Goal: Task Accomplishment & Management: Complete application form

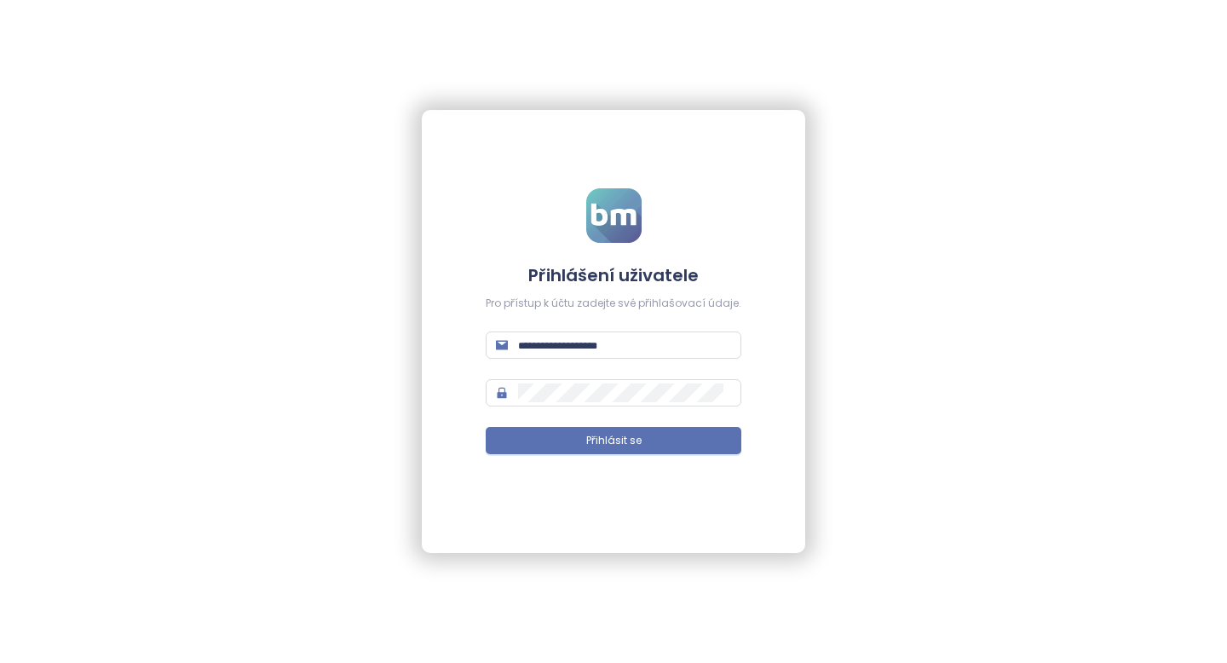
type input "**********"
click at [596, 448] on span "Přihlásit se" at bounding box center [613, 441] width 55 height 16
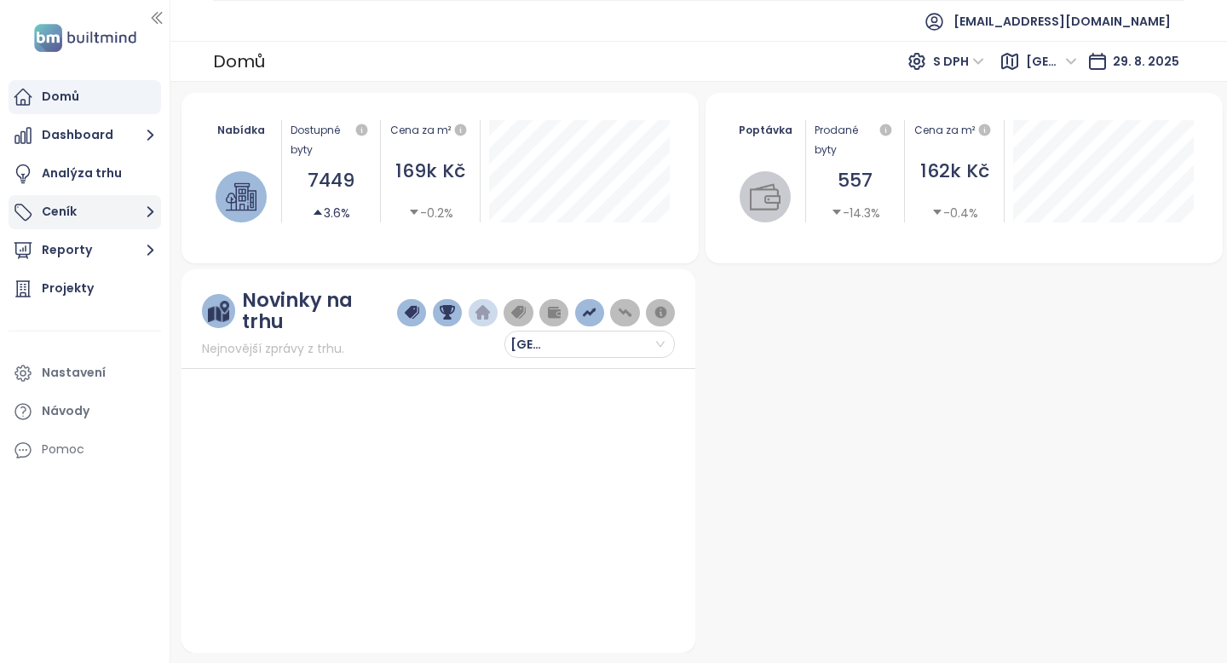
click at [66, 209] on button "Ceník" at bounding box center [85, 212] width 153 height 34
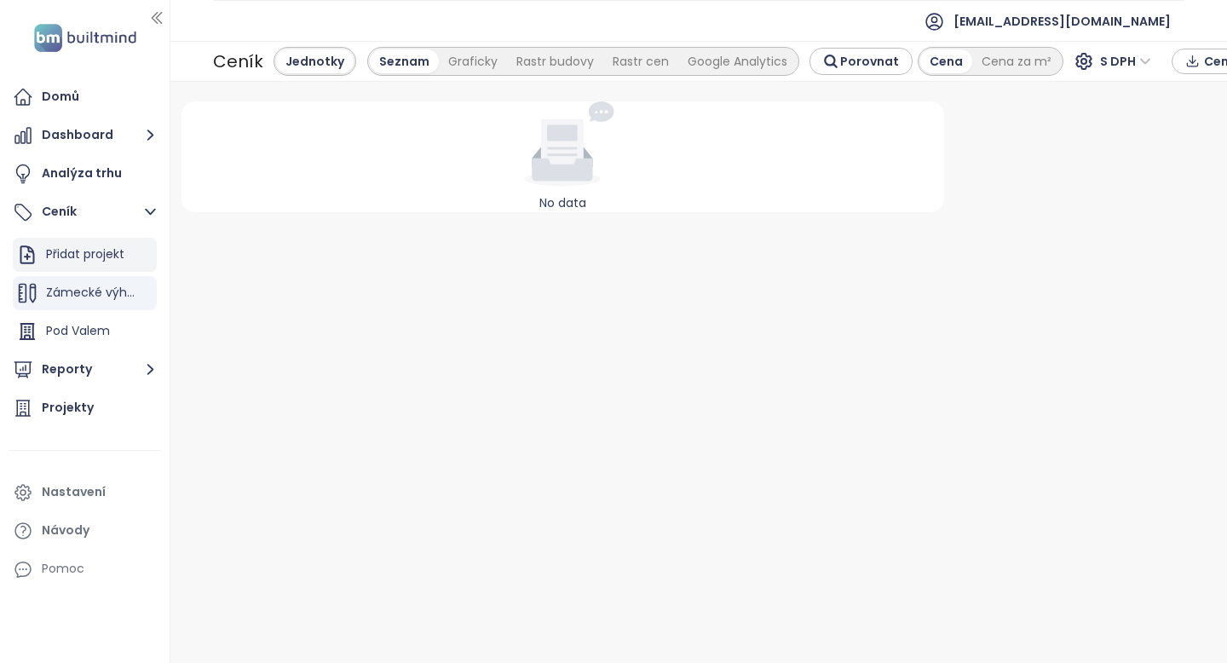
click at [70, 251] on div "Přidat projekt" at bounding box center [85, 254] width 78 height 21
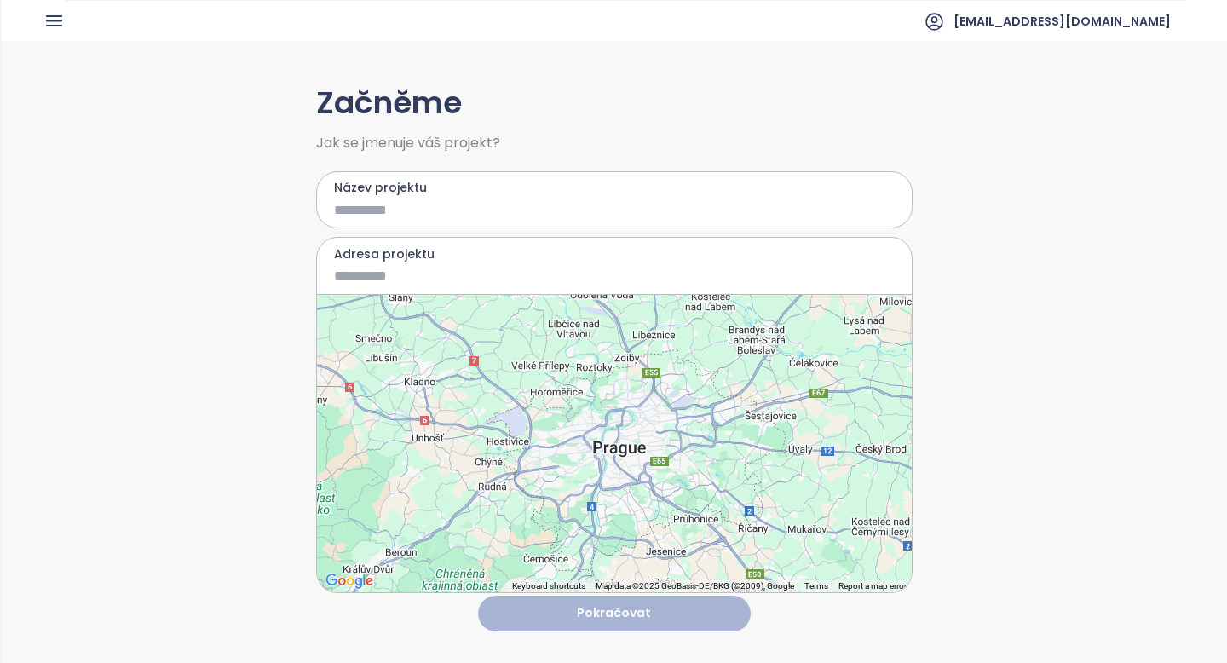
click at [386, 208] on input "Název projektu" at bounding box center [602, 209] width 536 height 21
type input "**********"
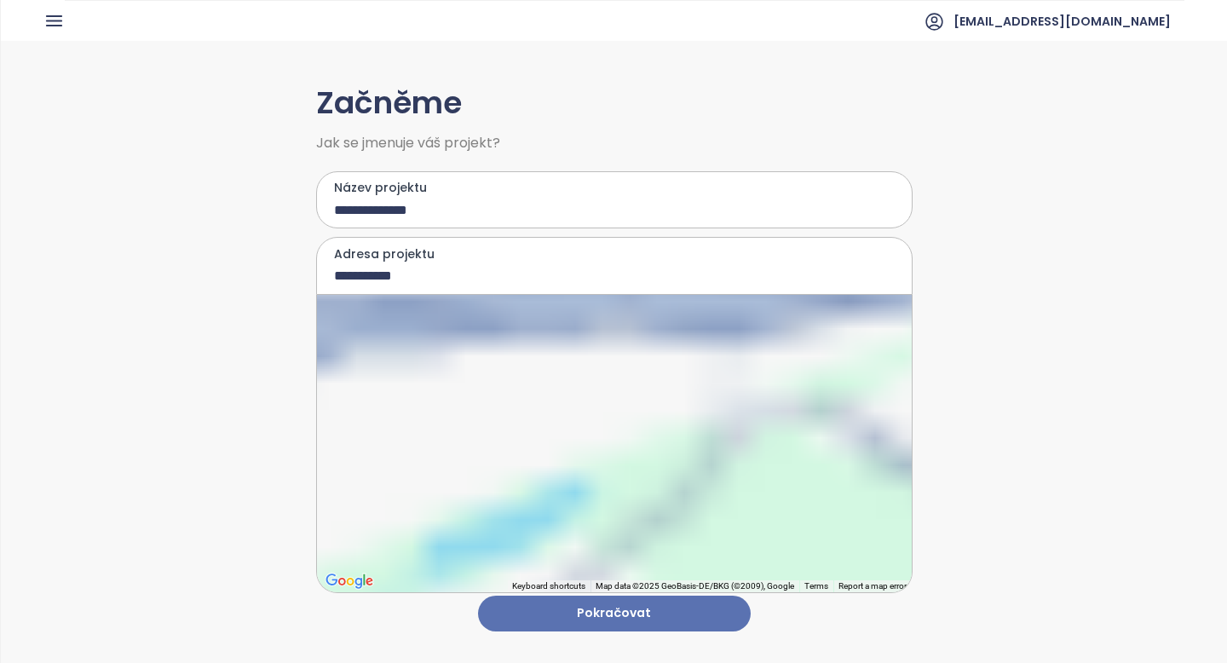
type input "**********"
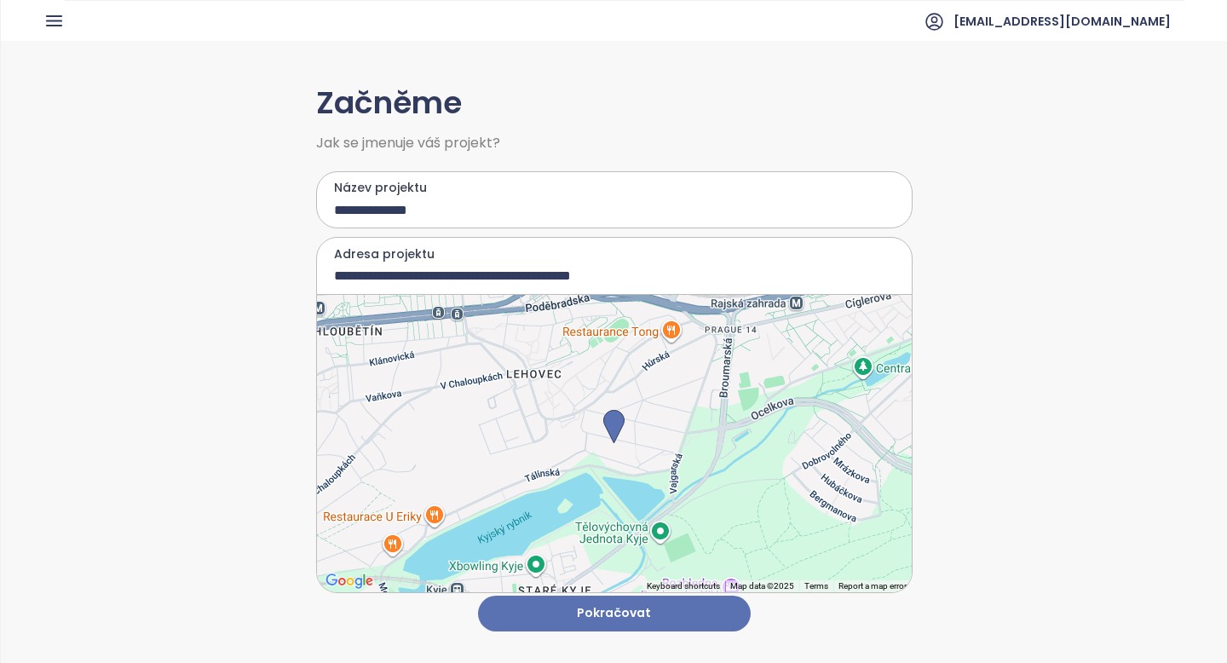
click at [627, 614] on button "Pokračovat" at bounding box center [614, 614] width 273 height 37
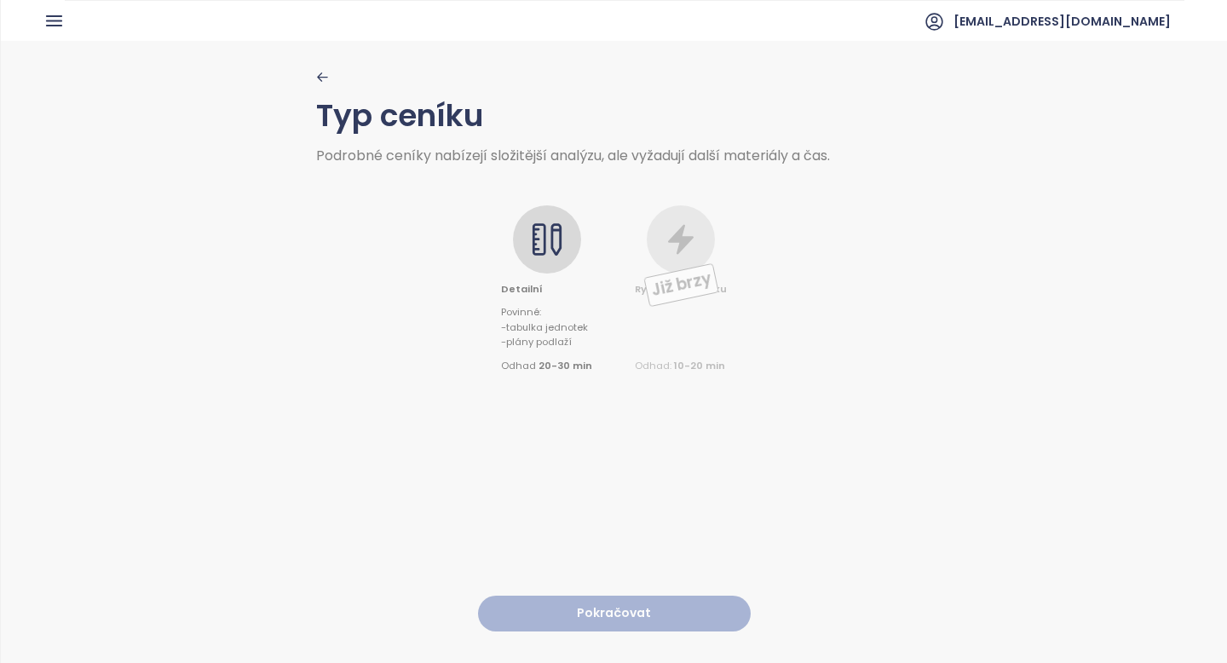
click at [545, 254] on icon at bounding box center [539, 239] width 14 height 32
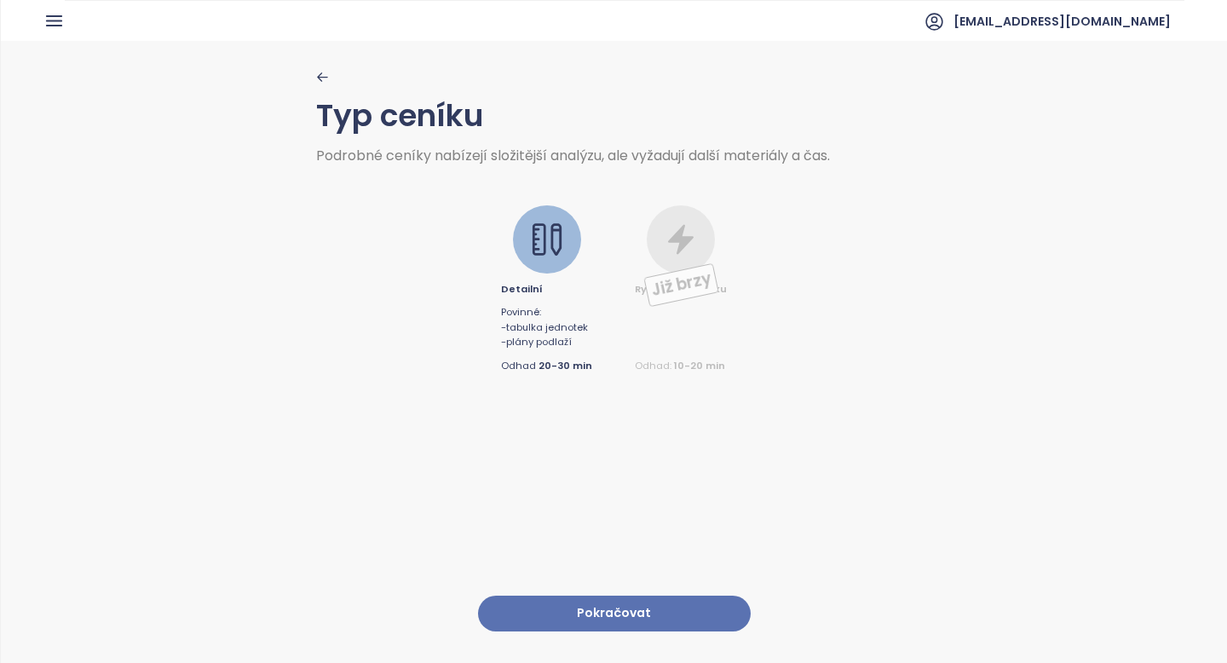
click at [562, 271] on div "Detailní Povinné : - tabulka jednotek - plány podlaží Odhad 20-30 min" at bounding box center [546, 289] width 91 height 169
click at [625, 614] on button "Pokračovat" at bounding box center [614, 614] width 273 height 37
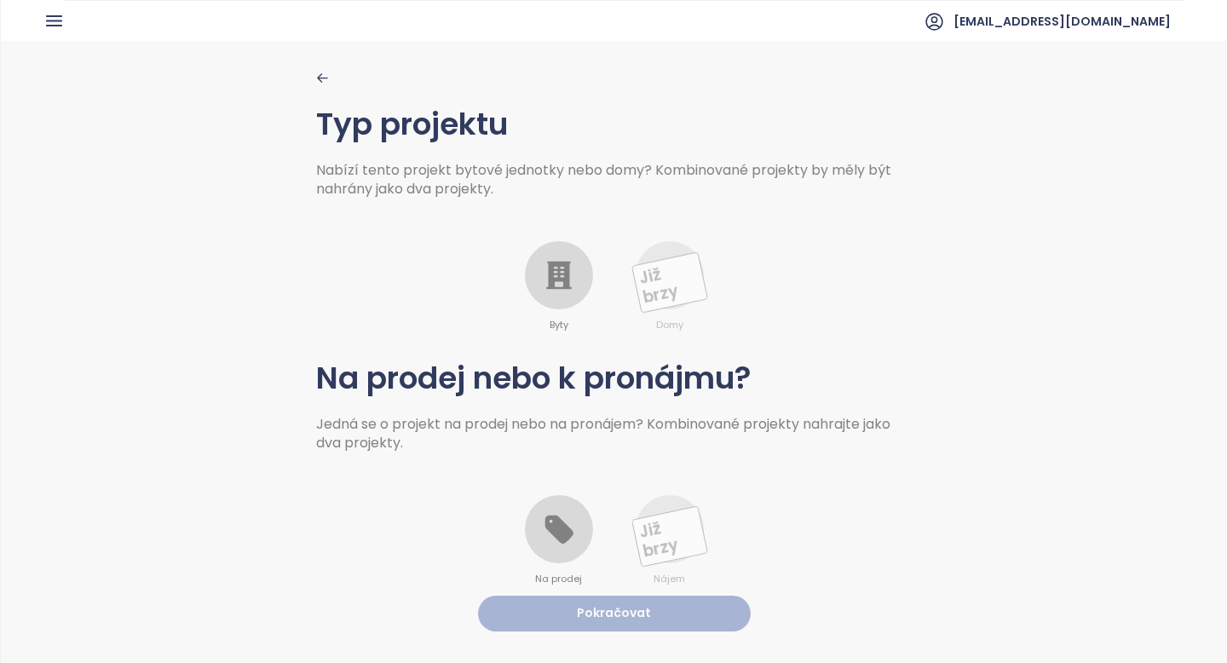
click at [571, 289] on icon at bounding box center [559, 275] width 34 height 34
click at [554, 504] on div at bounding box center [559, 529] width 68 height 68
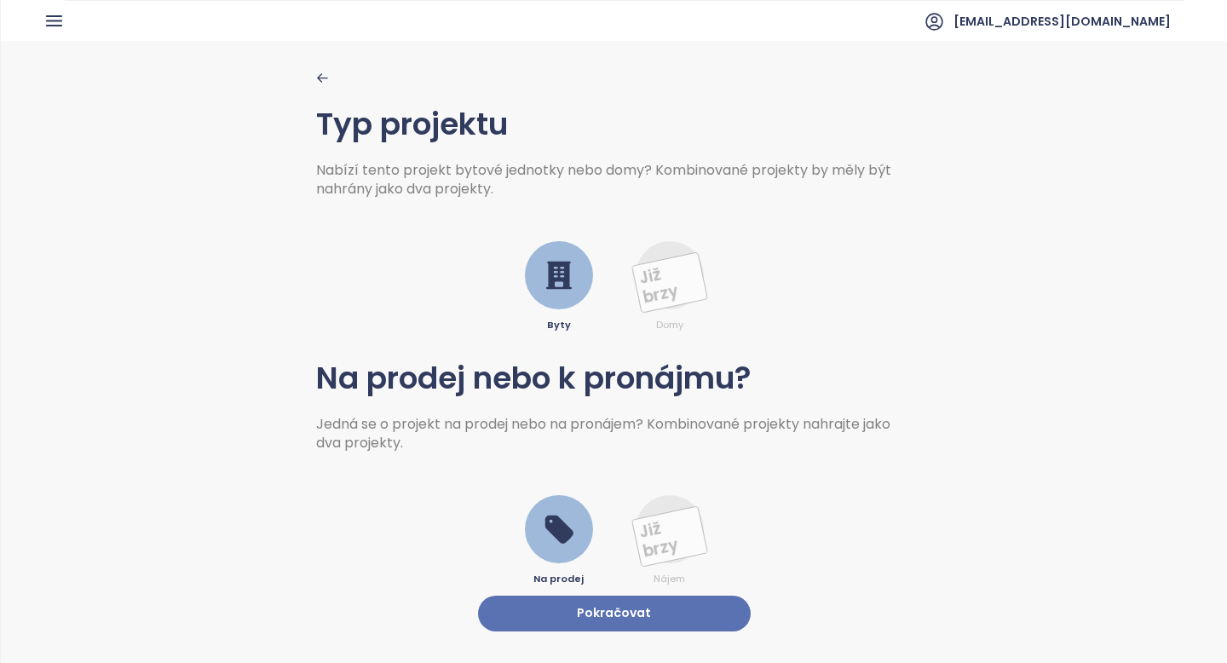
click at [563, 538] on icon at bounding box center [559, 530] width 28 height 28
click at [580, 610] on button "Pokračovat" at bounding box center [614, 614] width 273 height 37
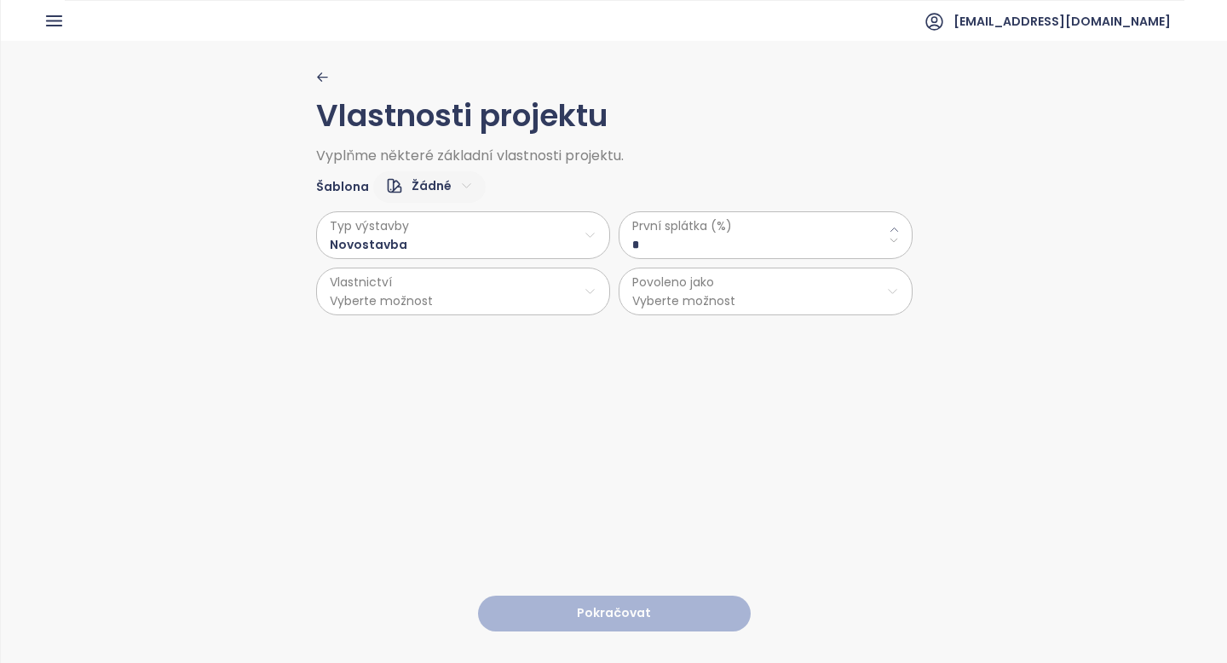
click at [714, 251] on \(\%\) "*" at bounding box center [765, 244] width 267 height 19
click at [715, 249] on \(\%\) "*" at bounding box center [765, 244] width 267 height 19
type \(\%\) "*"
type \(\%\) "**"
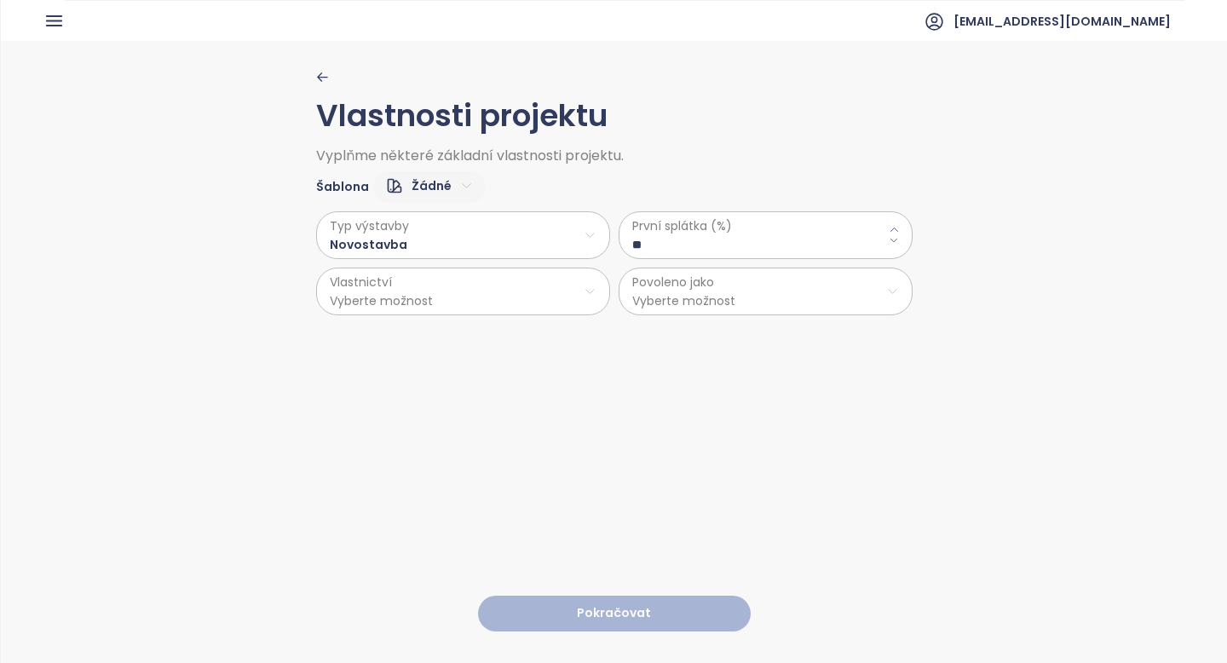
click at [448, 285] on html "Domů Dashboard Analýza trhu Ceník Reporty Projekty Nastavení Návody Pomoc [EMAI…" at bounding box center [613, 331] width 1227 height 663
click at [419, 334] on span "Osobní" at bounding box center [463, 334] width 284 height 24
click at [675, 302] on html "Domů Dashboard Analýza trhu Ceník Reporty Projekty Nastavení Návody Pomoc [EMAI…" at bounding box center [613, 331] width 1227 height 663
click at [672, 330] on span "Byty" at bounding box center [766, 334] width 284 height 24
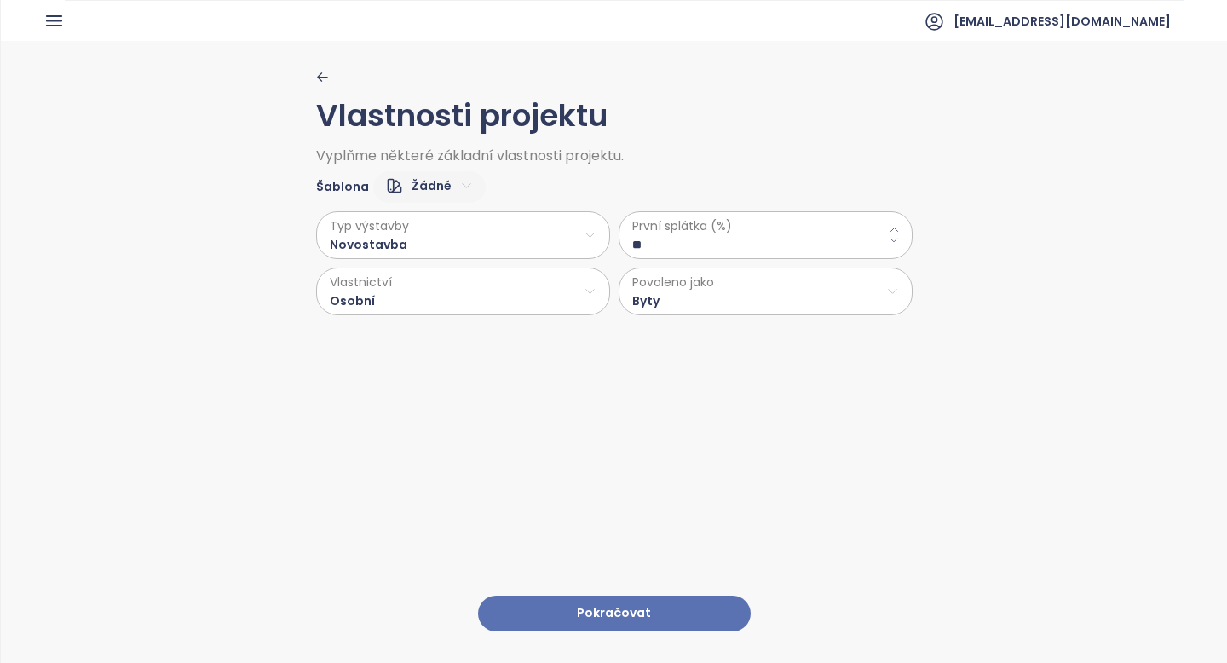
click at [637, 612] on button "Pokračovat" at bounding box center [614, 614] width 273 height 37
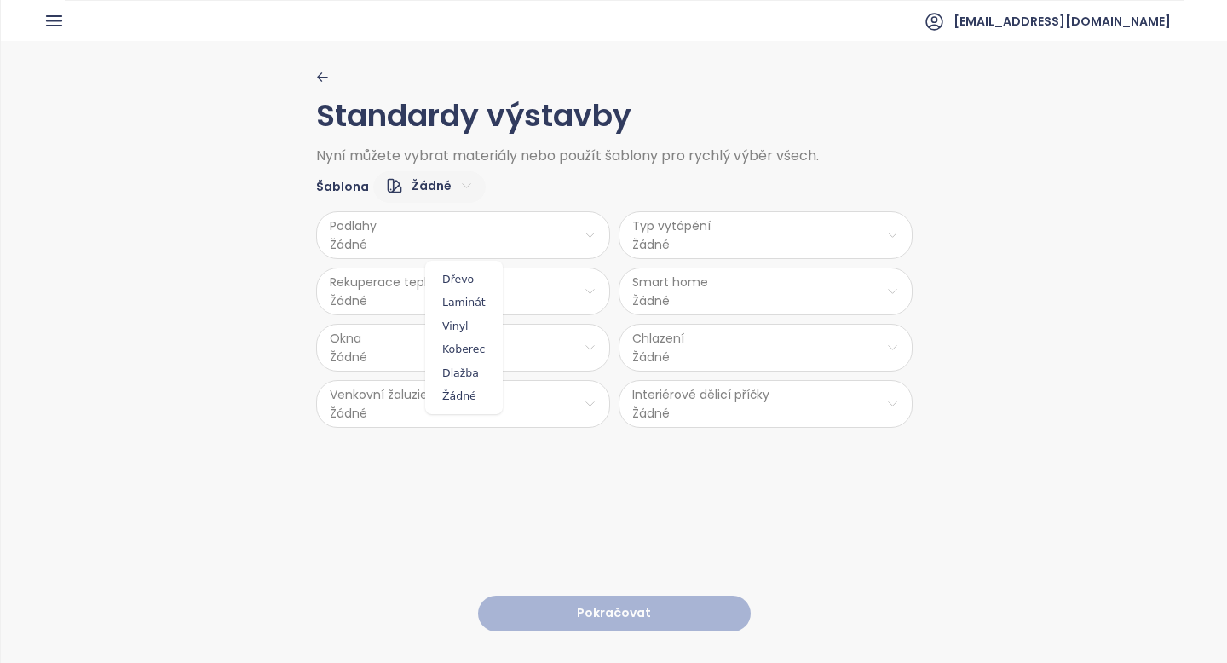
click at [493, 242] on html "Domů Dashboard Analýza trhu Ceník Reporty Projekty Nastavení Návody Pomoc [EMAI…" at bounding box center [613, 331] width 1227 height 663
click at [470, 323] on span "Vinyl" at bounding box center [463, 326] width 69 height 24
click at [748, 235] on html "Domů Dashboard Analýza trhu Ceník Reporty Projekty Nastavení Návody Pomoc [EMAI…" at bounding box center [613, 331] width 1227 height 663
click at [751, 279] on span "Podlahové topení" at bounding box center [769, 280] width 118 height 24
click at [512, 275] on html "Domů Dashboard Analýza trhu Ceník Reporty Projekty Nastavení Návody Pomoc [EMAI…" at bounding box center [613, 331] width 1227 height 663
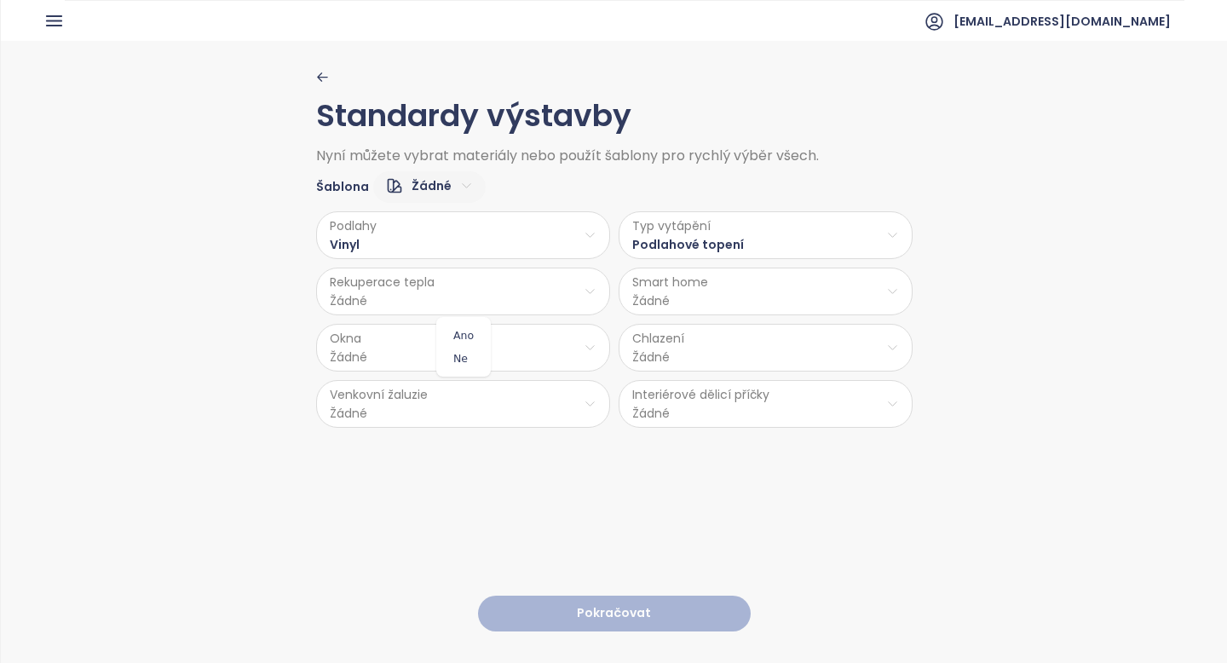
click at [490, 366] on html "Domů Dashboard Analýza trhu Ceník Reporty Projekty Nastavení Návody Pomoc [EMAI…" at bounding box center [613, 331] width 1227 height 663
click at [513, 283] on html "Domů Dashboard Analýza trhu Ceník Reporty Projekty Nastavení Návody Pomoc [EMAI…" at bounding box center [613, 331] width 1227 height 663
click at [464, 356] on span "Ne" at bounding box center [464, 359] width 46 height 24
click at [655, 291] on html "Domů Dashboard Analýza trhu Ceník Reporty Projekty Nastavení Návody Pomoc [EMAI…" at bounding box center [613, 331] width 1227 height 663
click at [764, 356] on span "Ne" at bounding box center [766, 359] width 46 height 24
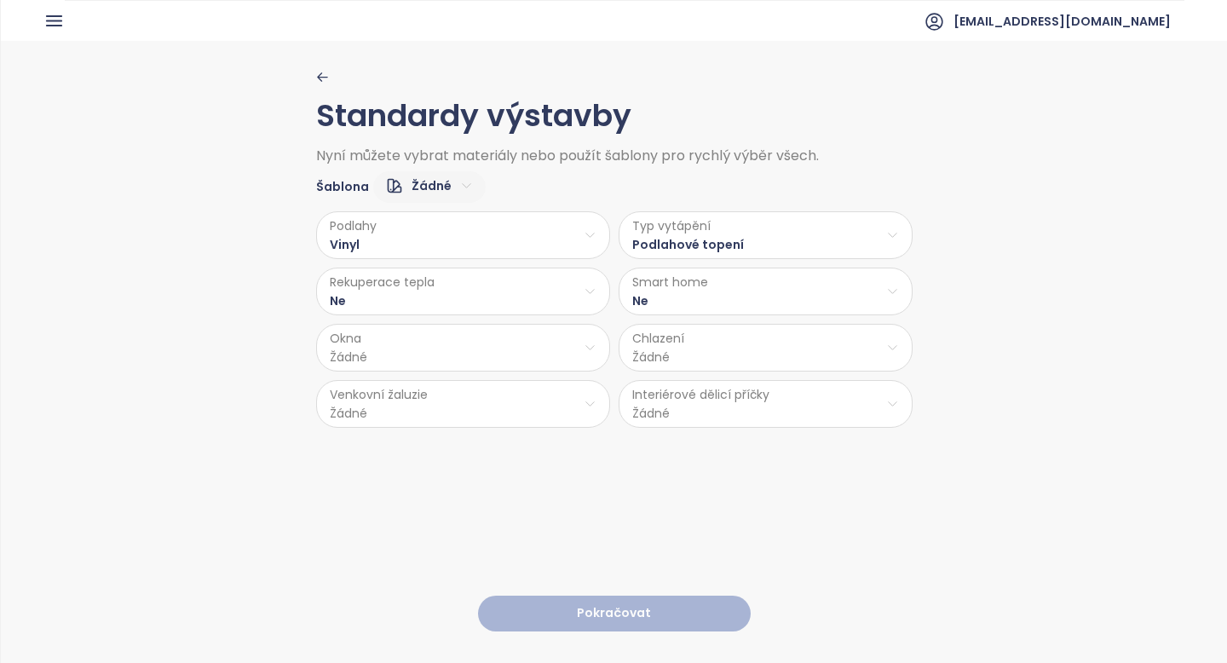
click at [527, 343] on html "Domů Dashboard Analýza trhu Ceník Reporty Projekty Nastavení Návody Pomoc [EMAI…" at bounding box center [613, 331] width 1227 height 663
click at [456, 484] on span "PVC" at bounding box center [464, 486] width 89 height 24
click at [652, 353] on html "Domů Dashboard Analýza trhu Ceník Reporty Projekty Nastavení Návody Pomoc [EMAI…" at bounding box center [613, 331] width 1227 height 663
click at [732, 487] on span "Žádné" at bounding box center [769, 486] width 143 height 24
click at [510, 405] on html "Domů Dashboard Analýza trhu Ceník Reporty Projekty Nastavení Návody Pomoc [EMAI…" at bounding box center [613, 331] width 1227 height 663
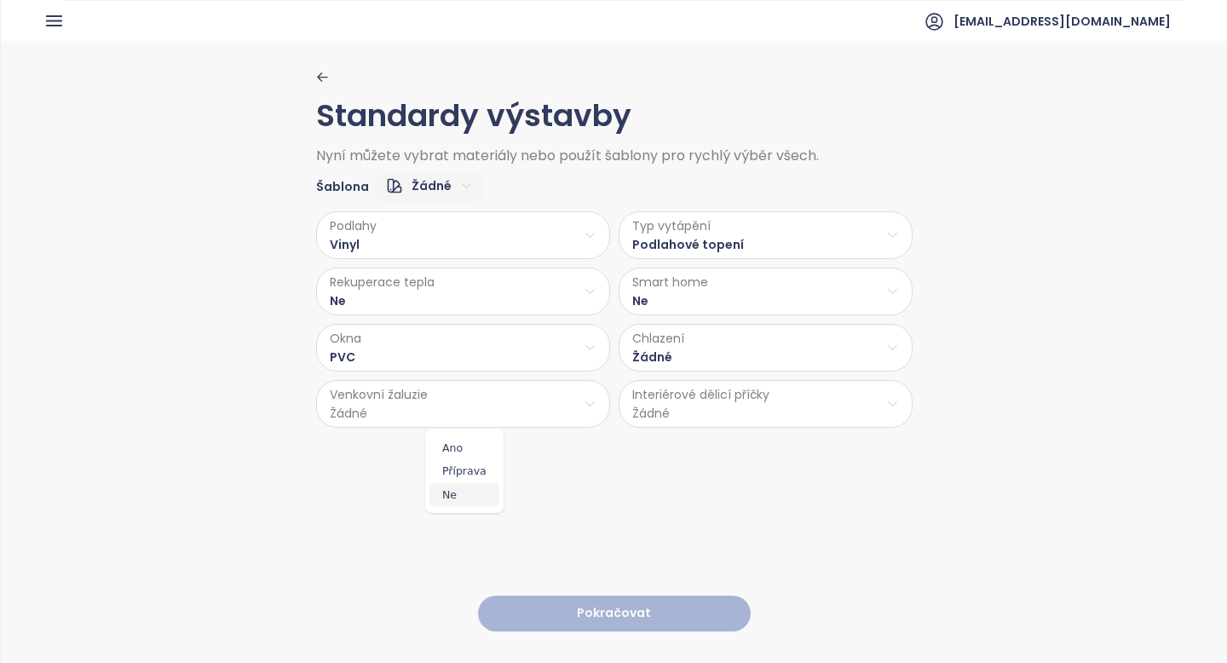
click at [458, 487] on span "Ne" at bounding box center [464, 495] width 70 height 24
click at [672, 406] on html "Domů Dashboard Analýza trhu Ceník Reporty Projekty Nastavení Návody Pomoc [EMAI…" at bounding box center [613, 331] width 1227 height 663
click at [743, 447] on span "Cihla" at bounding box center [767, 448] width 90 height 24
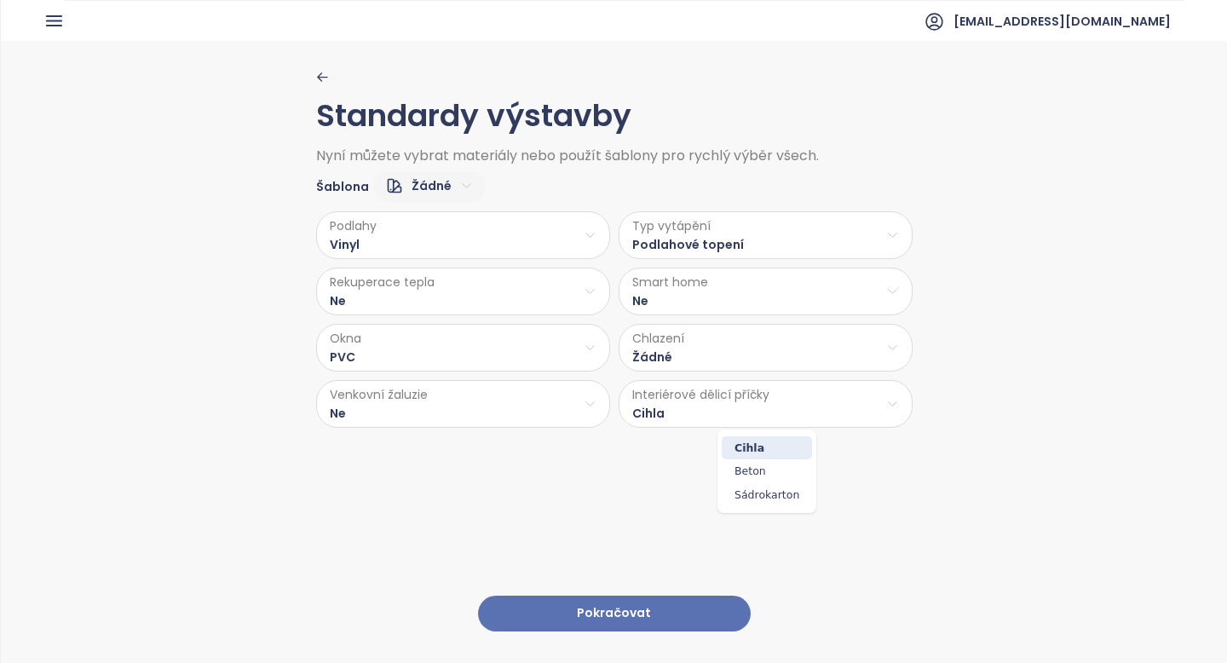
click at [744, 406] on html "Domů Dashboard Analýza trhu Ceník Reporty Projekty Nastavení Návody Pomoc [EMAI…" at bounding box center [613, 331] width 1227 height 663
click at [758, 494] on span "Sádrokarton" at bounding box center [767, 495] width 90 height 24
click at [604, 617] on button "Pokračovat" at bounding box center [614, 614] width 273 height 37
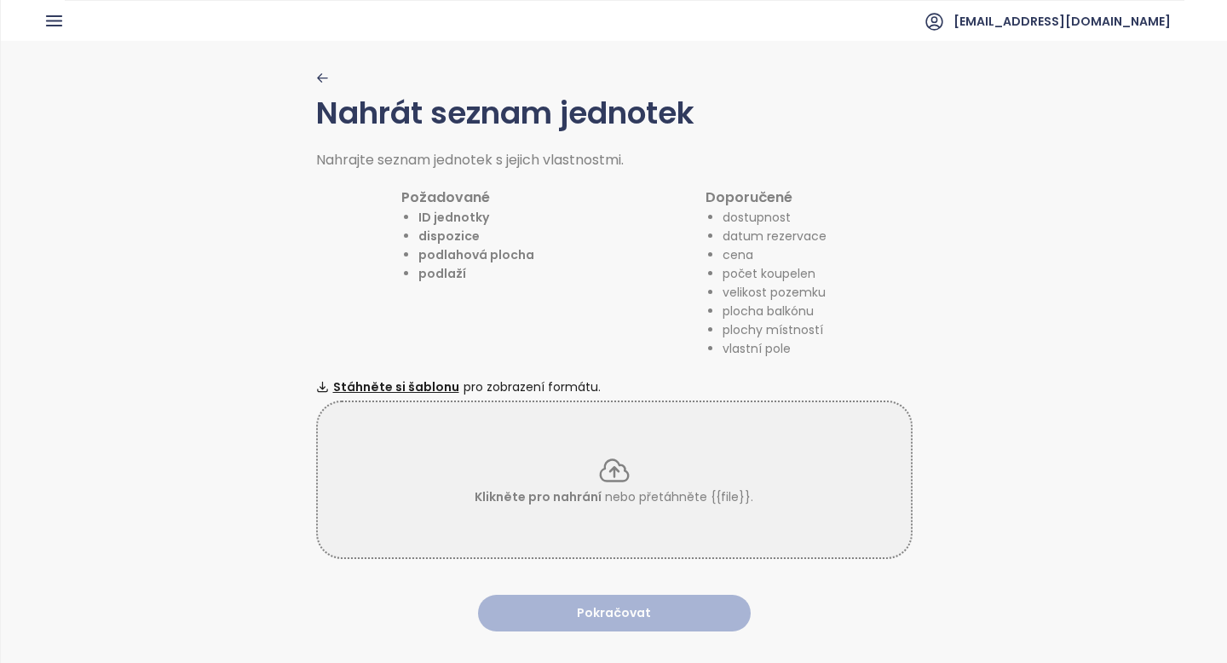
click at [616, 478] on icon at bounding box center [614, 470] width 34 height 34
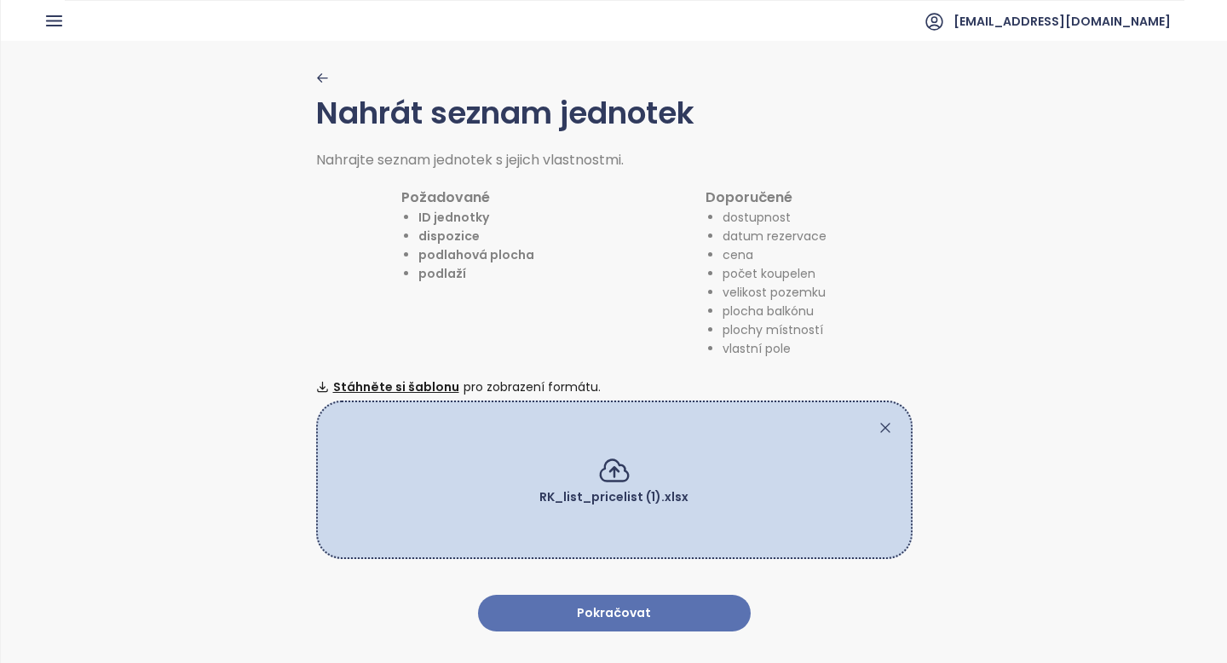
click at [660, 613] on button "Pokračovat" at bounding box center [614, 613] width 273 height 37
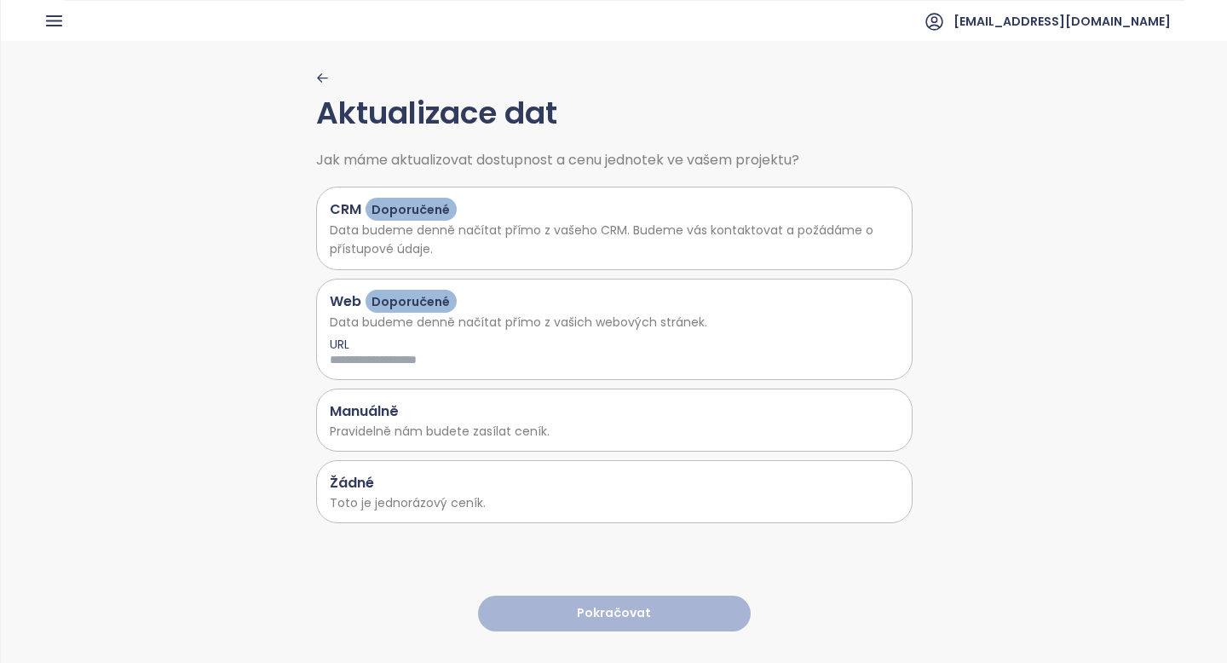
click at [631, 494] on p "Toto je jednorázový ceník." at bounding box center [614, 502] width 569 height 19
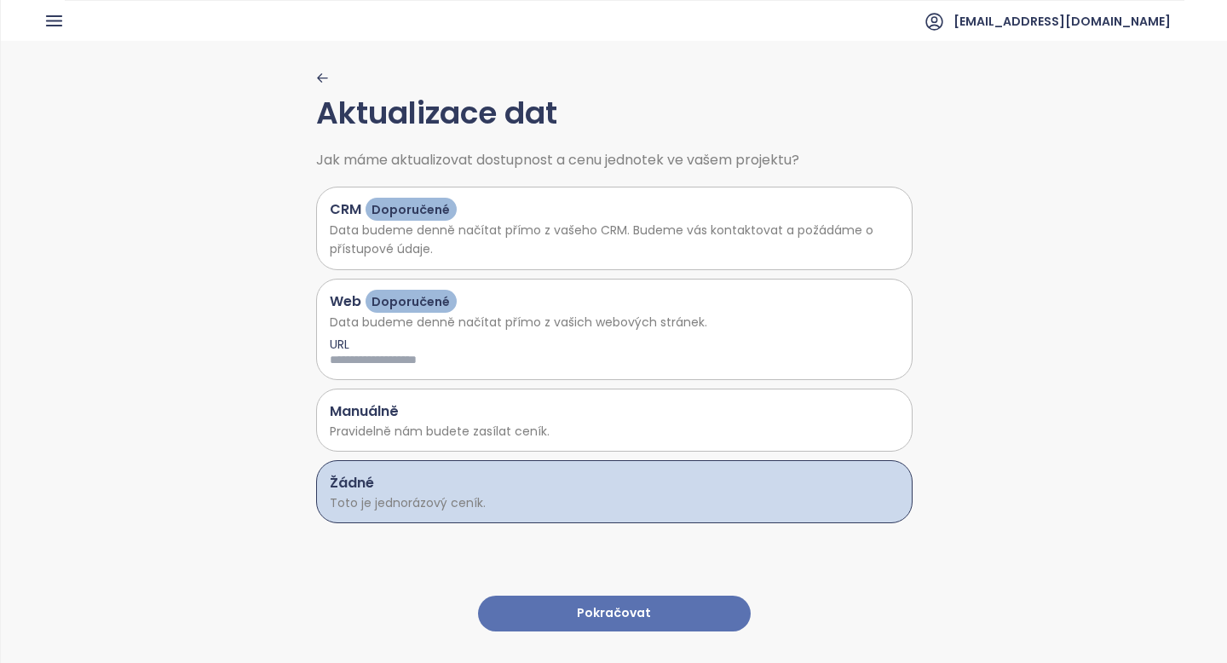
click at [628, 613] on button "Pokračovat" at bounding box center [614, 614] width 273 height 37
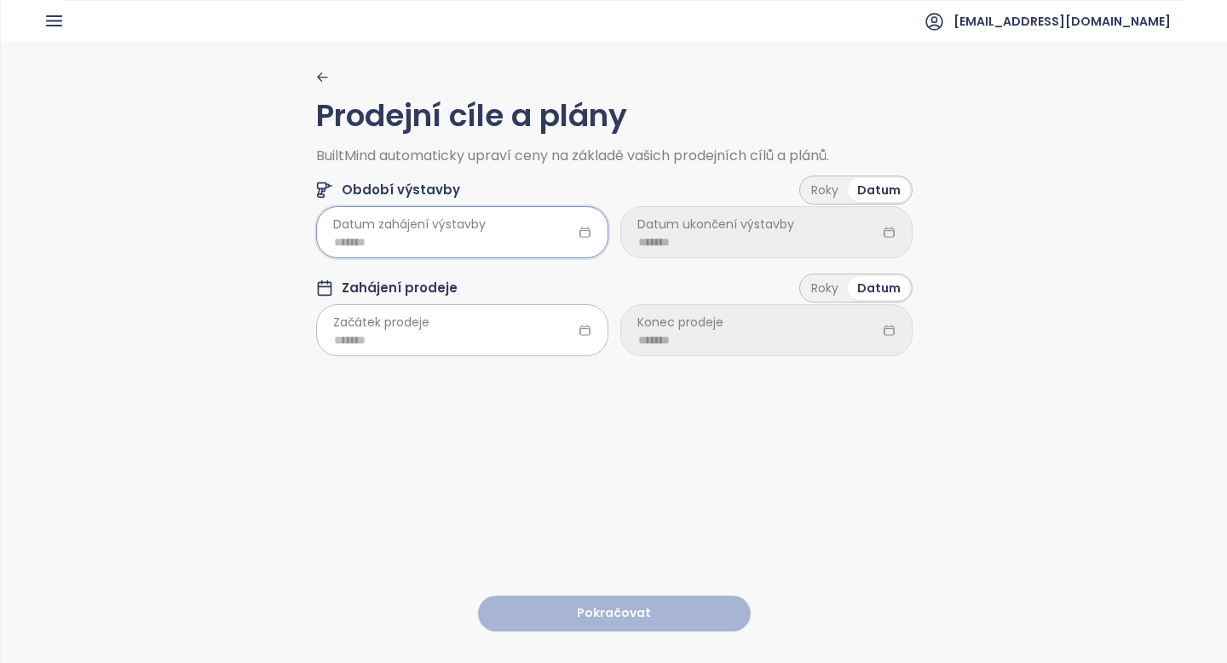
click at [418, 243] on input at bounding box center [462, 242] width 257 height 19
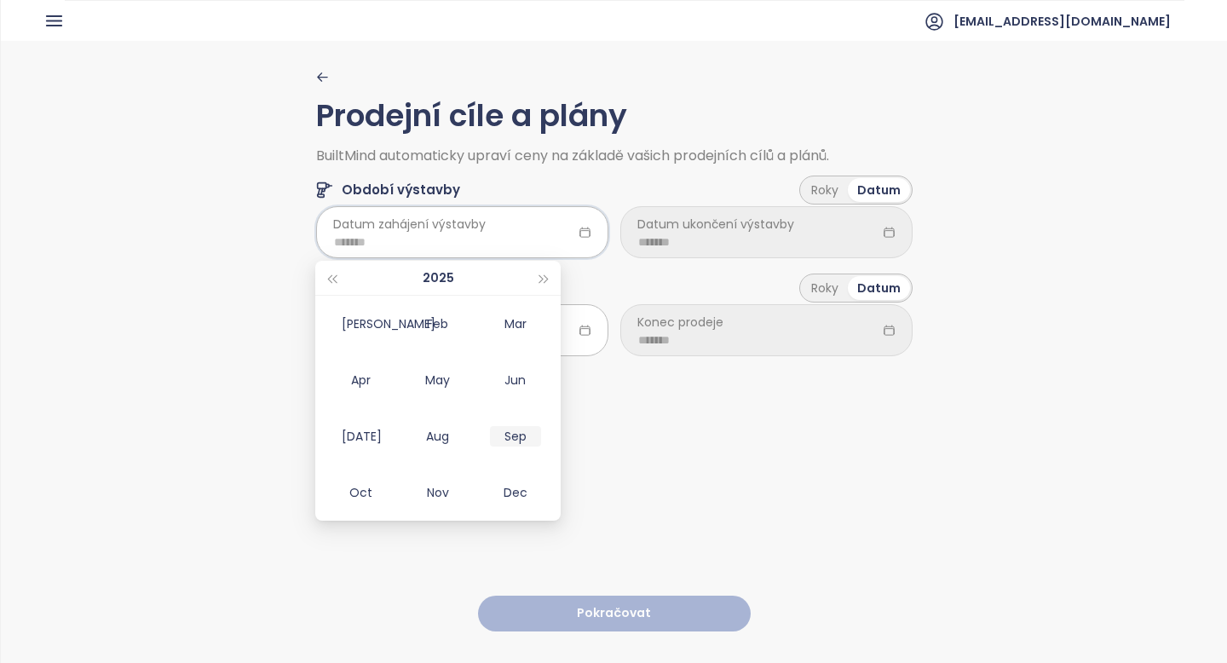
click at [513, 432] on div "Sep" at bounding box center [515, 436] width 51 height 20
type input "*******"
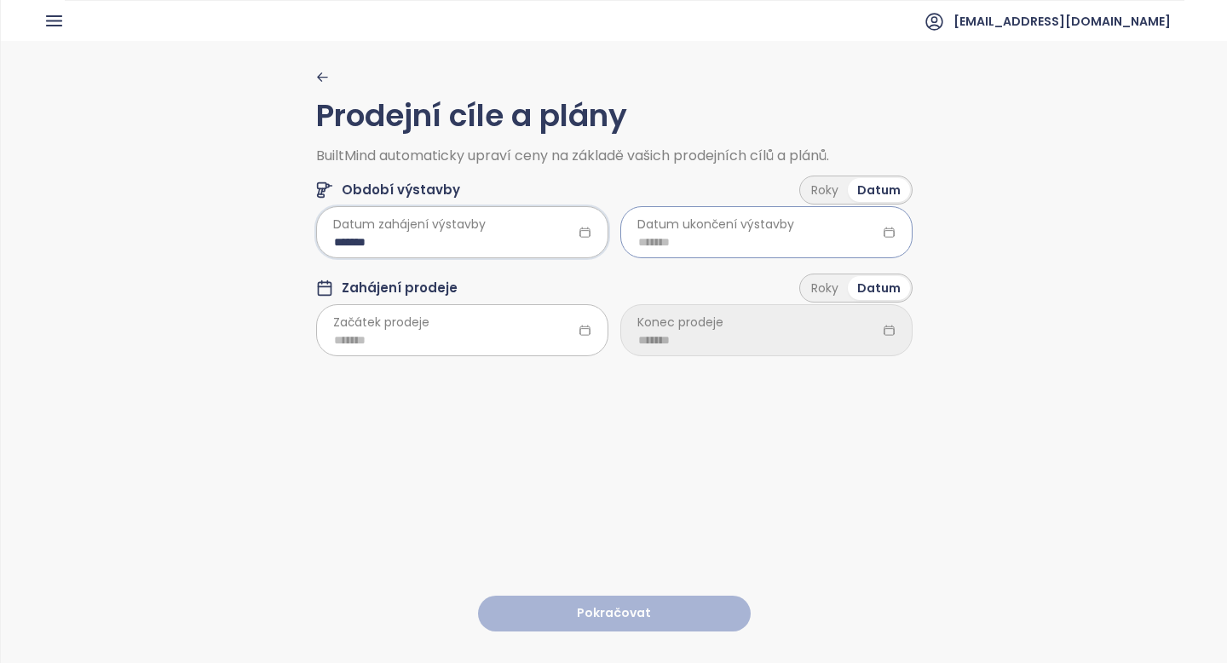
click at [735, 236] on input at bounding box center [766, 242] width 257 height 19
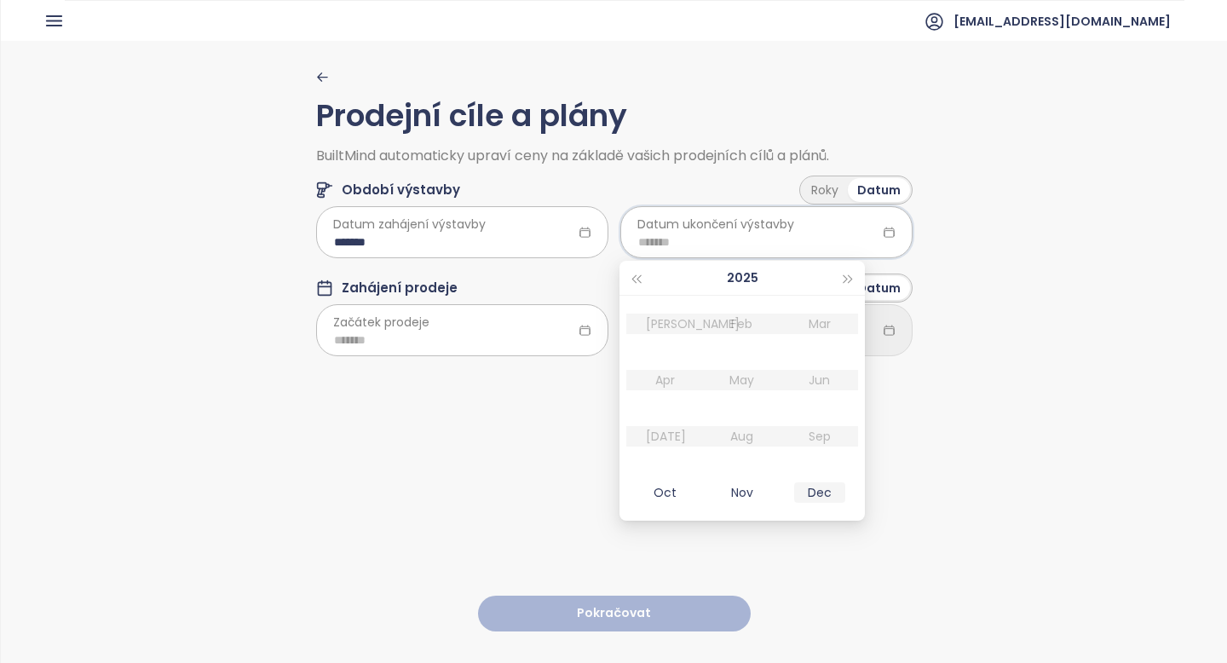
click at [807, 491] on div "Dec" at bounding box center [819, 492] width 51 height 20
type input "*******"
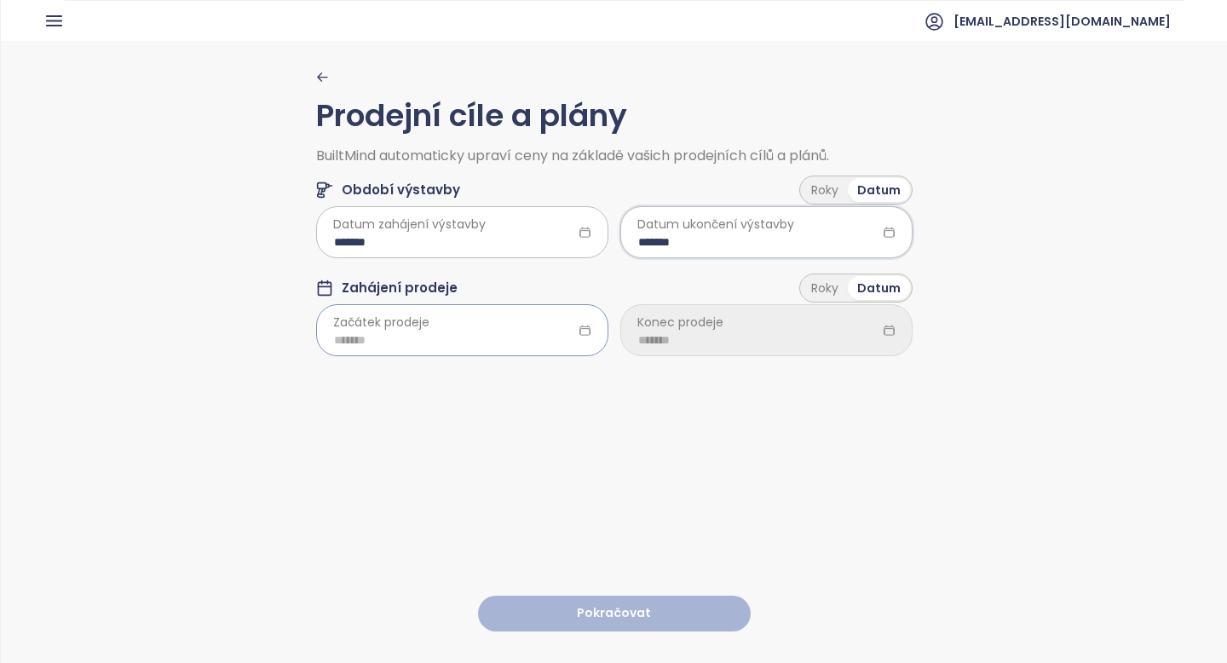
click at [450, 343] on input at bounding box center [462, 340] width 257 height 19
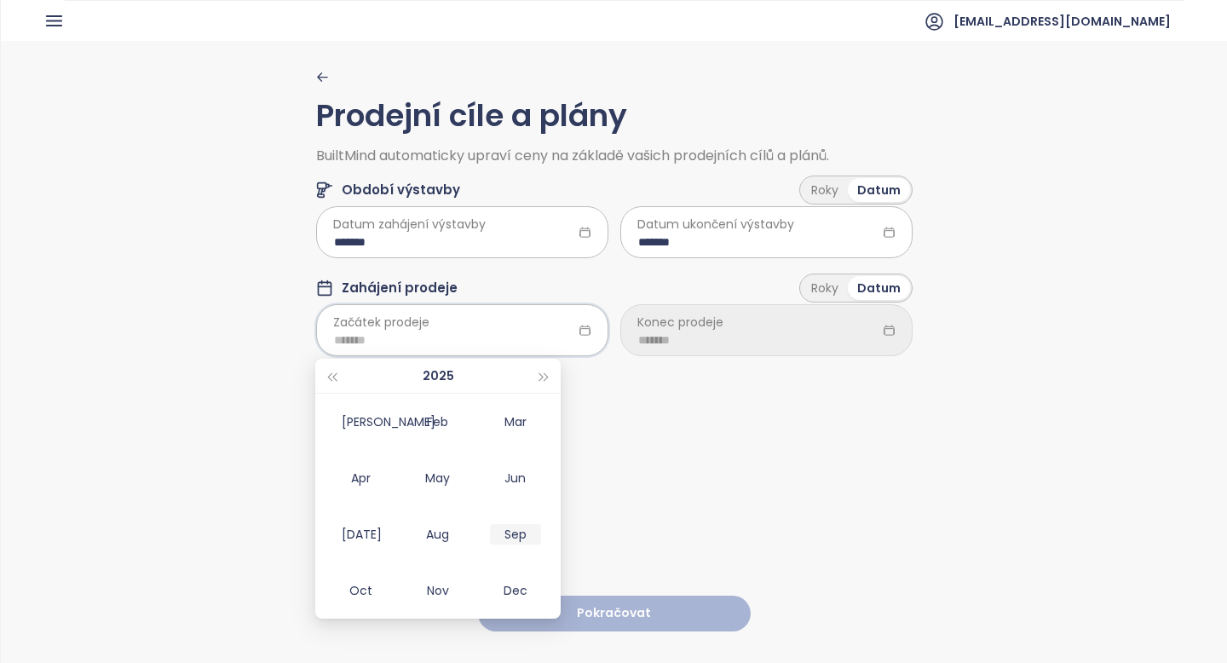
click at [514, 536] on div "Sep" at bounding box center [515, 534] width 51 height 20
type input "*******"
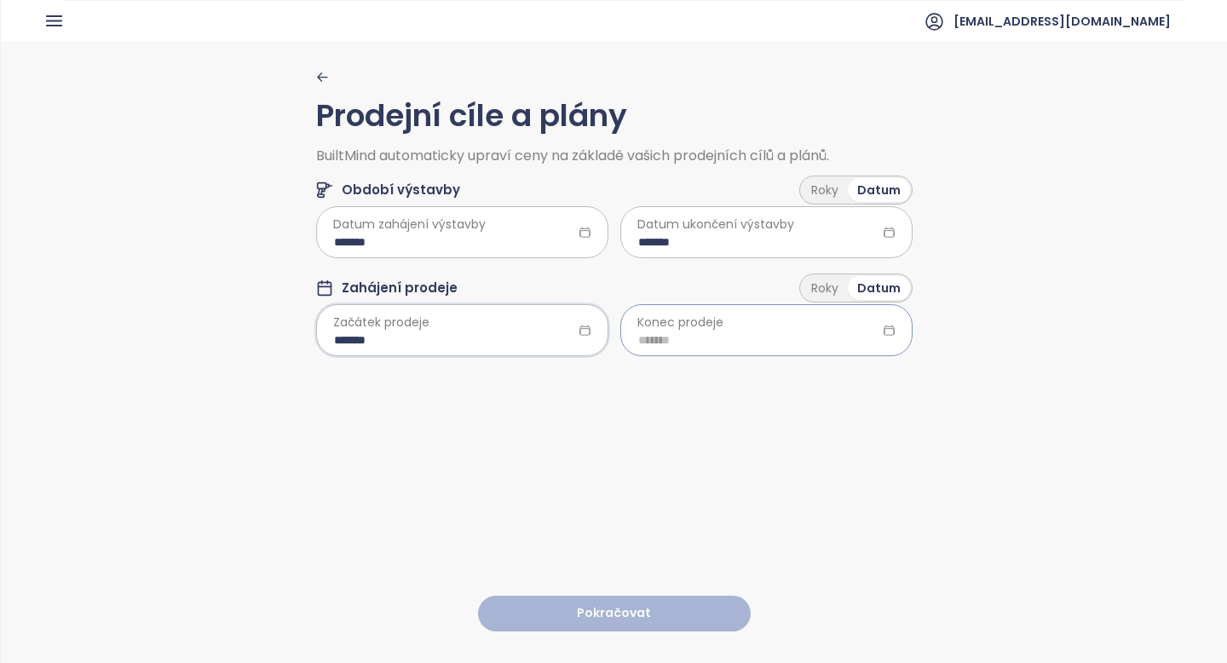
click at [659, 354] on div at bounding box center [766, 329] width 292 height 51
type input "*******"
click at [811, 593] on div "Dec" at bounding box center [819, 590] width 51 height 20
type input "*******"
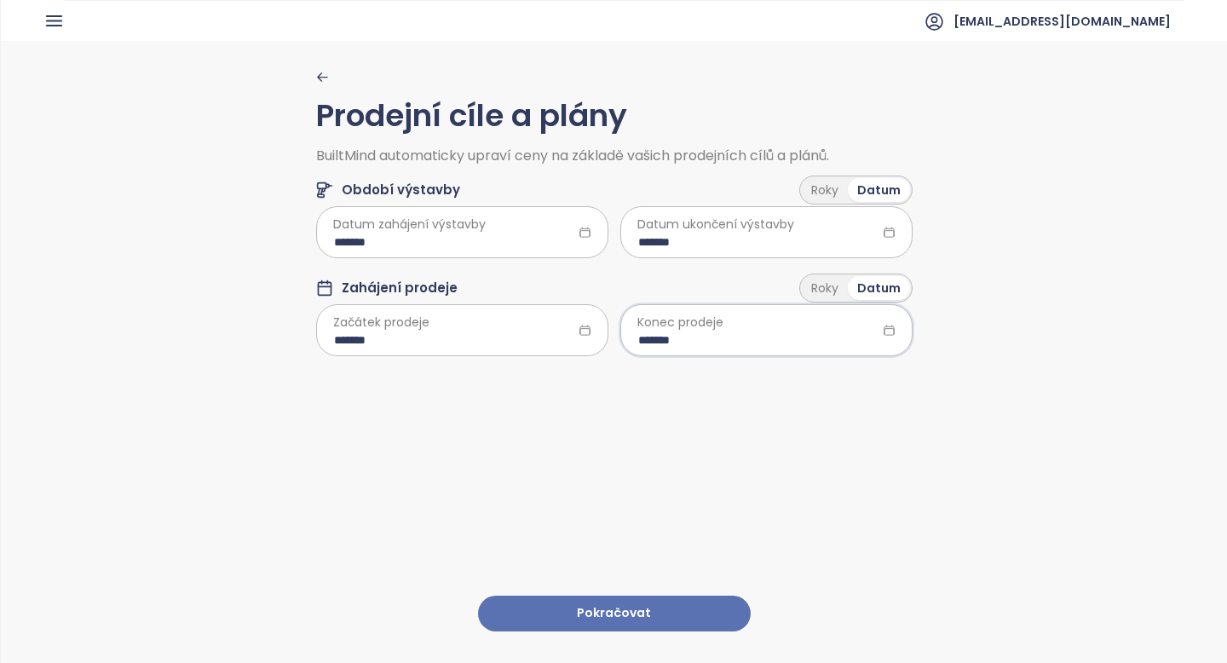
click at [601, 618] on button "Pokračovat" at bounding box center [614, 614] width 273 height 37
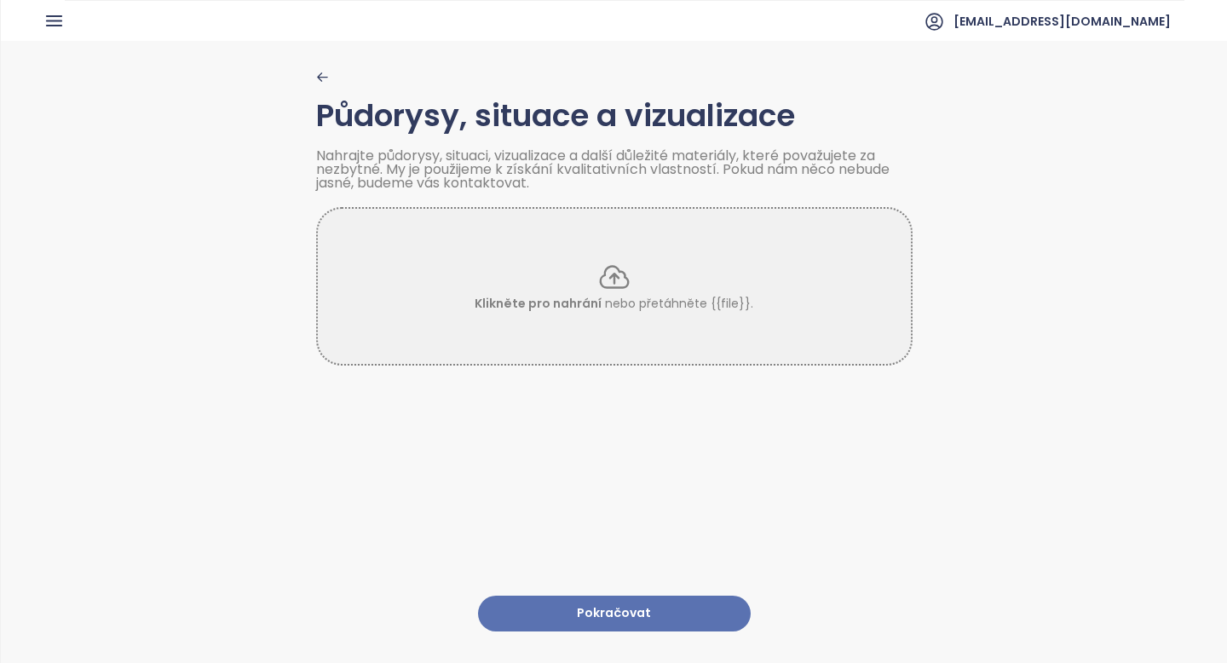
click at [631, 620] on button "Pokračovat" at bounding box center [614, 614] width 273 height 37
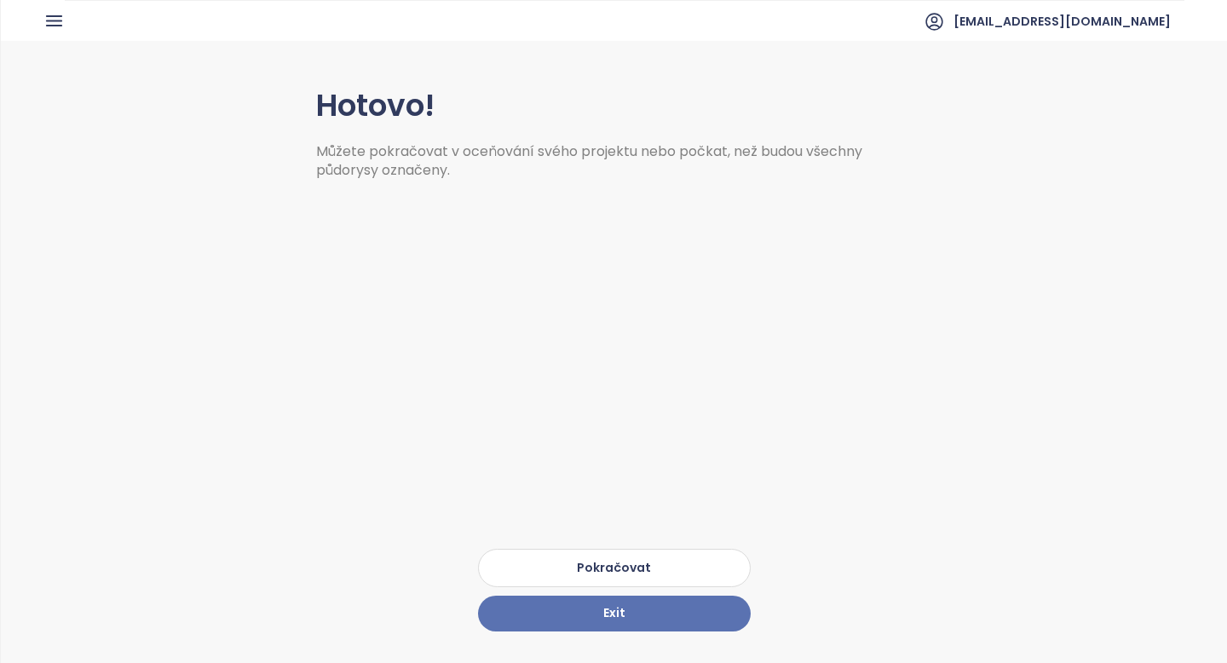
click at [650, 555] on button "Pokračovat" at bounding box center [614, 568] width 273 height 38
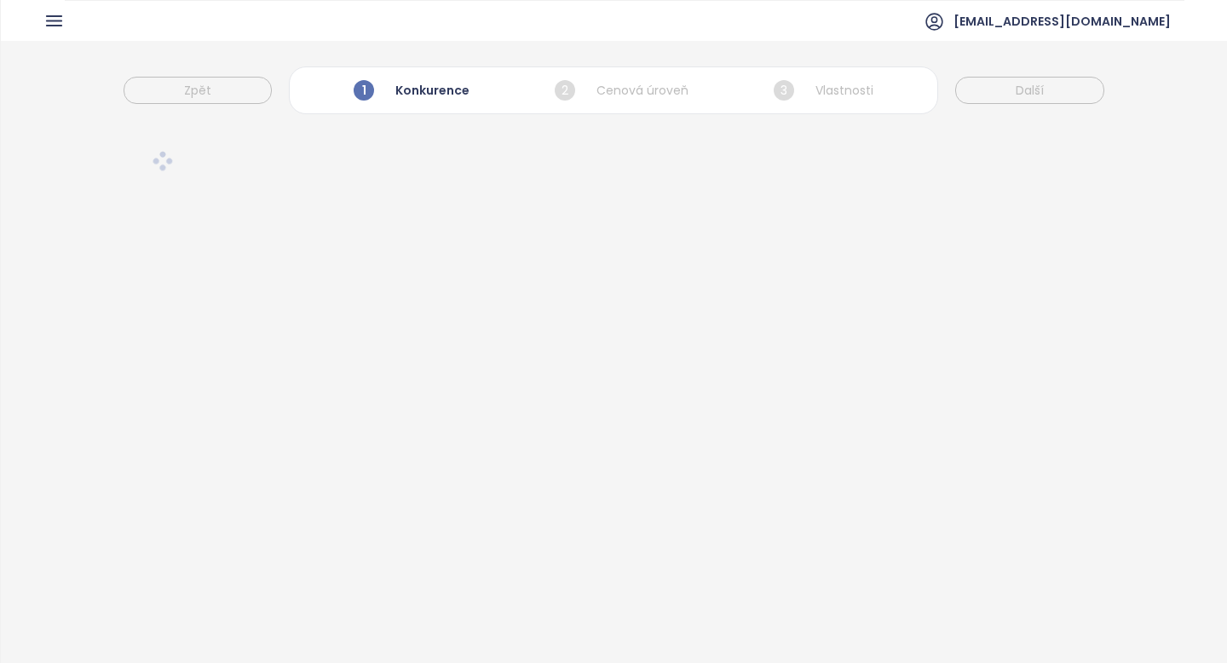
click at [648, 565] on div at bounding box center [614, 433] width 1226 height 620
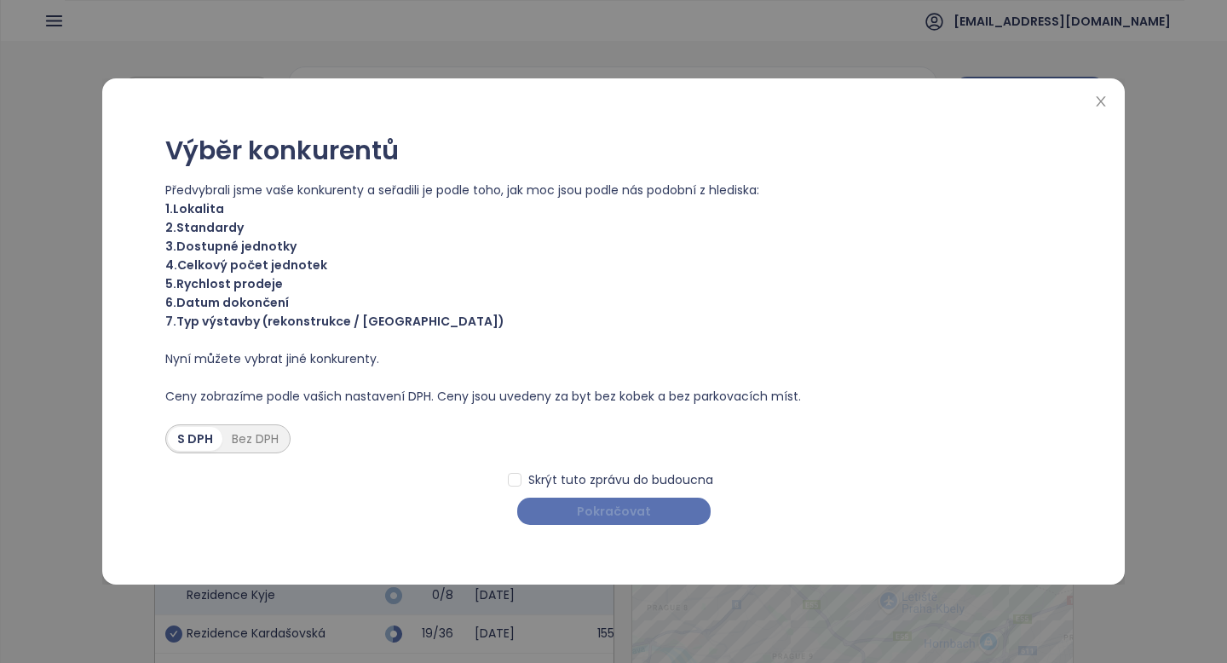
click at [620, 510] on span "Pokračovat" at bounding box center [614, 511] width 74 height 19
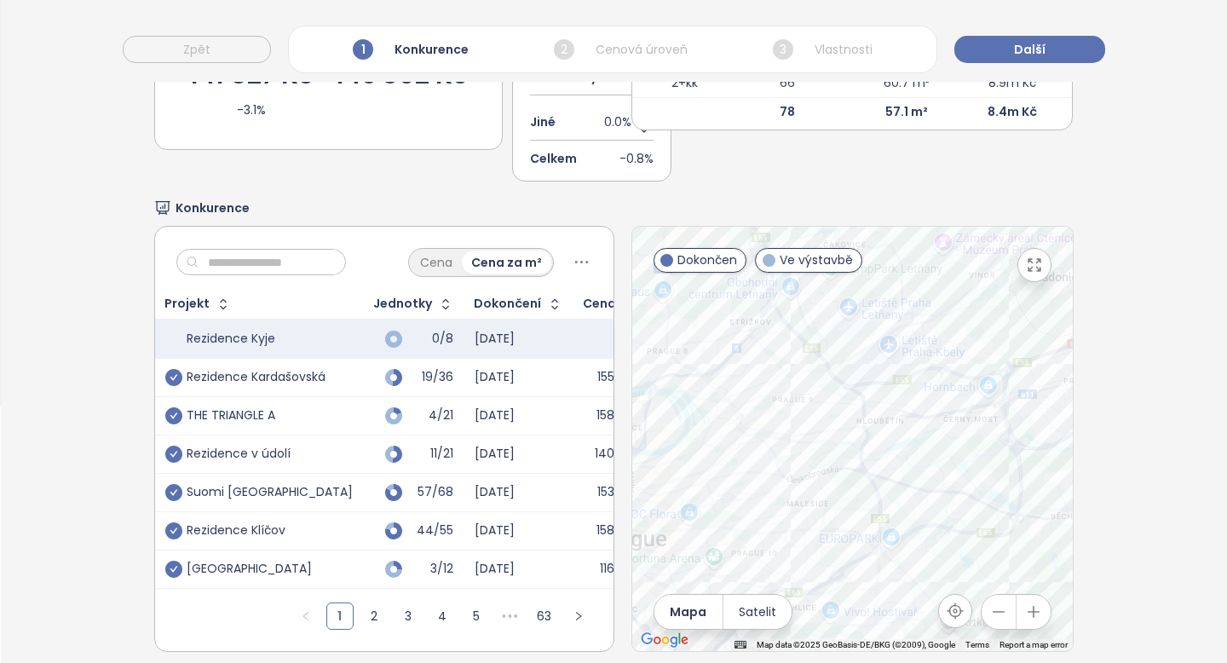
scroll to position [275, 0]
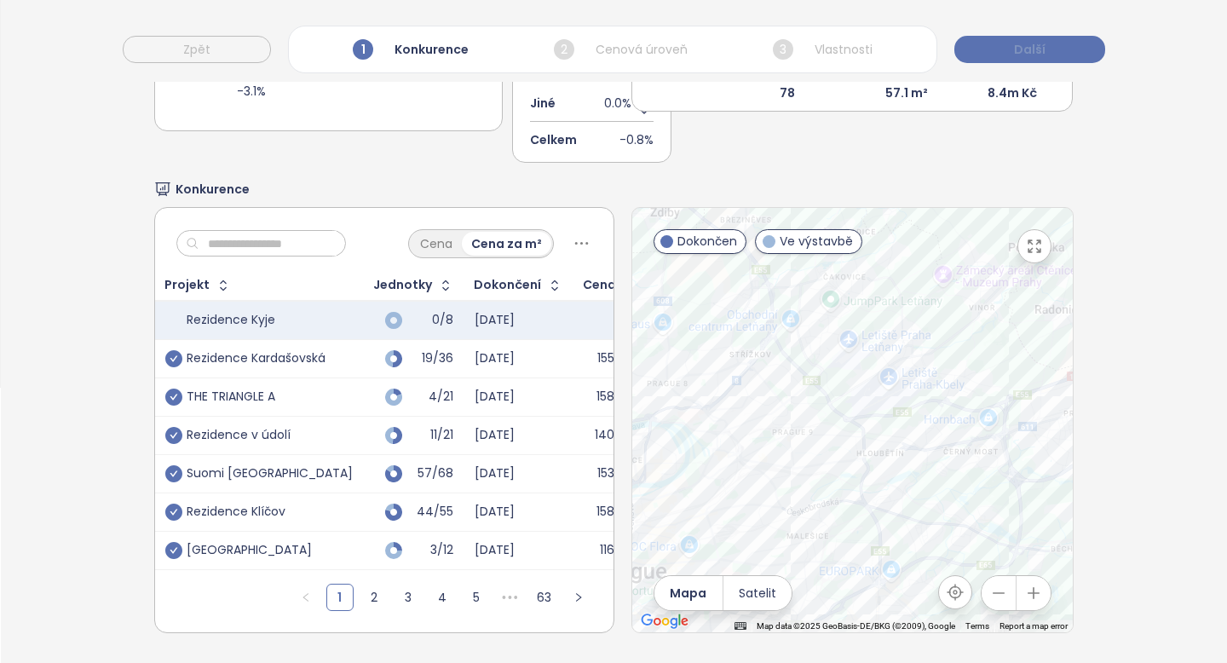
click at [1028, 53] on span "Další" at bounding box center [1030, 49] width 32 height 19
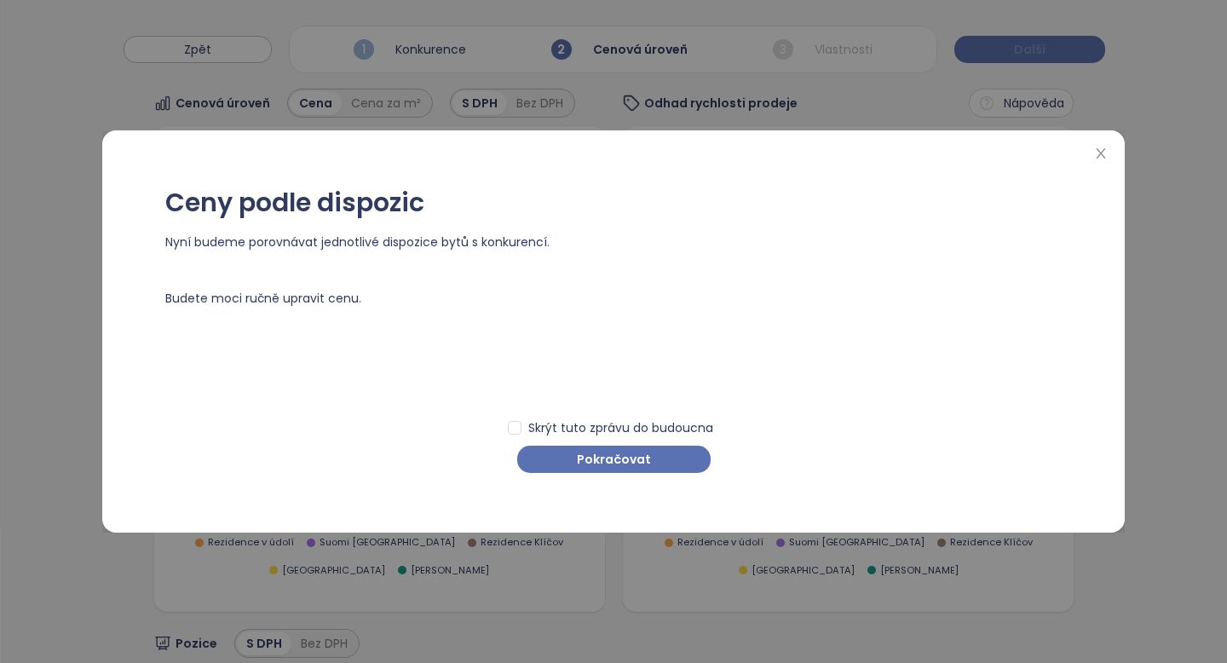
scroll to position [0, 0]
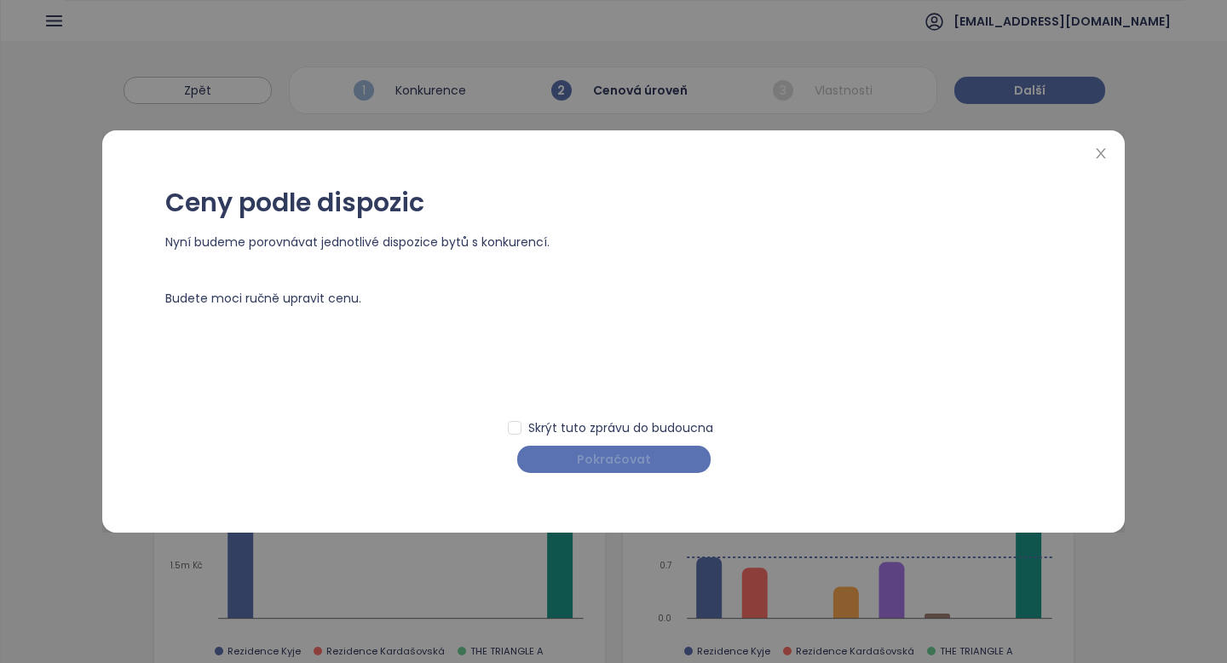
click at [600, 457] on span "Pokračovat" at bounding box center [614, 459] width 74 height 19
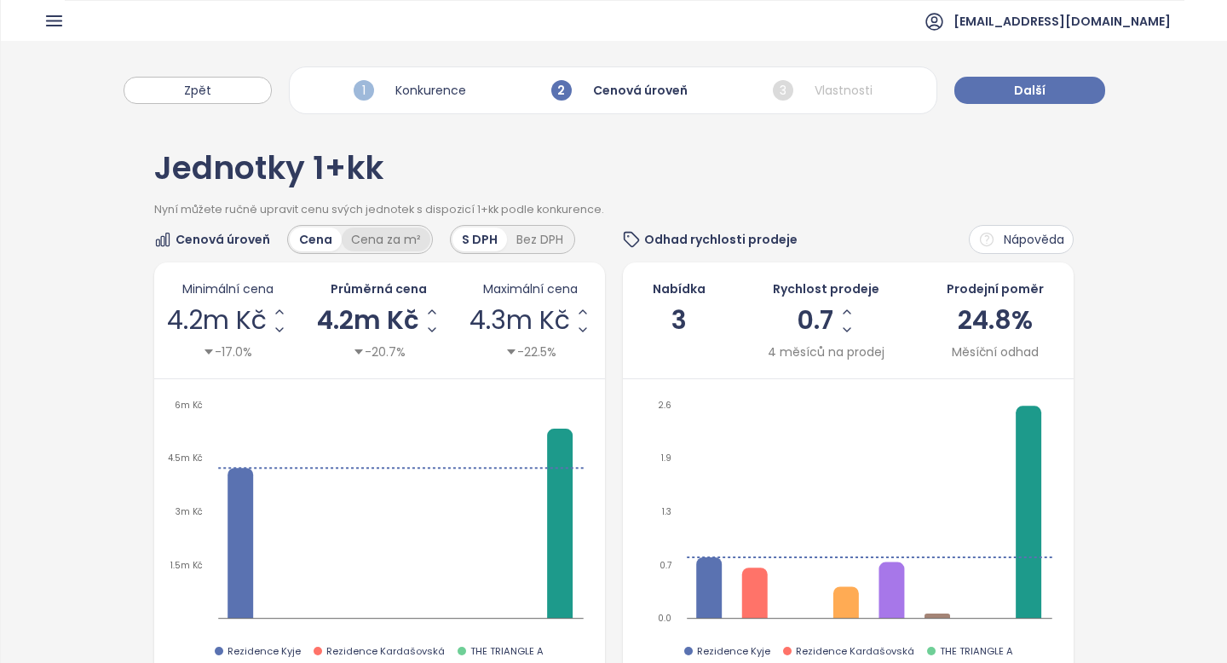
click at [365, 237] on div "Cena za m²" at bounding box center [386, 240] width 89 height 24
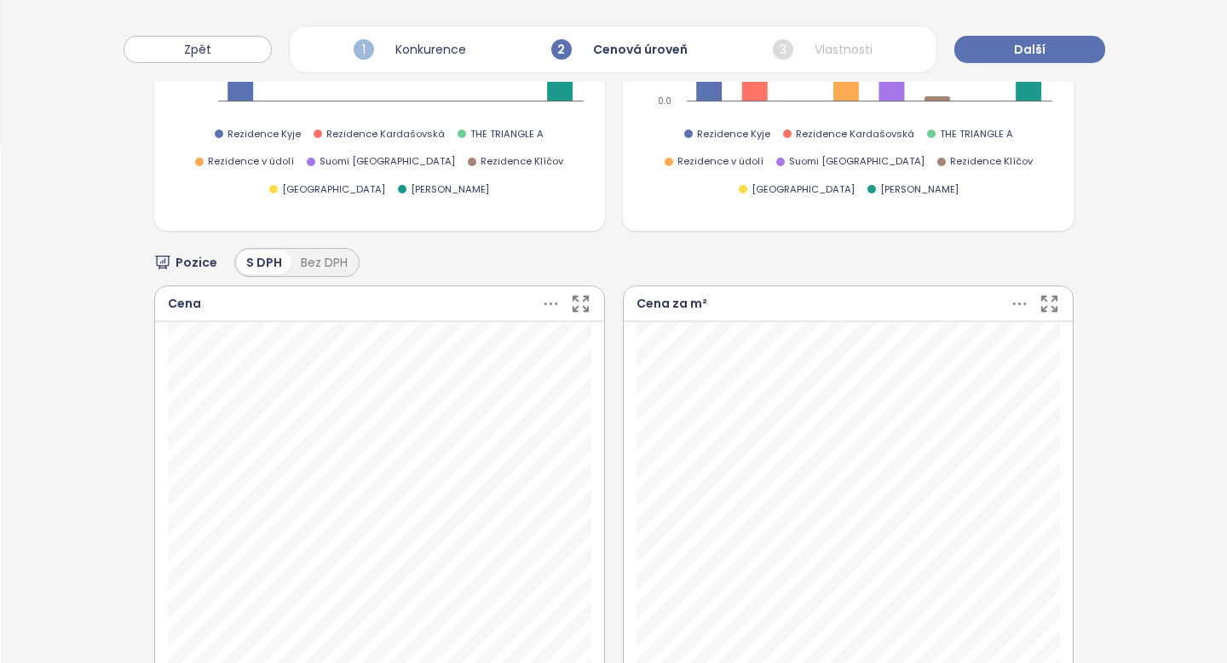
scroll to position [509, 0]
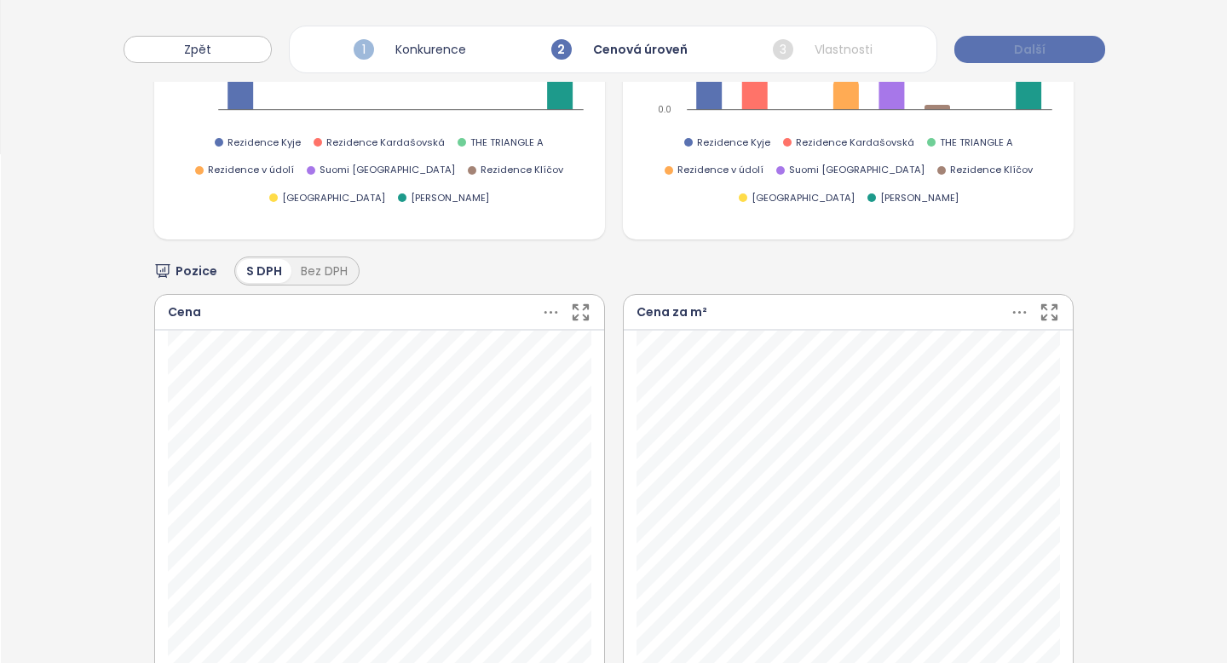
click at [1030, 41] on span "Další" at bounding box center [1030, 49] width 32 height 19
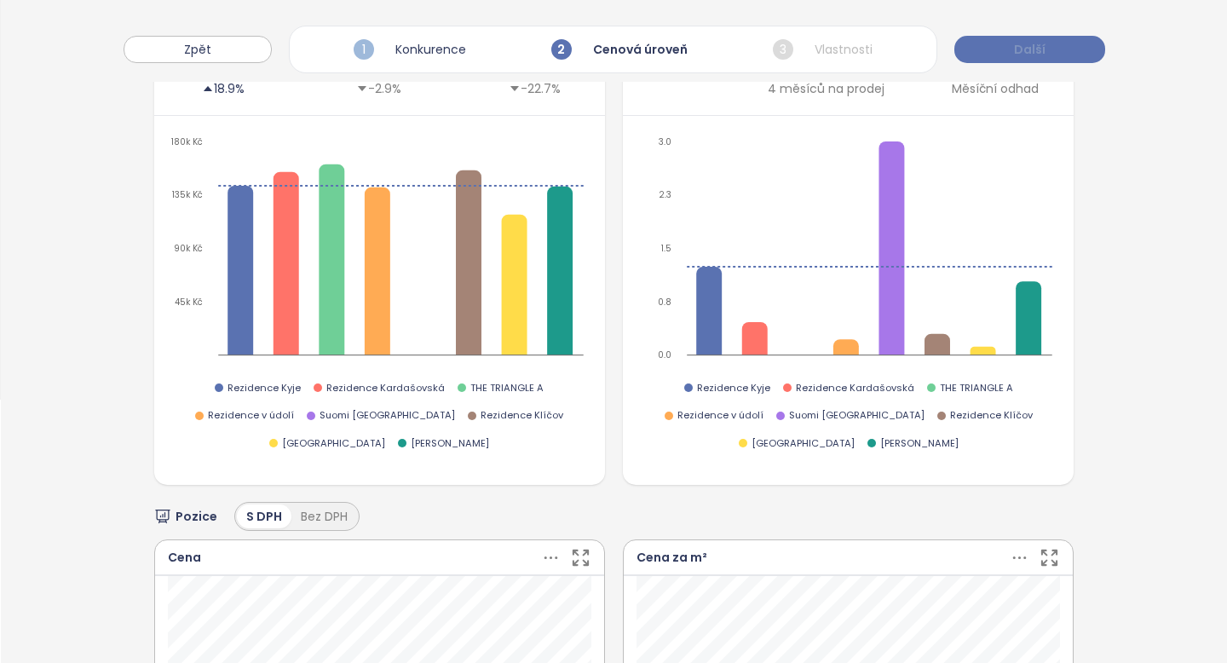
scroll to position [0, 0]
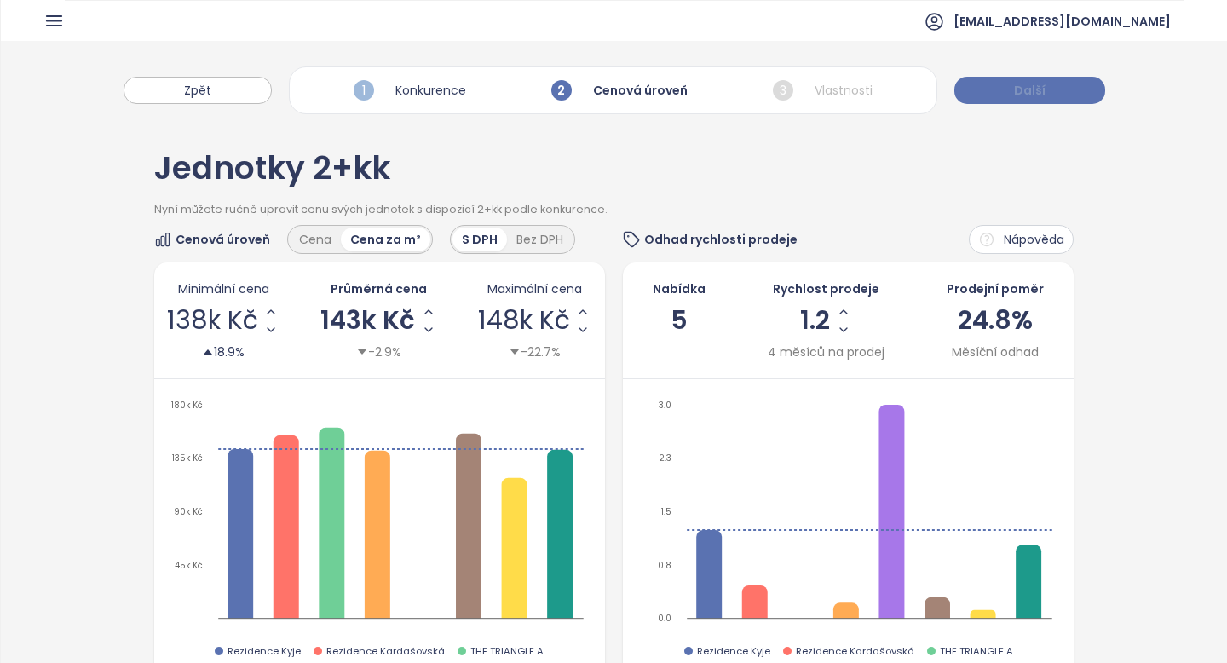
click at [1031, 86] on span "Další" at bounding box center [1030, 90] width 32 height 19
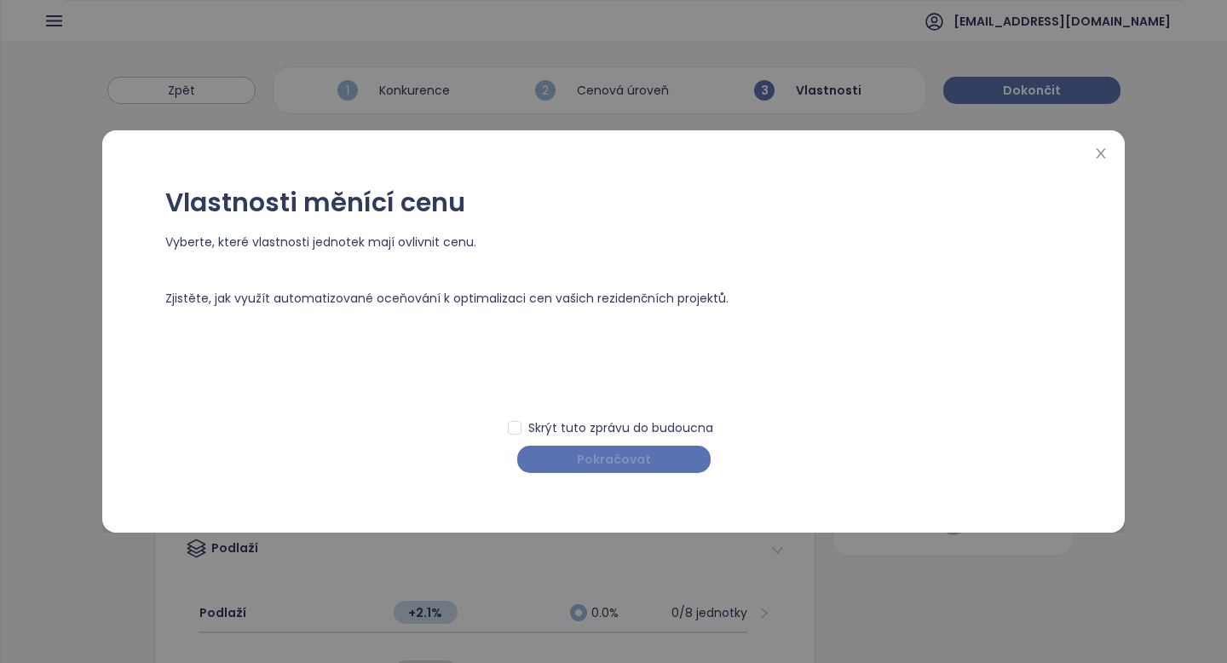
click at [579, 464] on span "Pokračovat" at bounding box center [614, 459] width 74 height 19
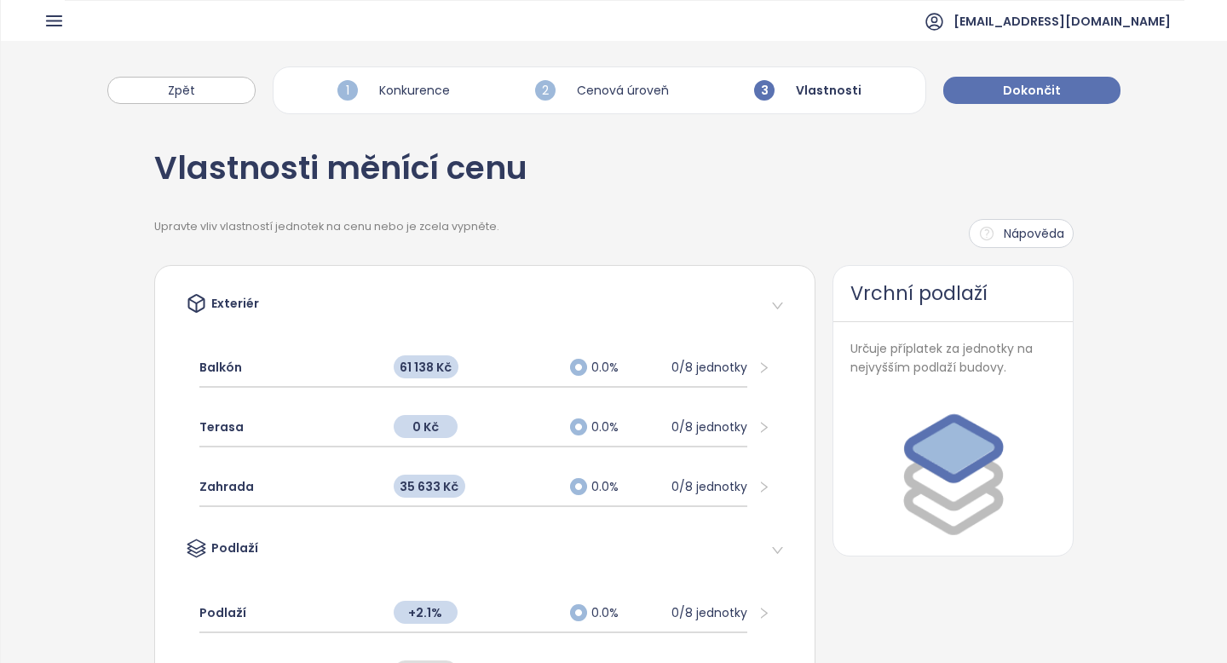
click at [748, 366] on div at bounding box center [758, 368] width 23 height 19
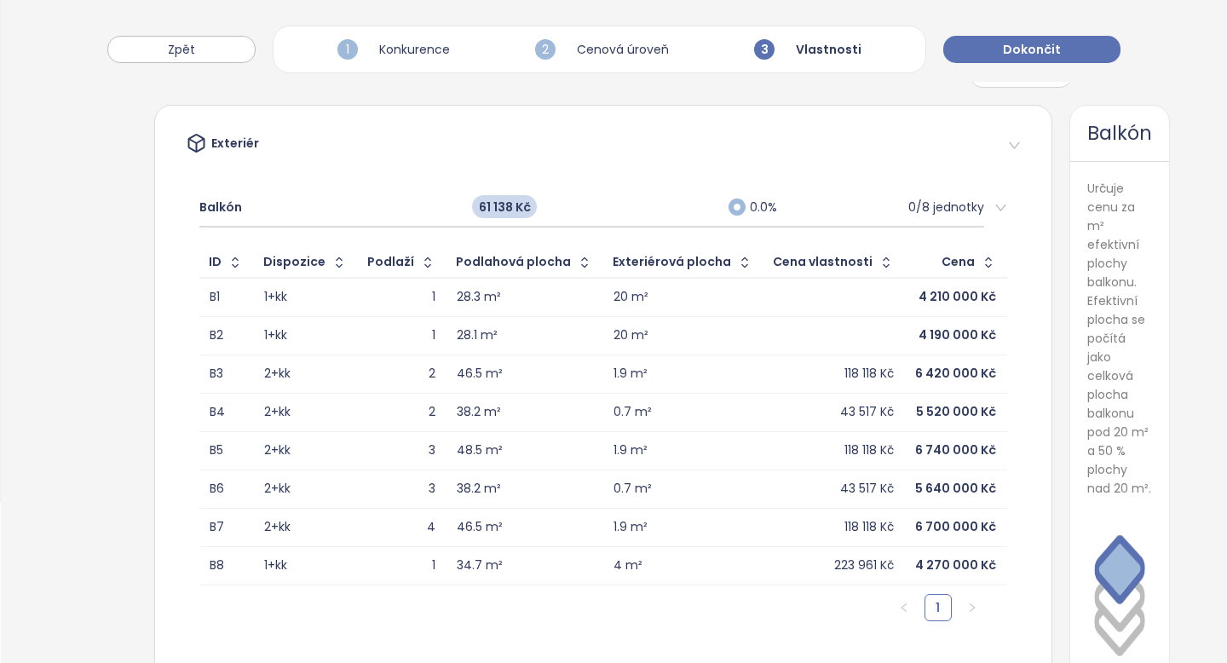
scroll to position [165, 0]
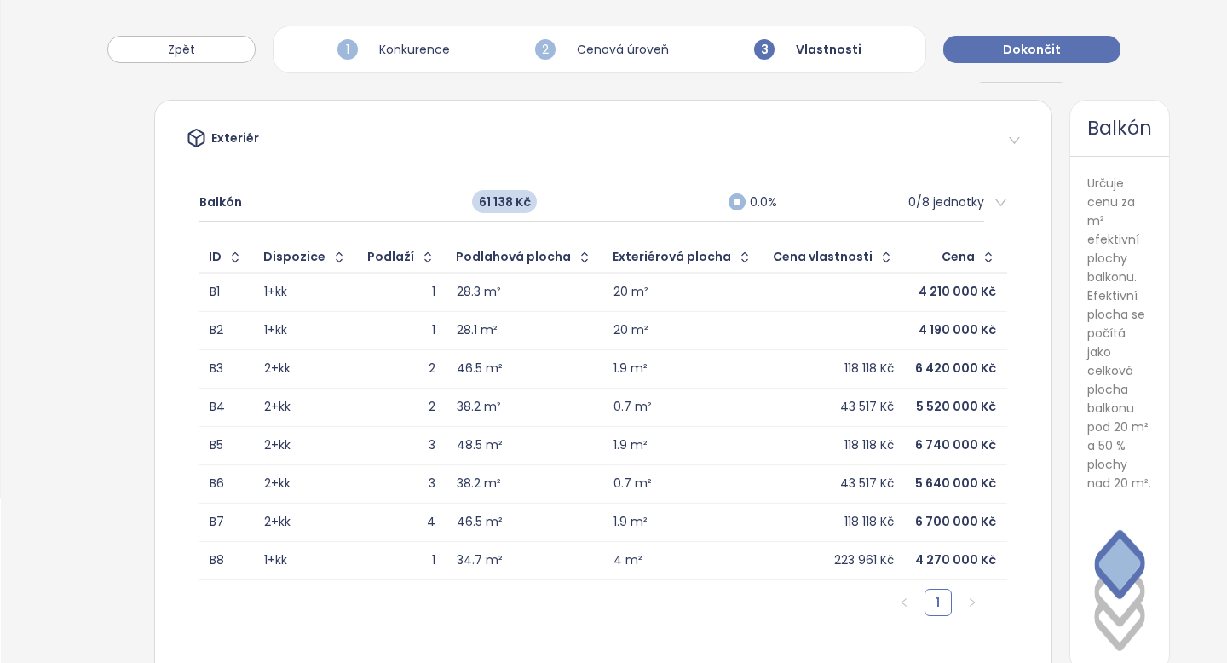
click at [632, 368] on div "1.9 m²" at bounding box center [631, 368] width 34 height 15
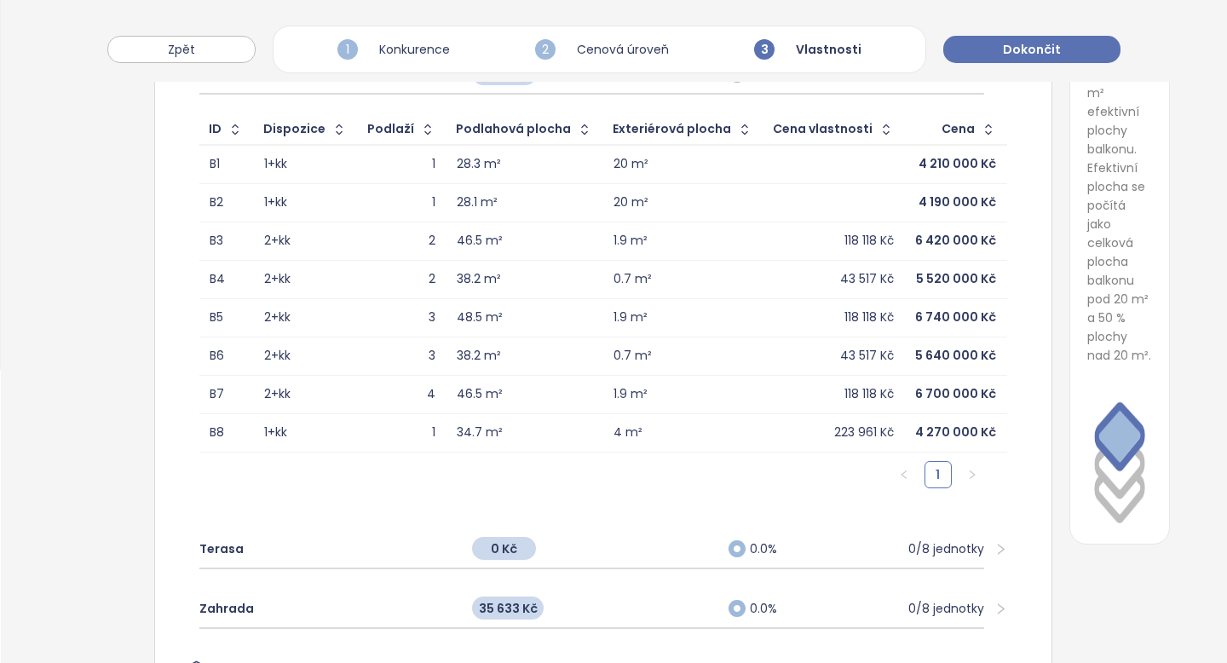
scroll to position [295, 0]
click at [457, 311] on div "48.5 m²" at bounding box center [480, 315] width 46 height 15
click at [626, 313] on div "1.9 m²" at bounding box center [631, 315] width 34 height 15
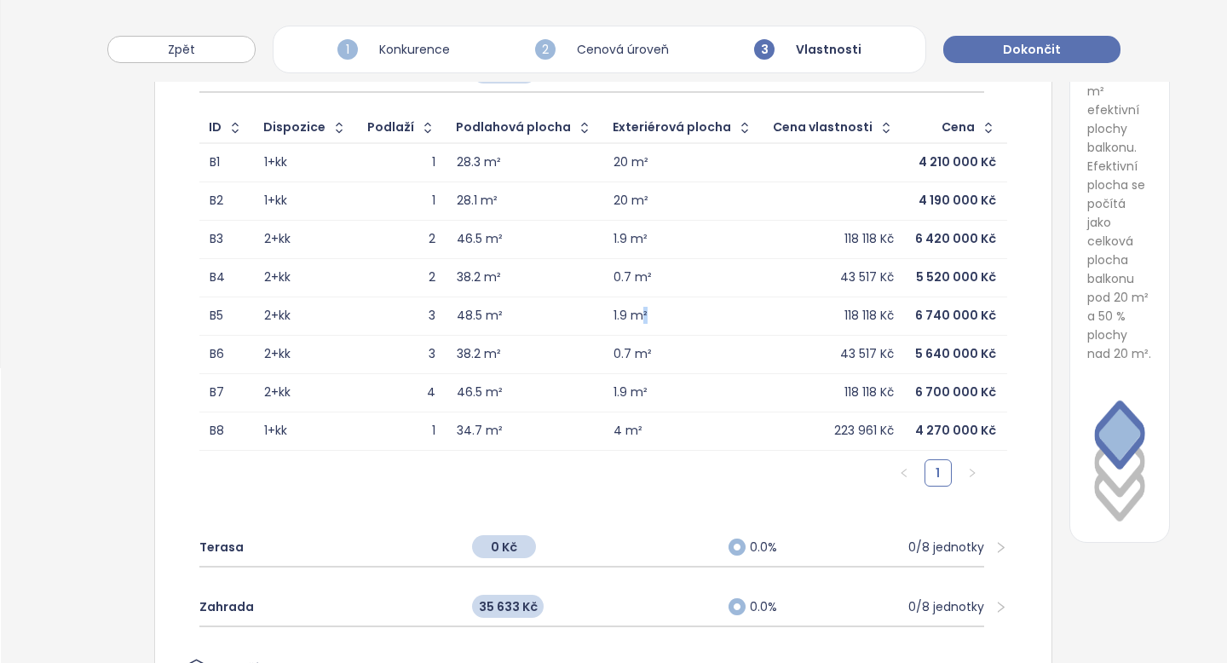
click at [626, 313] on div "1.9 m²" at bounding box center [631, 315] width 34 height 15
click at [915, 319] on div "6 740 000 Kč" at bounding box center [955, 315] width 81 height 15
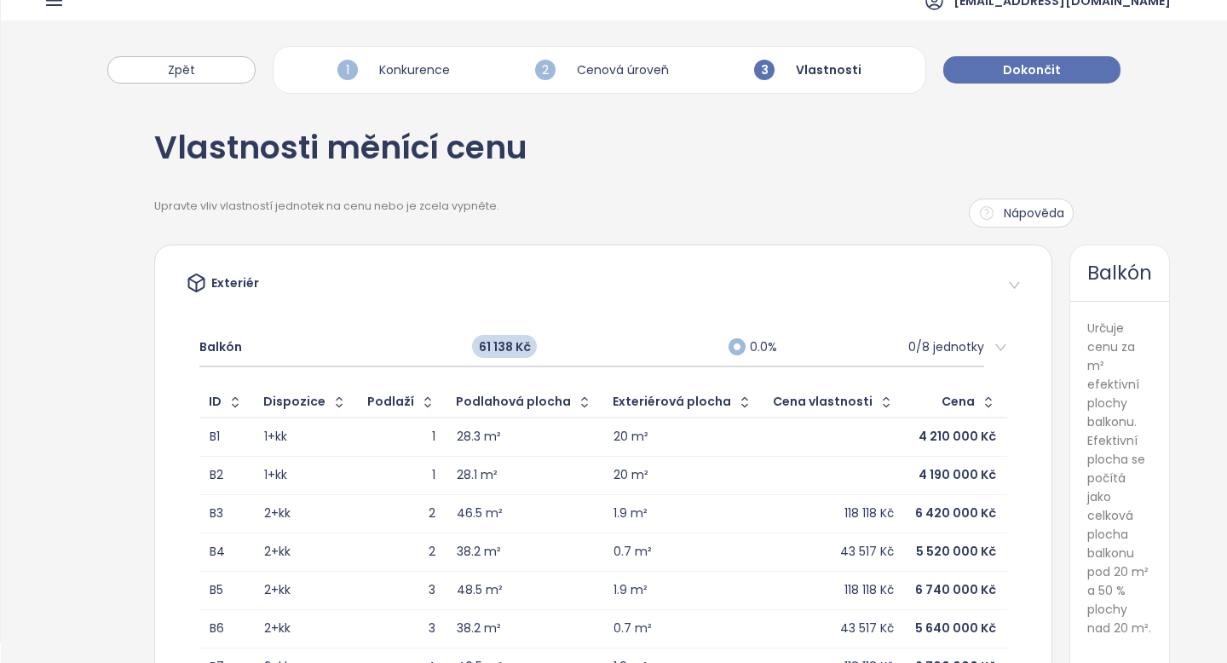
scroll to position [0, 0]
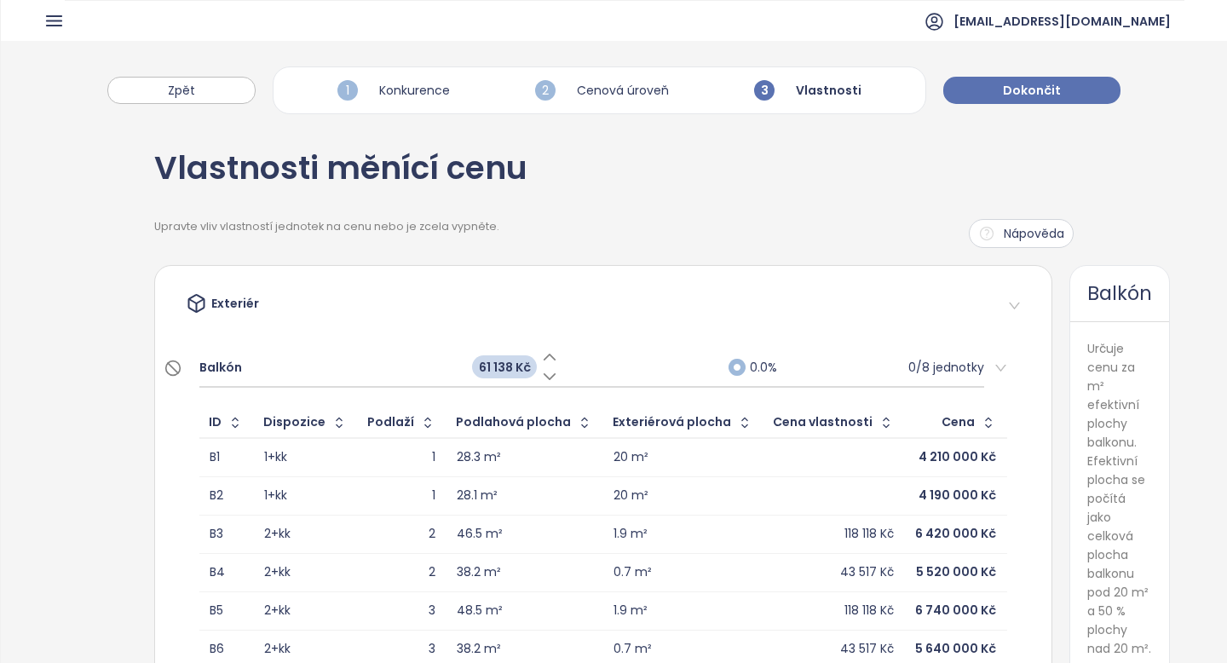
click at [750, 362] on span "0.0%" at bounding box center [763, 367] width 27 height 19
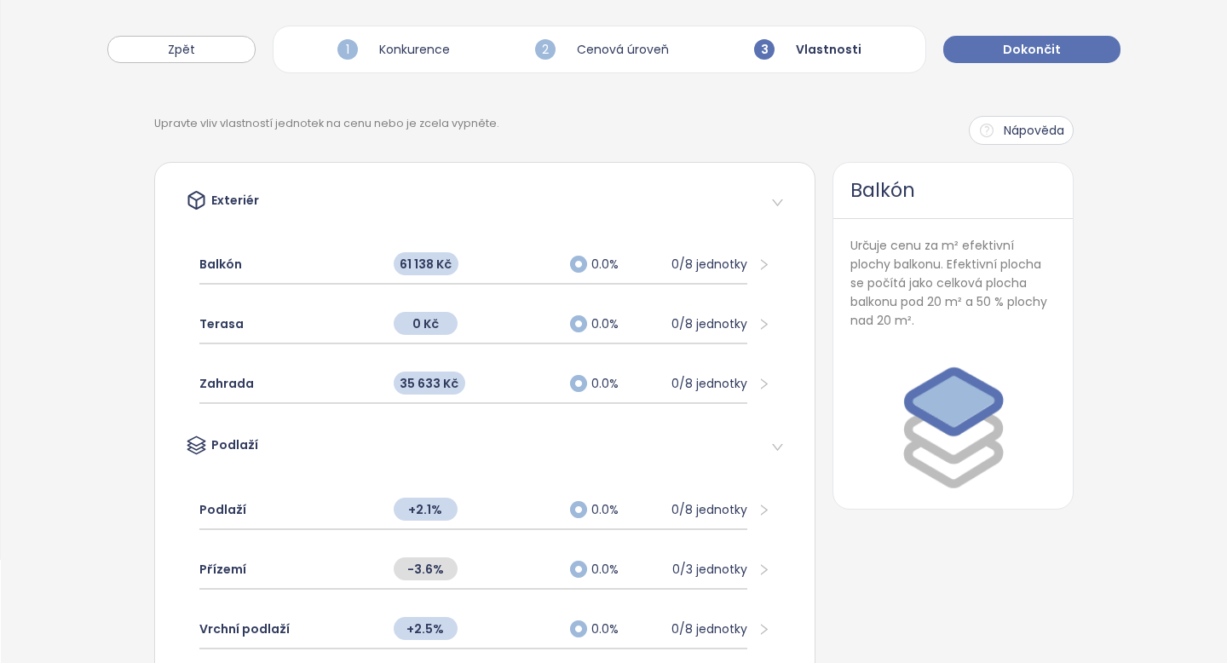
scroll to position [87, 0]
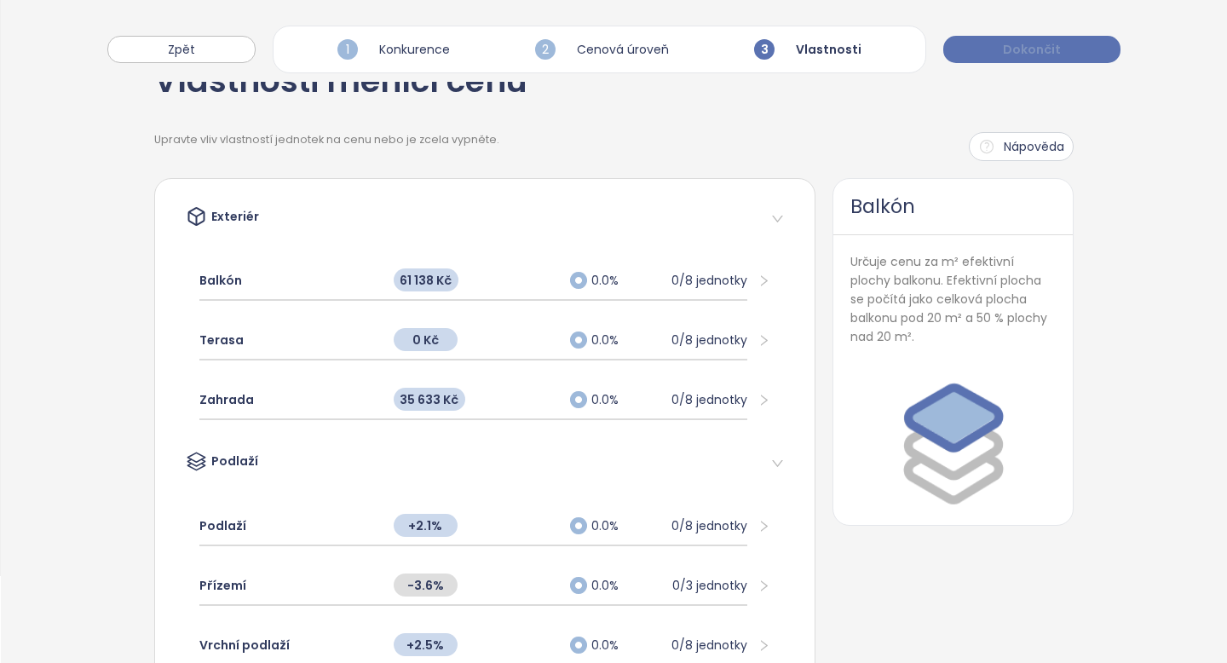
click at [1009, 55] on span "Dokončit" at bounding box center [1032, 49] width 58 height 19
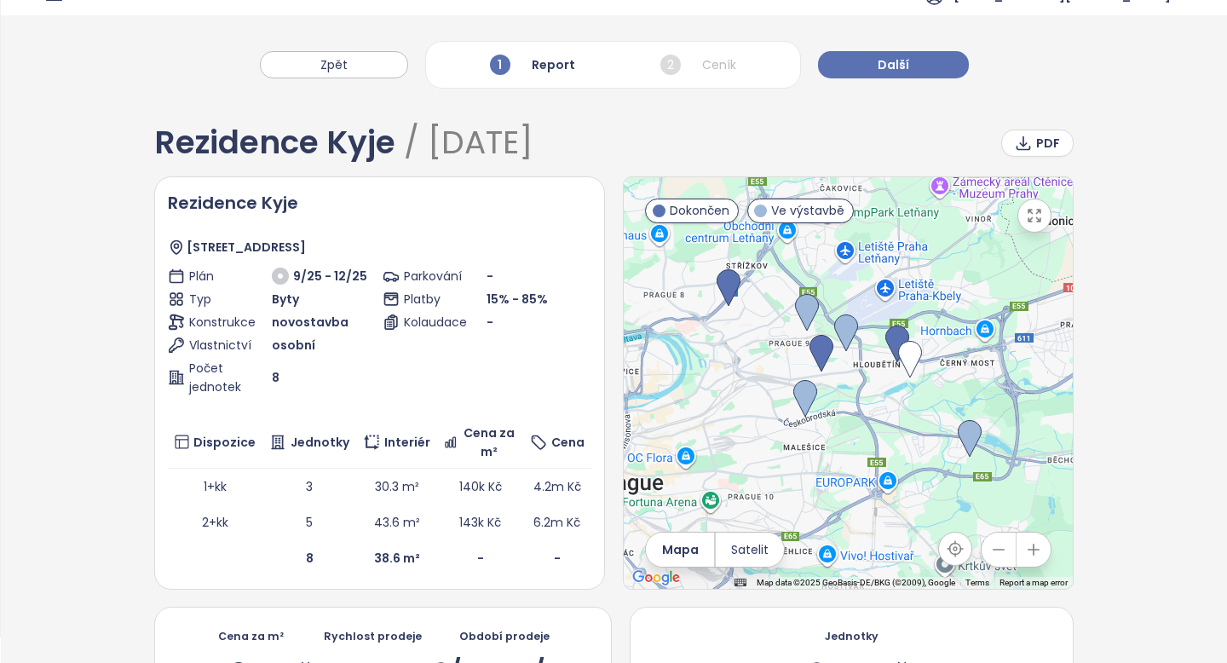
scroll to position [0, 0]
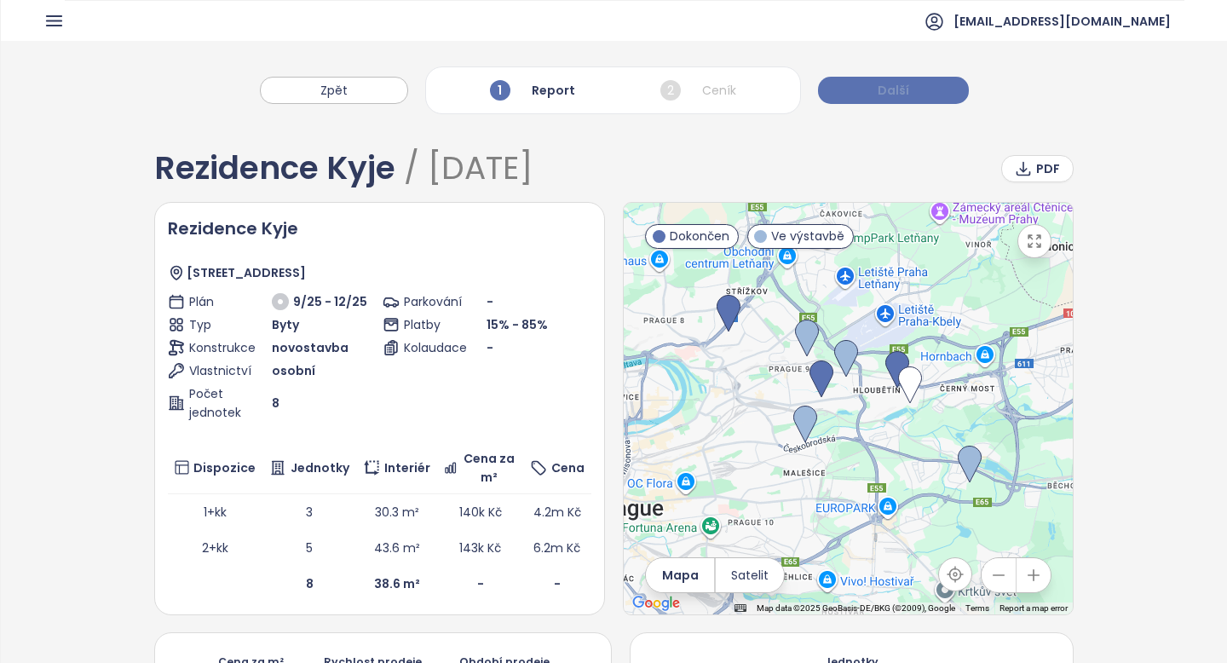
click at [897, 95] on span "Další" at bounding box center [894, 90] width 32 height 19
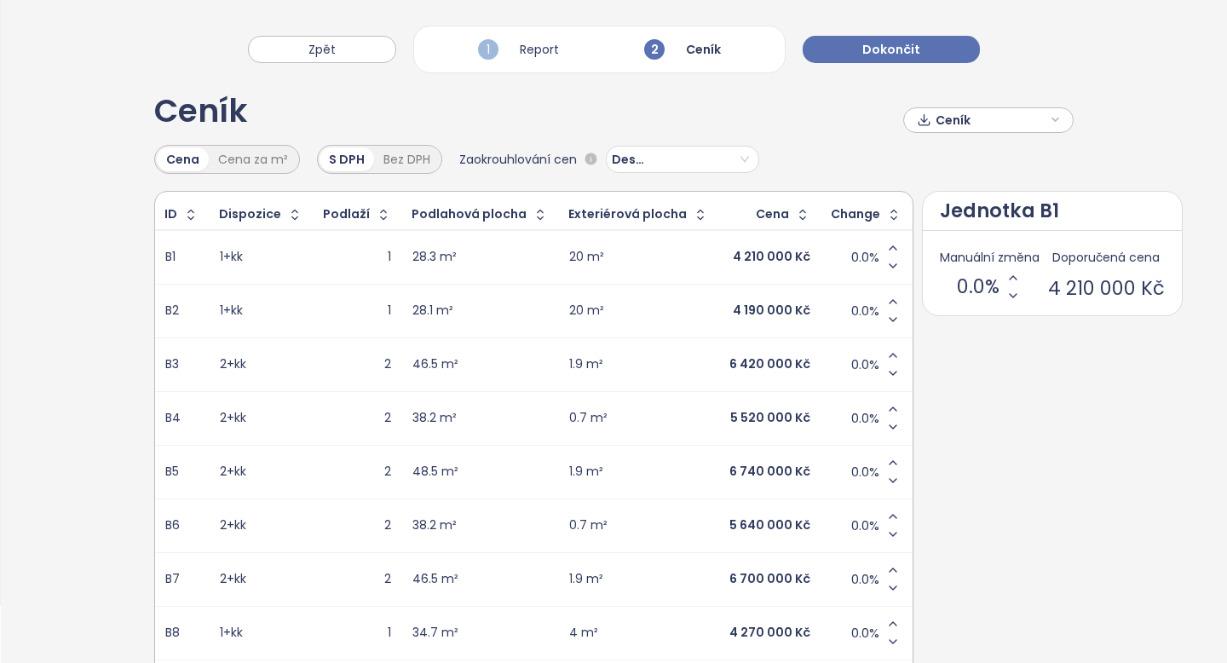
scroll to position [56, 0]
click at [733, 262] on div "4 210 000 Kč" at bounding box center [772, 258] width 78 height 15
click at [412, 257] on div "28.3 m²" at bounding box center [434, 258] width 44 height 15
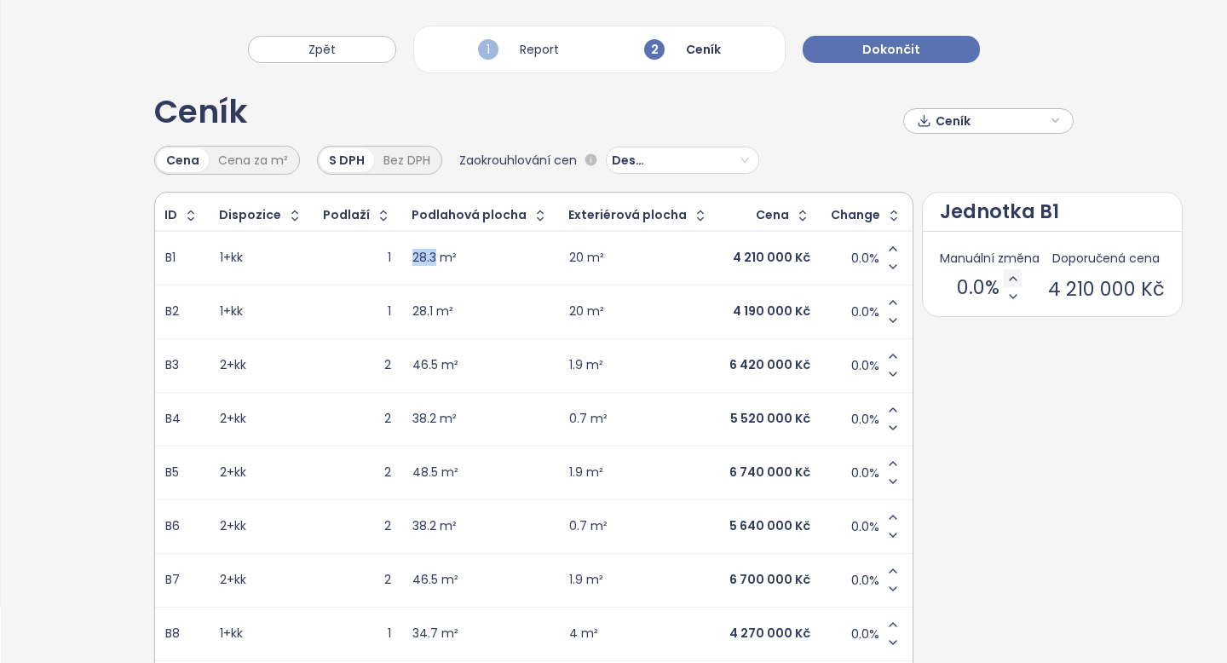
click at [1006, 280] on icon "Increase Min Price" at bounding box center [1013, 279] width 14 height 14
click at [251, 163] on div "Cena za m²" at bounding box center [253, 160] width 89 height 24
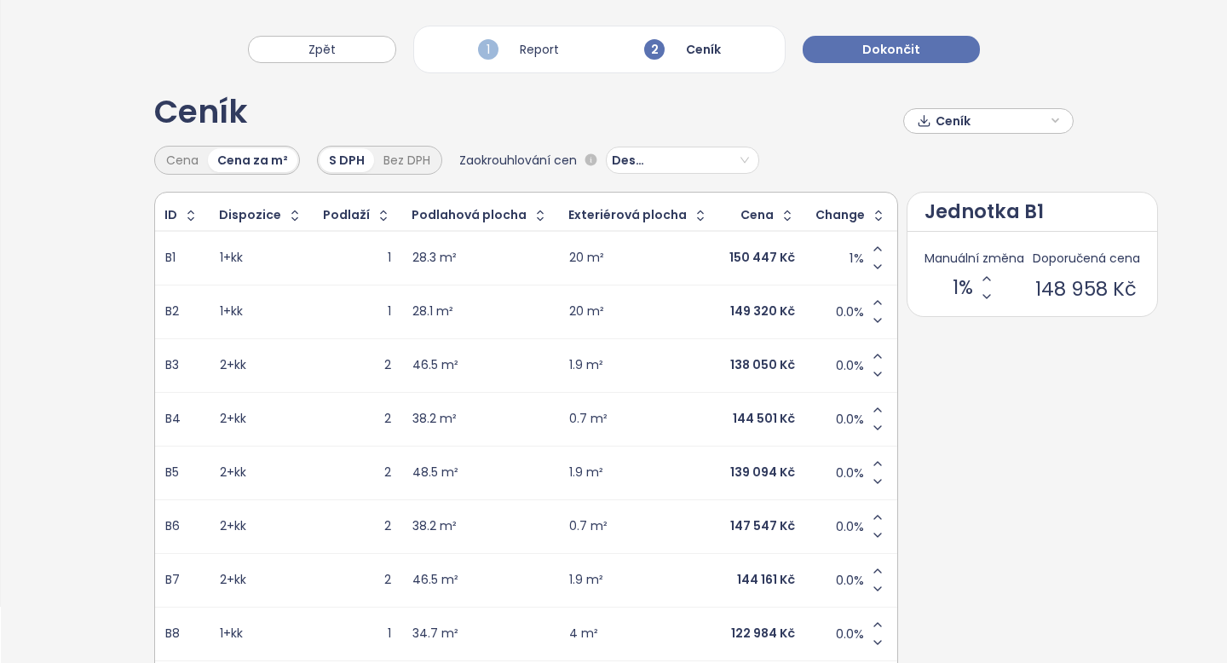
scroll to position [85, 0]
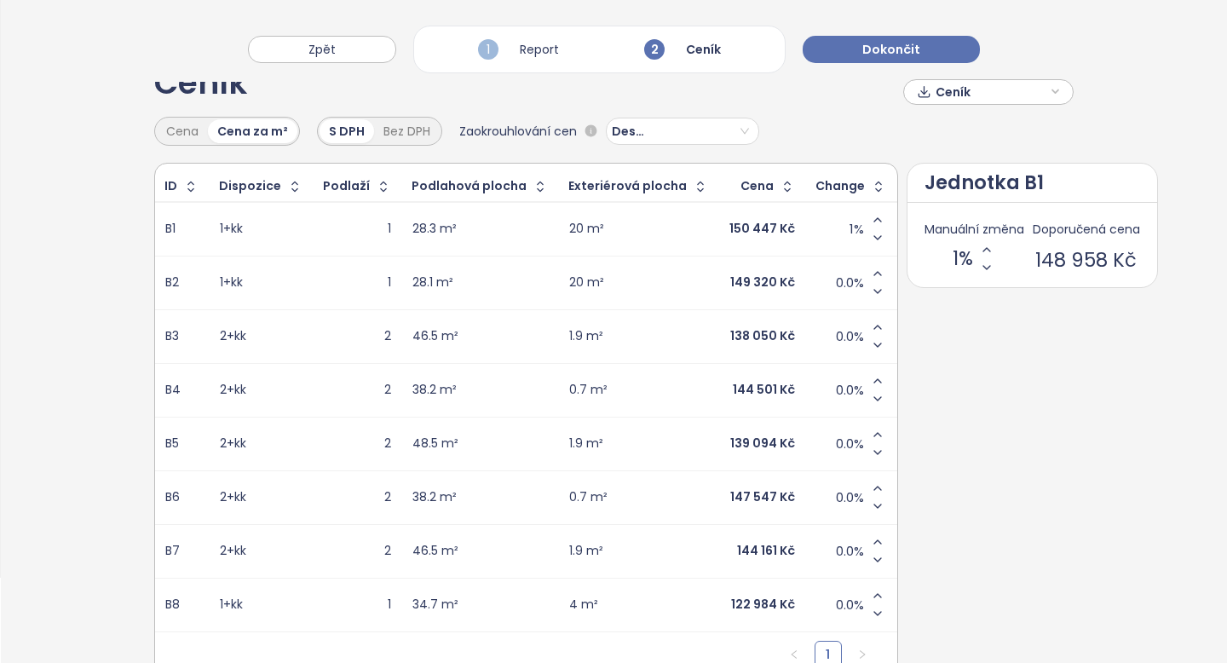
click at [733, 228] on div "150 447 Kč" at bounding box center [762, 229] width 66 height 15
click at [871, 218] on icon "Increase value" at bounding box center [878, 220] width 14 height 14
click at [870, 600] on icon "Increase value" at bounding box center [877, 596] width 14 height 14
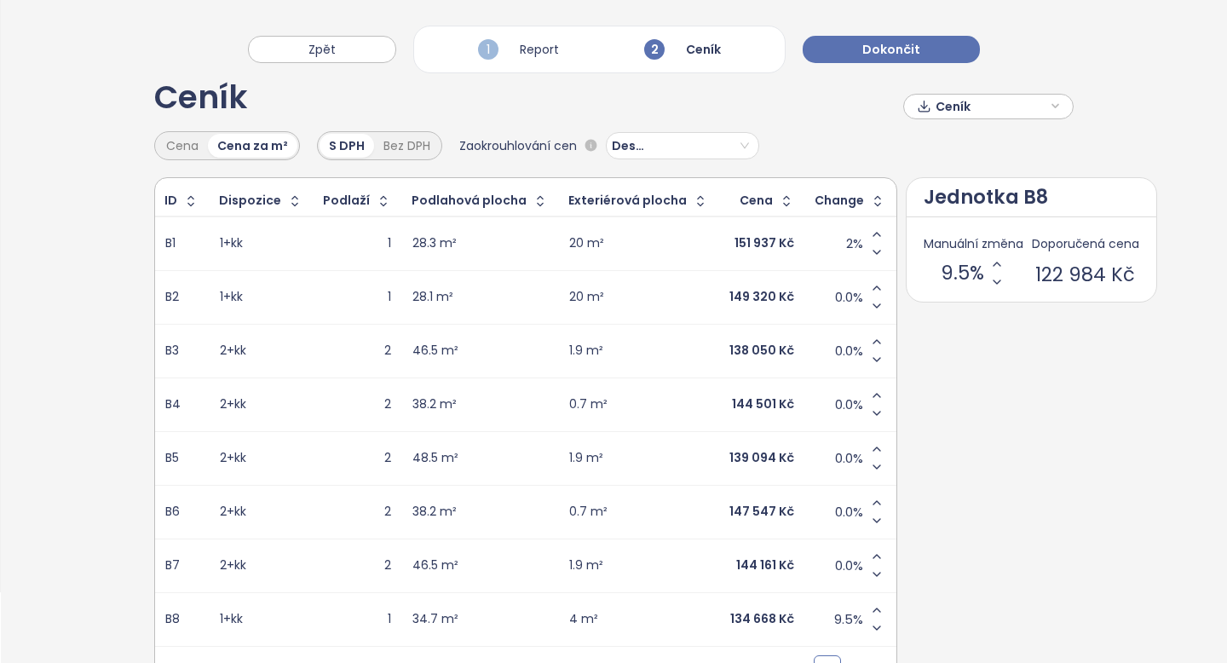
scroll to position [60, 0]
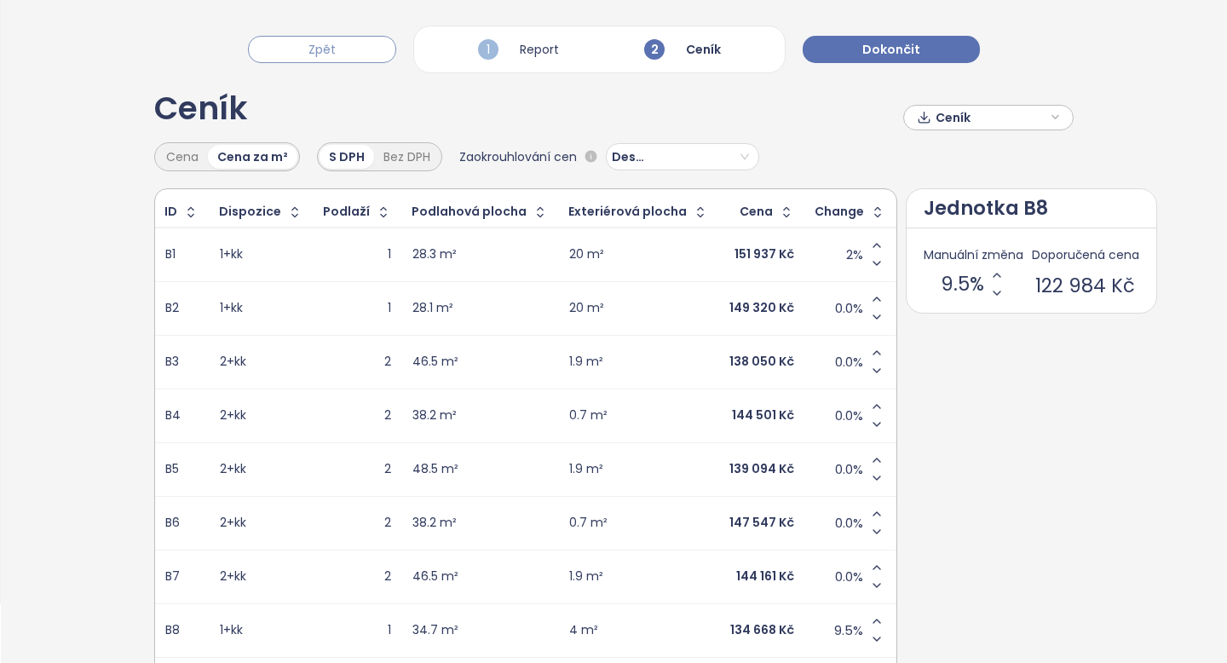
click at [328, 52] on span "Zpět" at bounding box center [321, 49] width 27 height 19
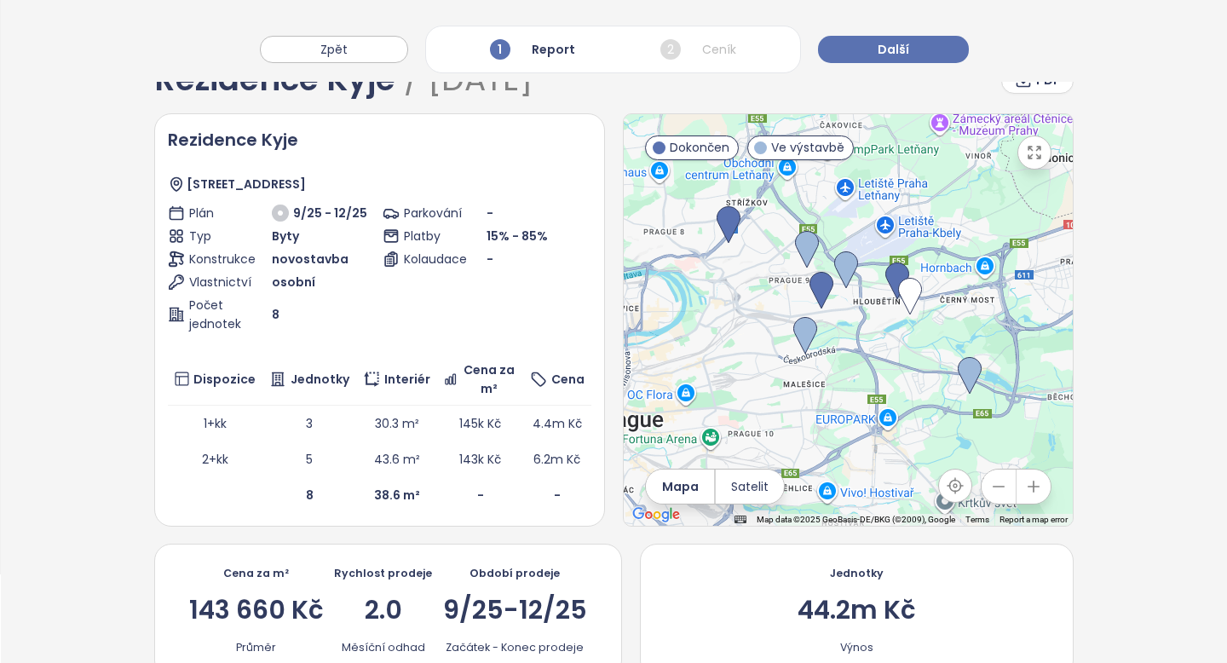
scroll to position [0, 0]
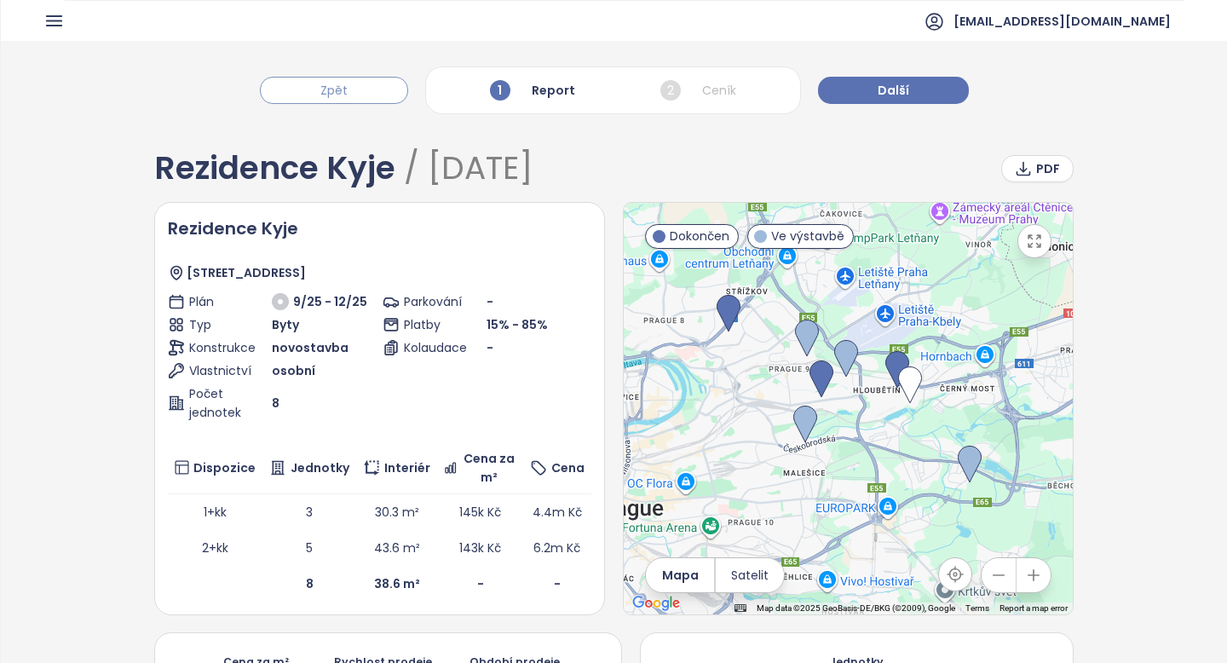
click at [343, 92] on span "Zpět" at bounding box center [333, 90] width 27 height 19
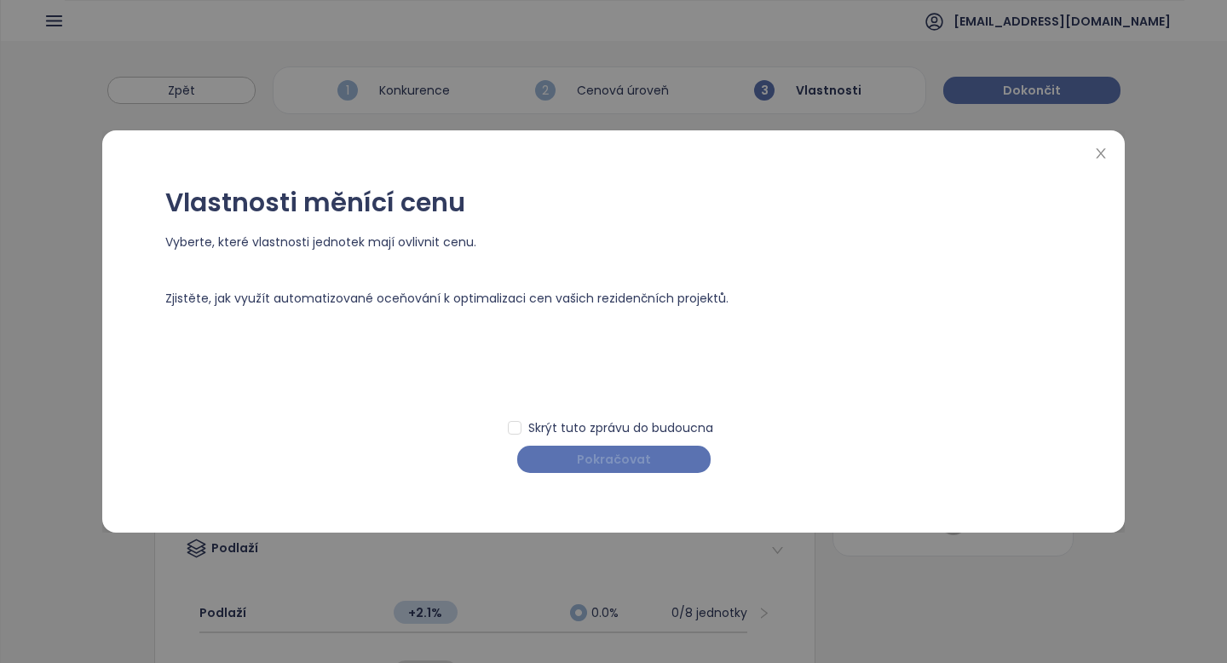
click at [631, 454] on span "Pokračovat" at bounding box center [614, 459] width 74 height 19
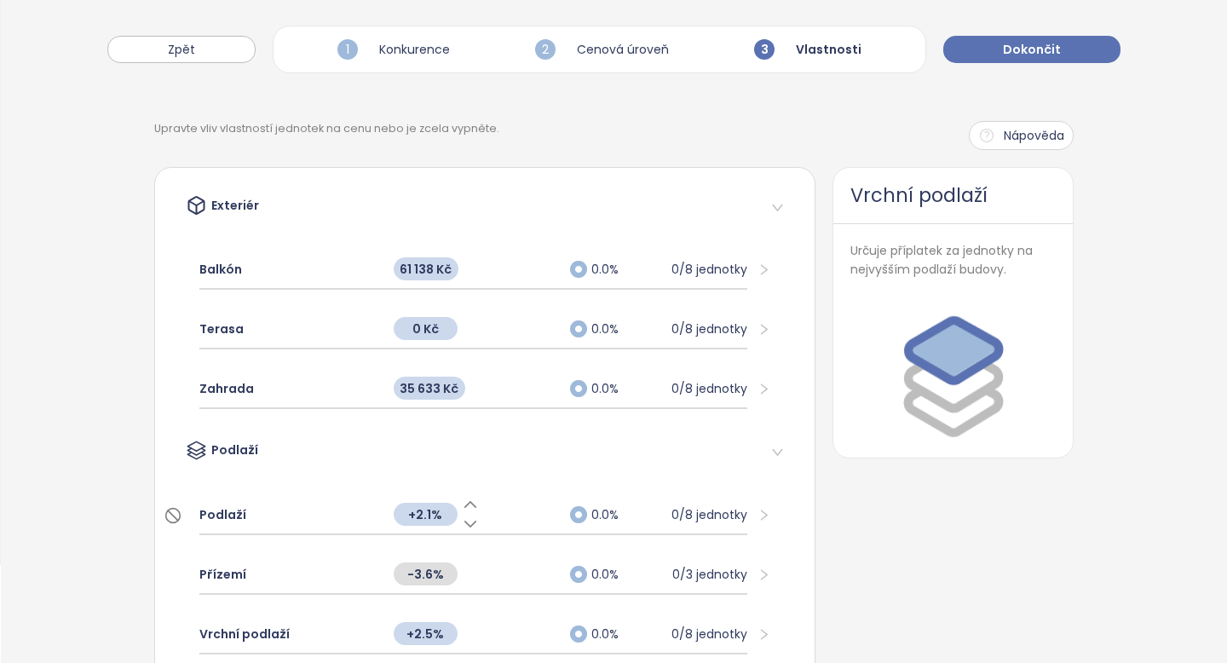
scroll to position [62, 0]
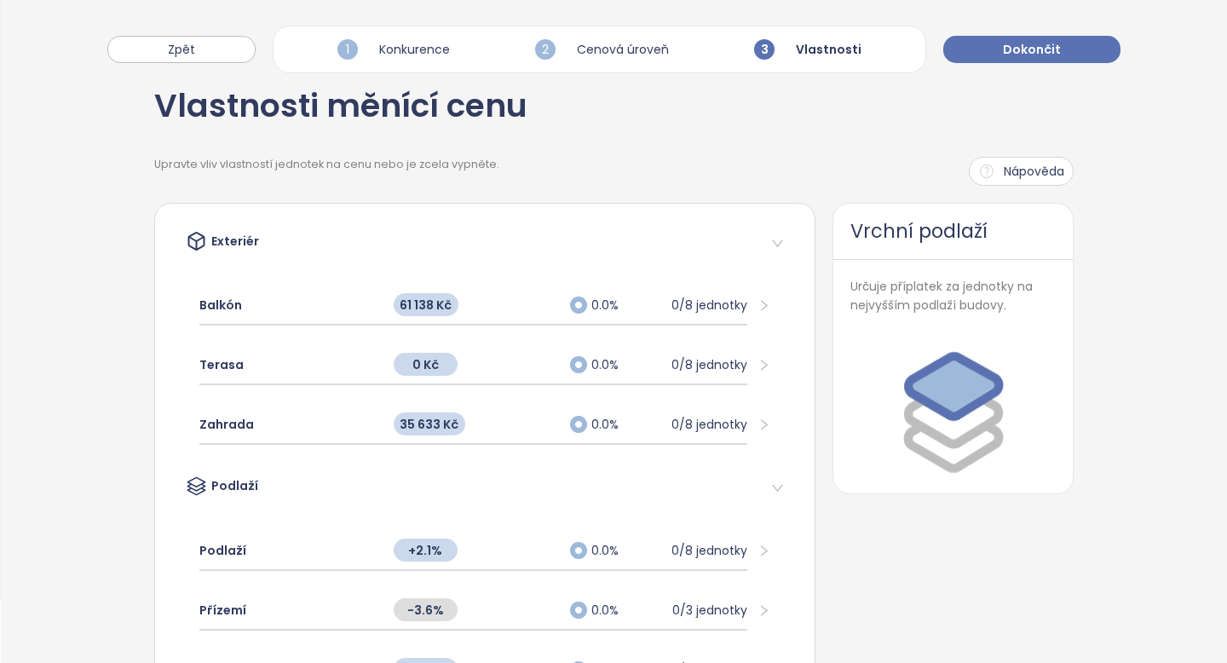
click at [748, 354] on div "Terasa 0 Kč 0.0% 0/8 jednotky" at bounding box center [485, 366] width 598 height 60
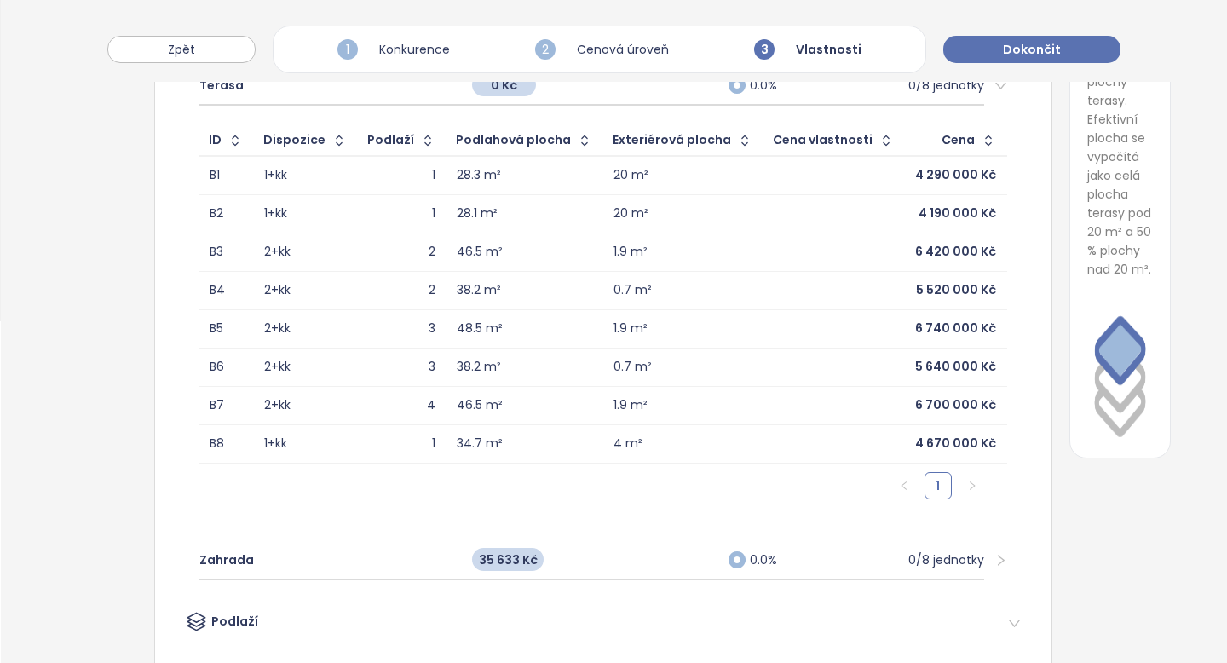
scroll to position [356, 0]
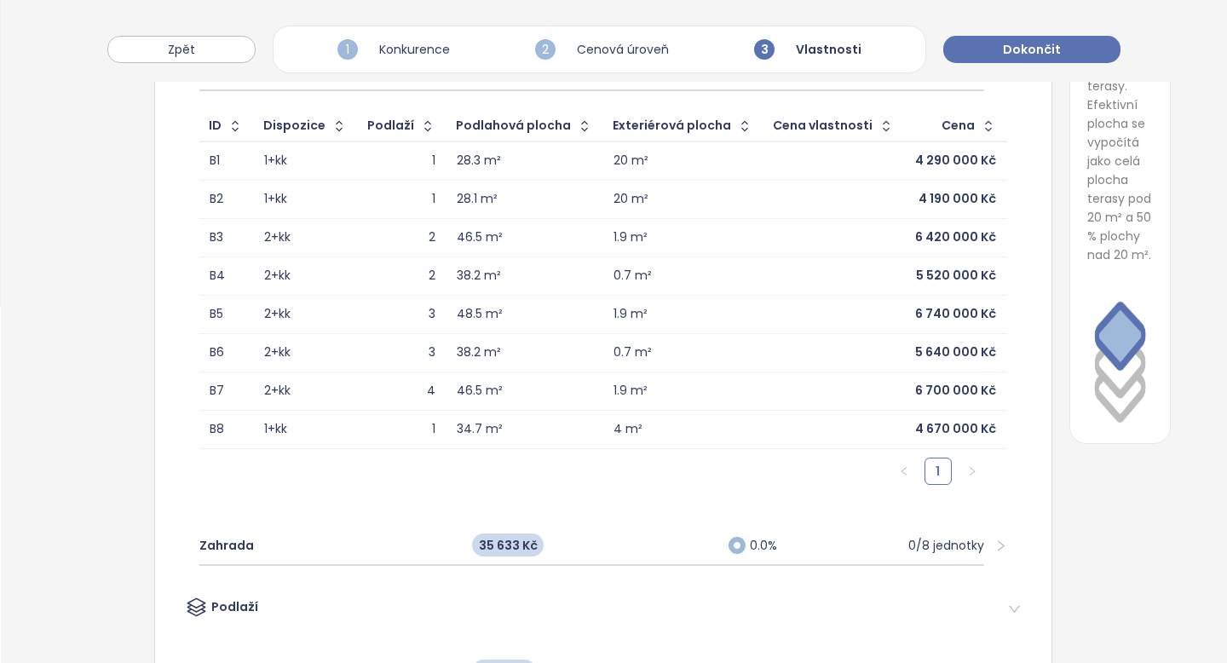
click at [614, 433] on div "4 m²" at bounding box center [628, 429] width 29 height 15
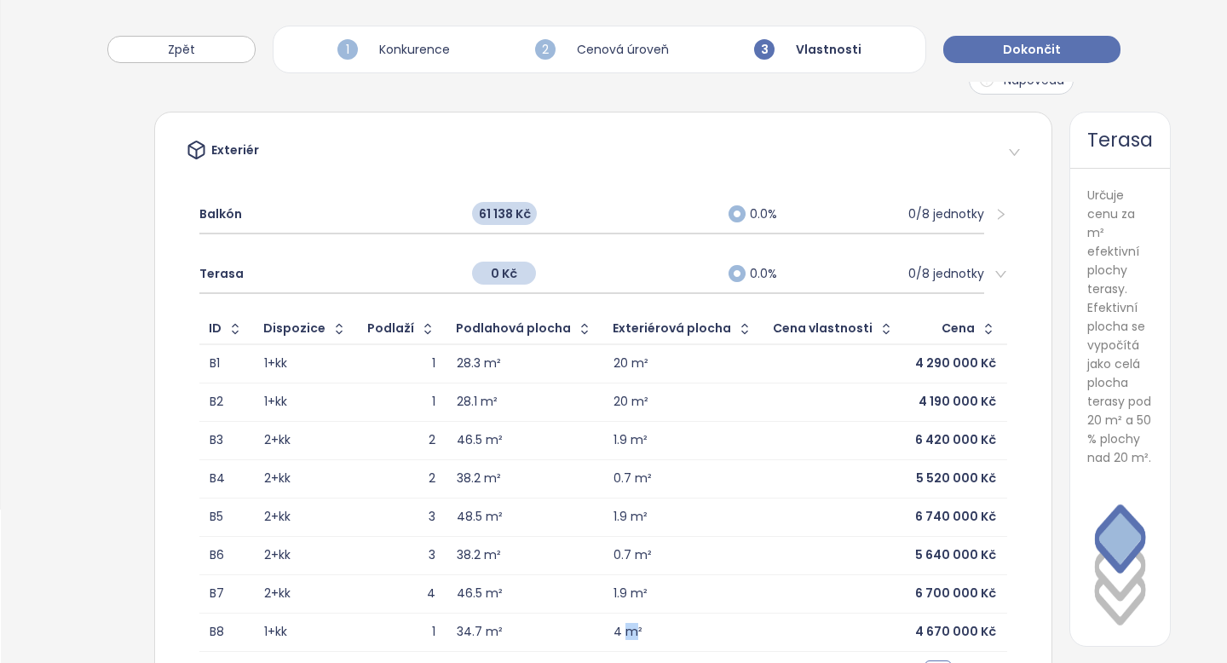
scroll to position [135, 0]
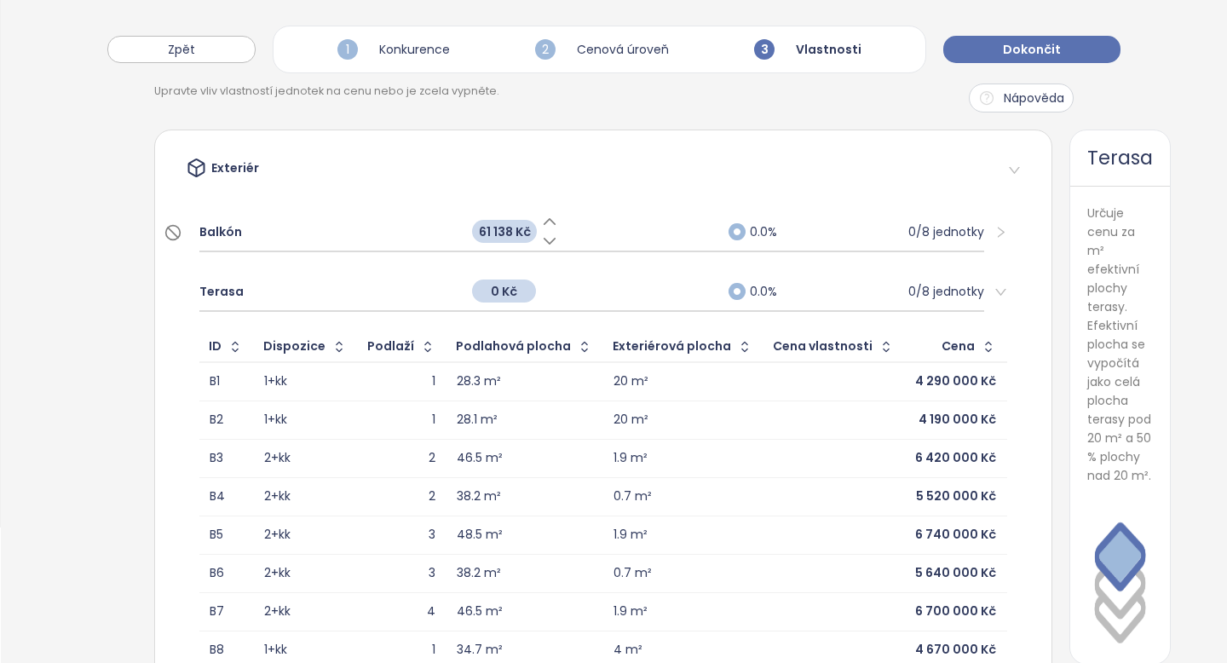
click at [731, 234] on icon at bounding box center [737, 232] width 12 height 12
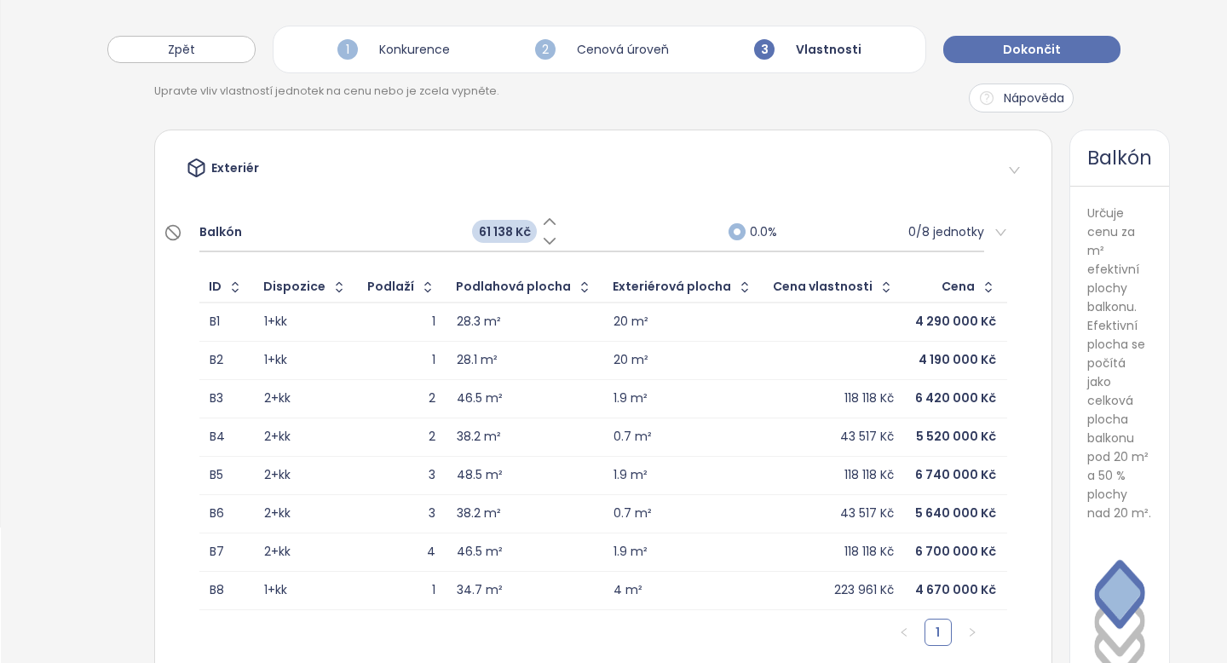
click at [731, 234] on icon at bounding box center [737, 232] width 12 height 12
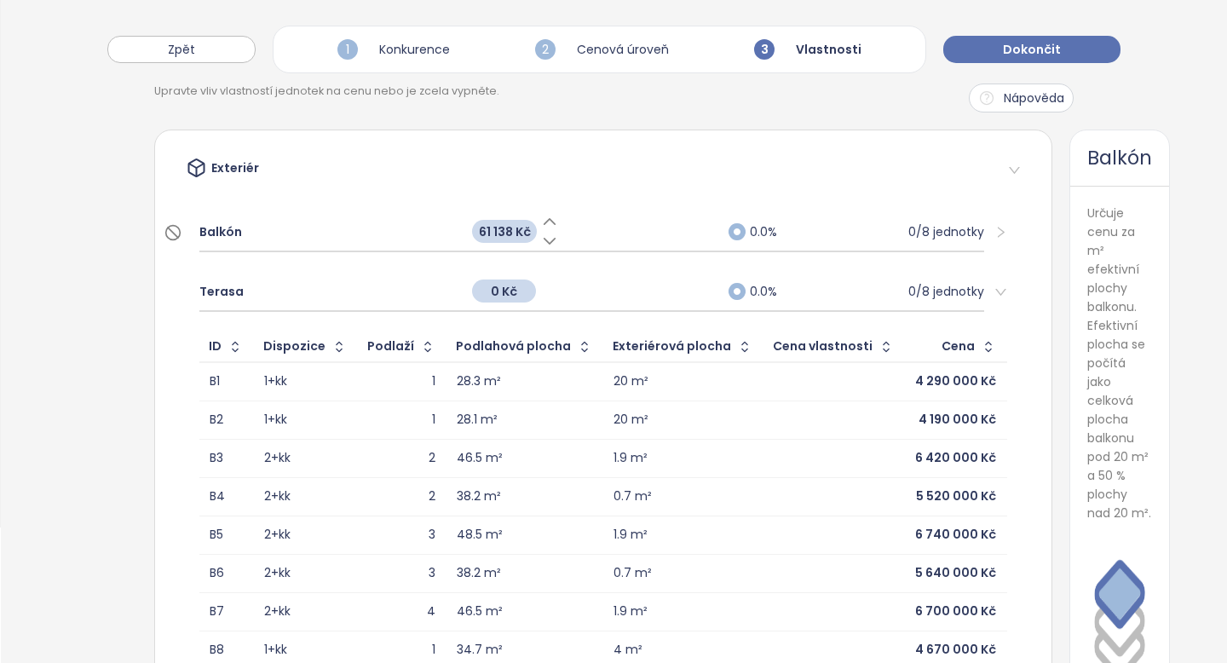
click at [731, 236] on icon at bounding box center [737, 232] width 12 height 12
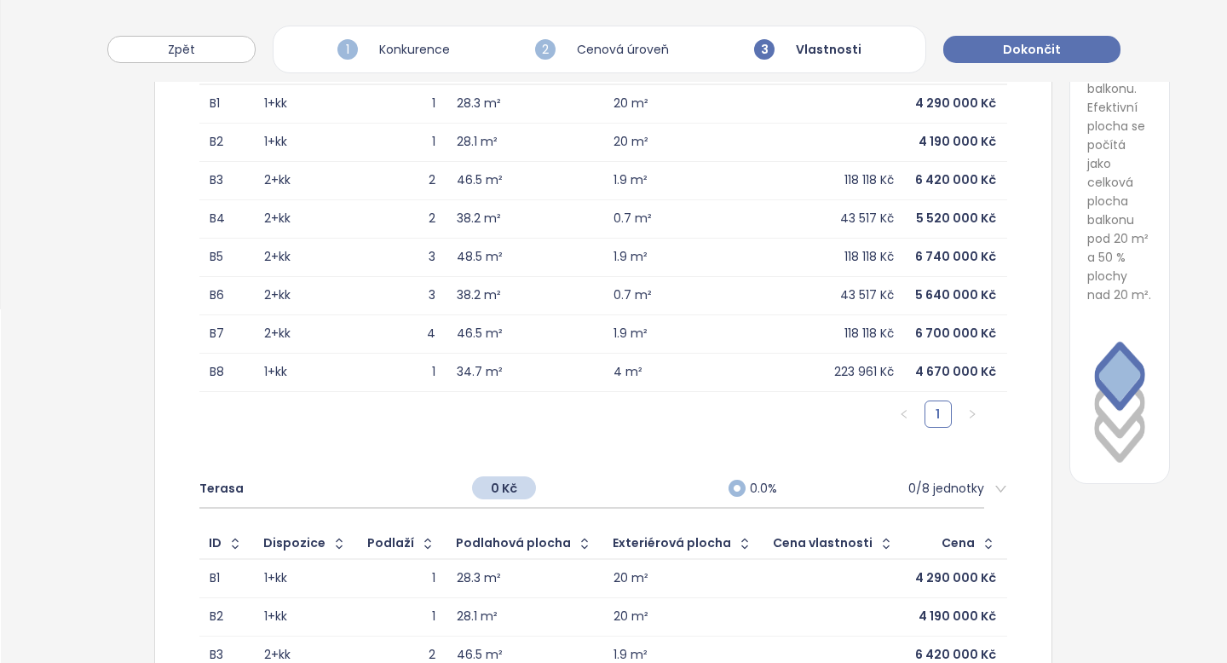
scroll to position [348, 0]
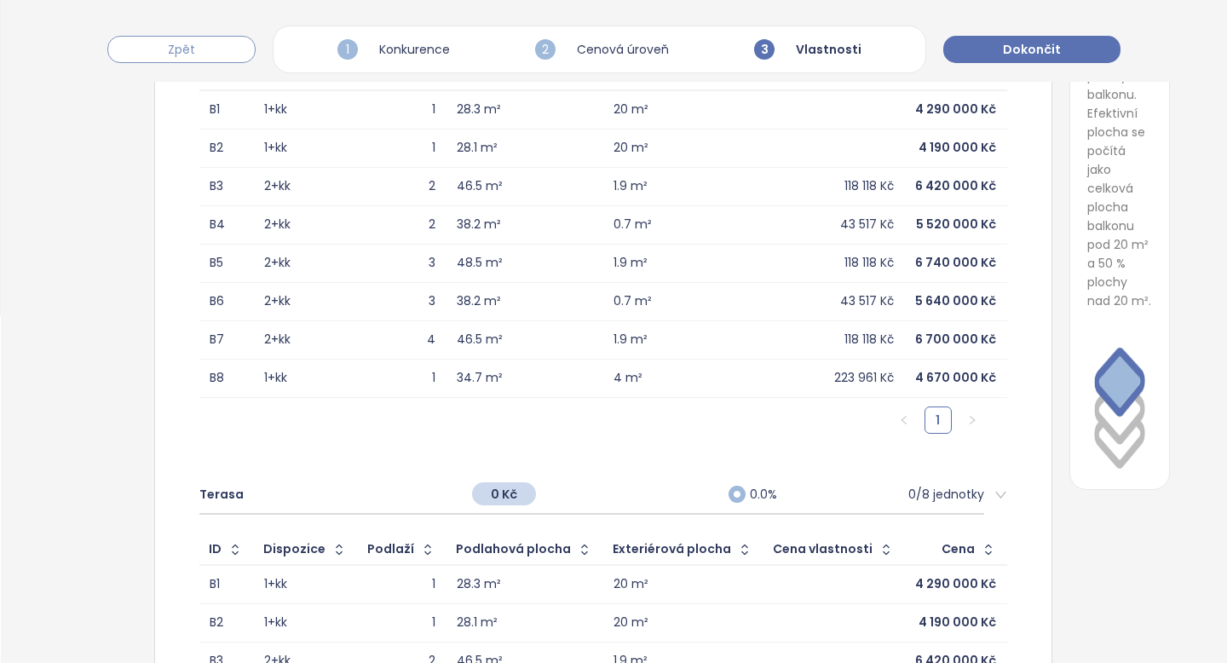
click at [183, 55] on span "Zpět" at bounding box center [181, 49] width 27 height 19
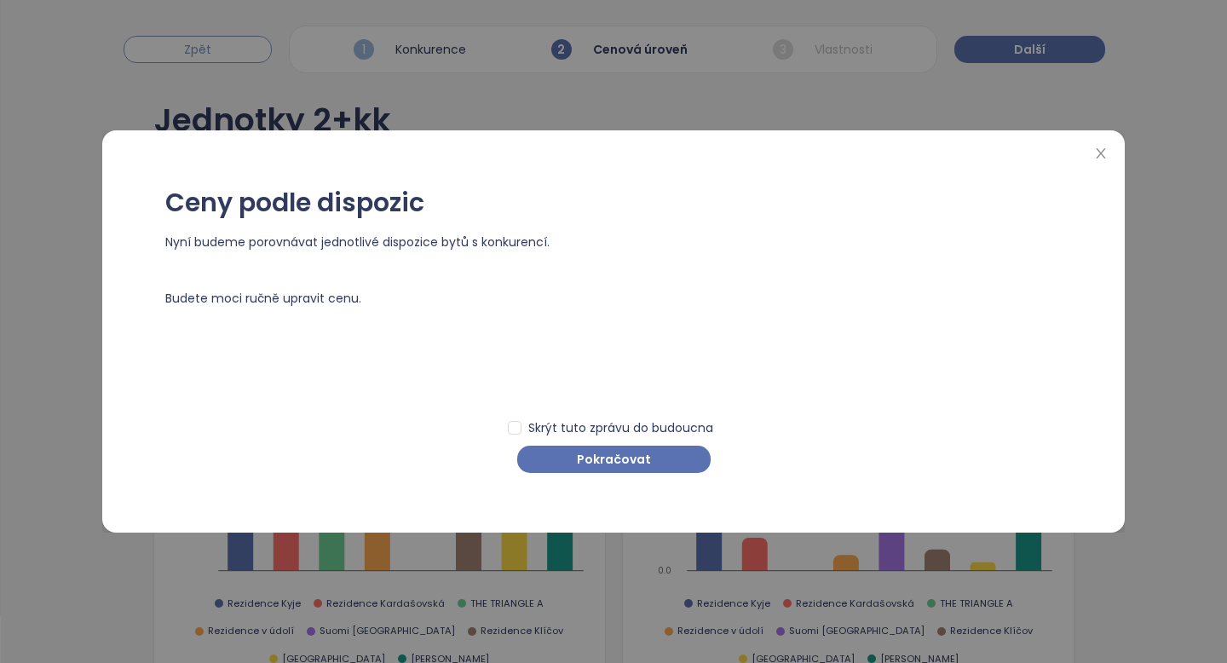
scroll to position [0, 0]
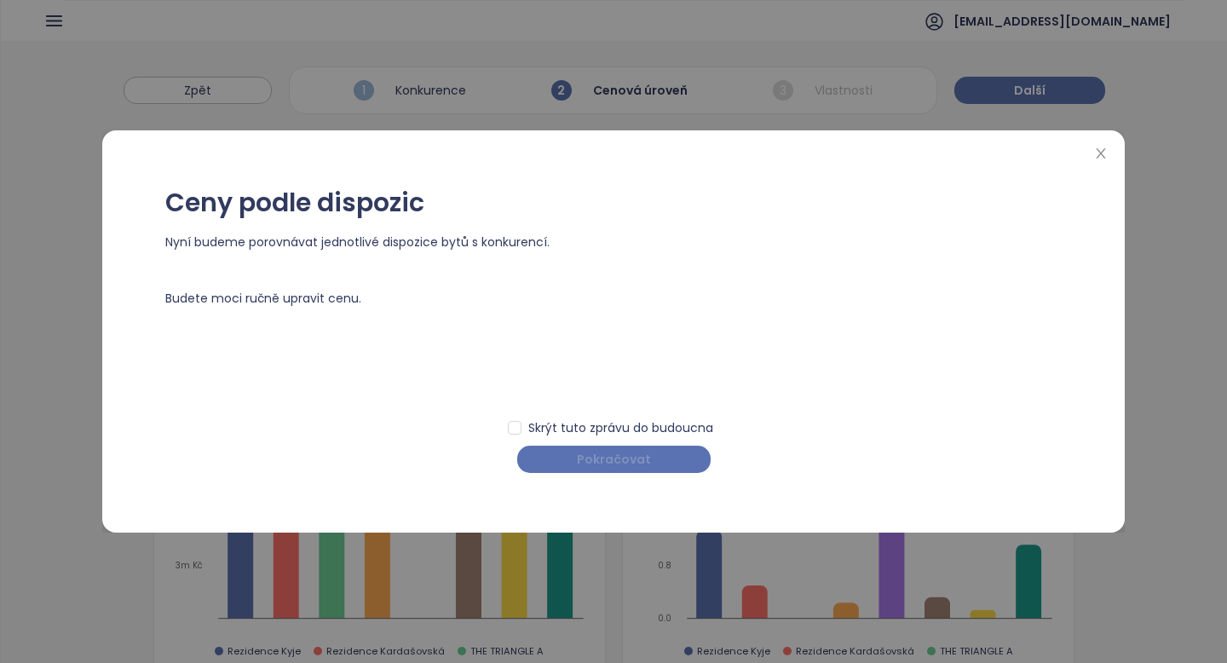
click at [556, 465] on button "Pokračovat" at bounding box center [613, 459] width 193 height 27
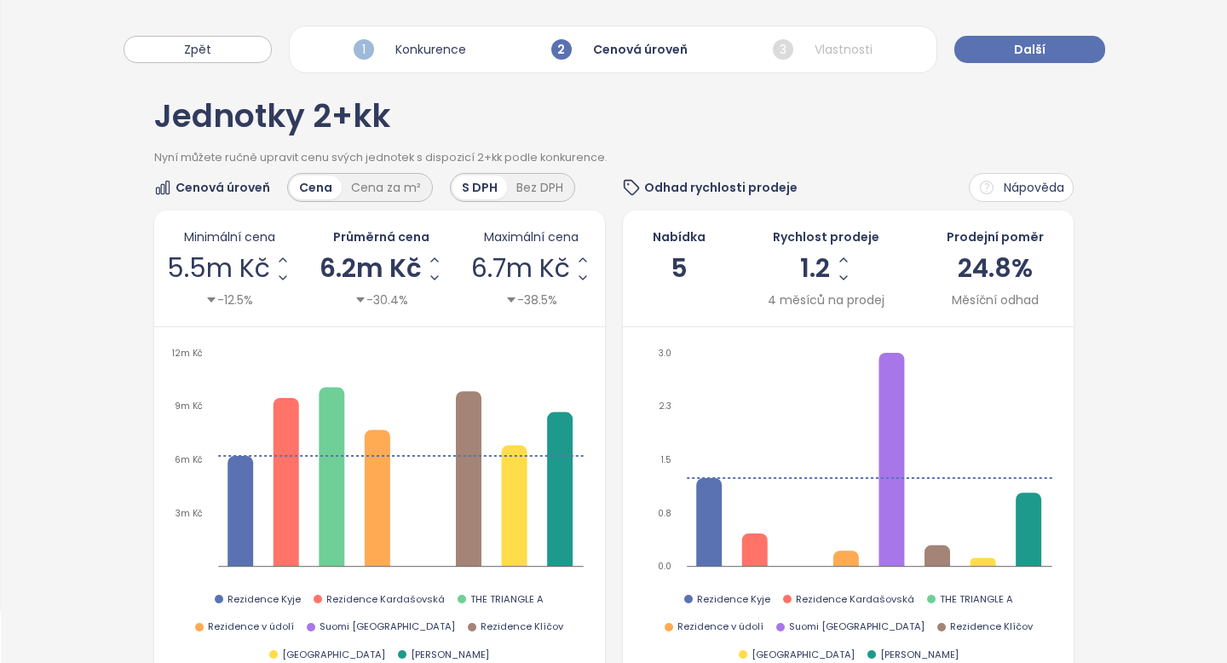
scroll to position [53, 0]
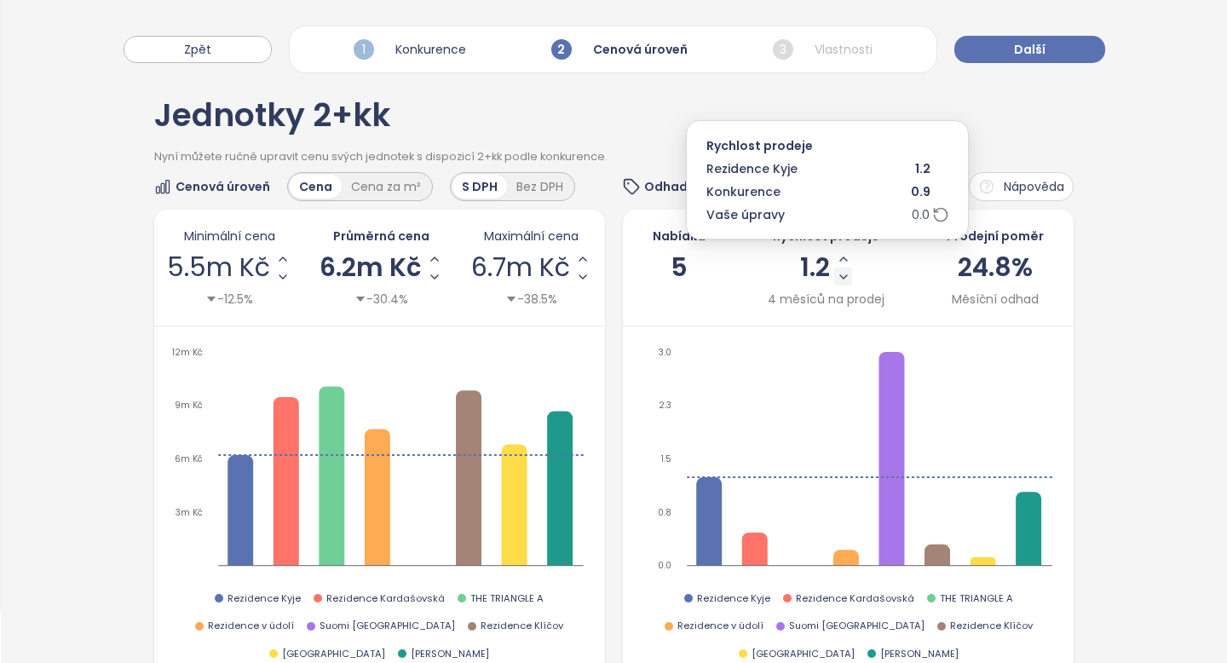
click at [844, 280] on icon "Decrease Sale Speed - Monthly" at bounding box center [844, 277] width 14 height 14
click at [844, 264] on icon "Increase Sale Speed - Monthly" at bounding box center [841, 259] width 14 height 14
click at [844, 264] on icon "Increase Sale Speed - Monthly" at bounding box center [844, 259] width 14 height 14
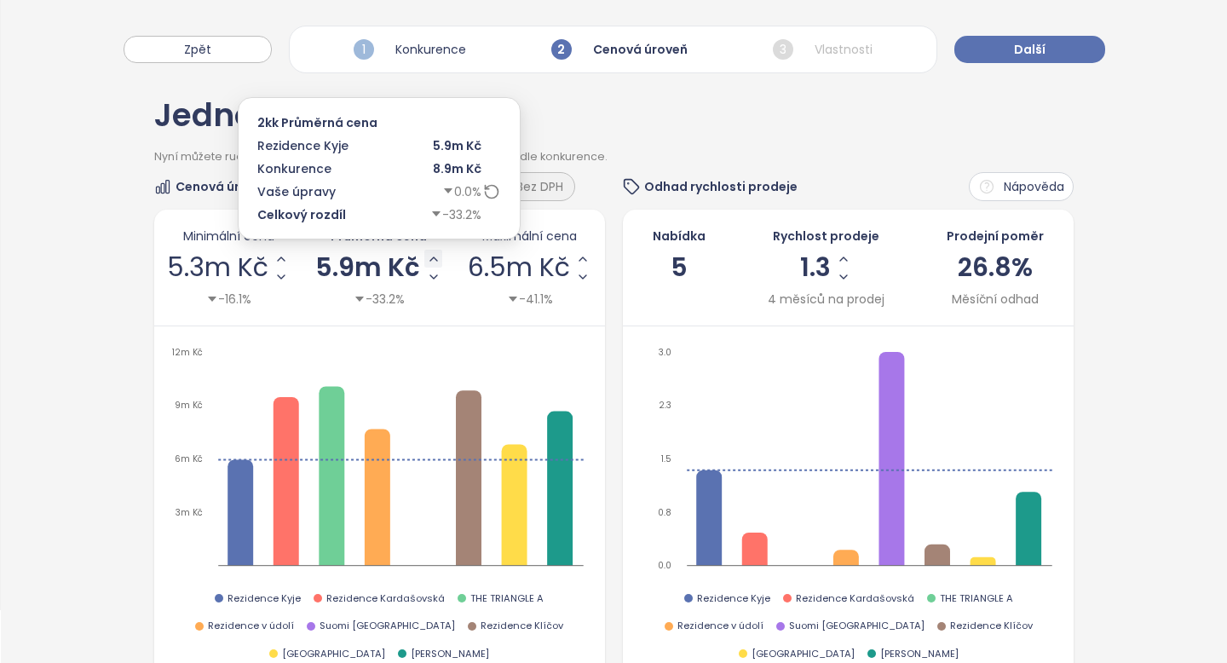
click at [430, 260] on icon "Increase AVG Price" at bounding box center [433, 258] width 7 height 3
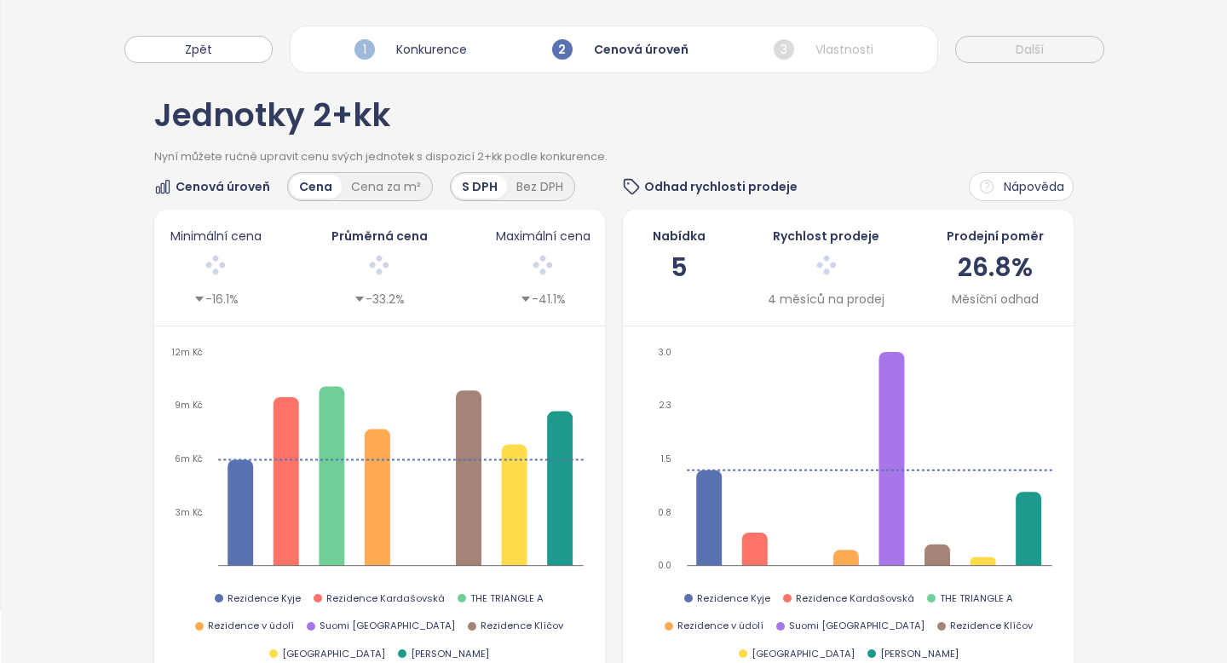
click at [429, 260] on div "Minimální cena -16.1% Průměrná cena -33.2% Maximální cena -41.1%" at bounding box center [379, 268] width 425 height 82
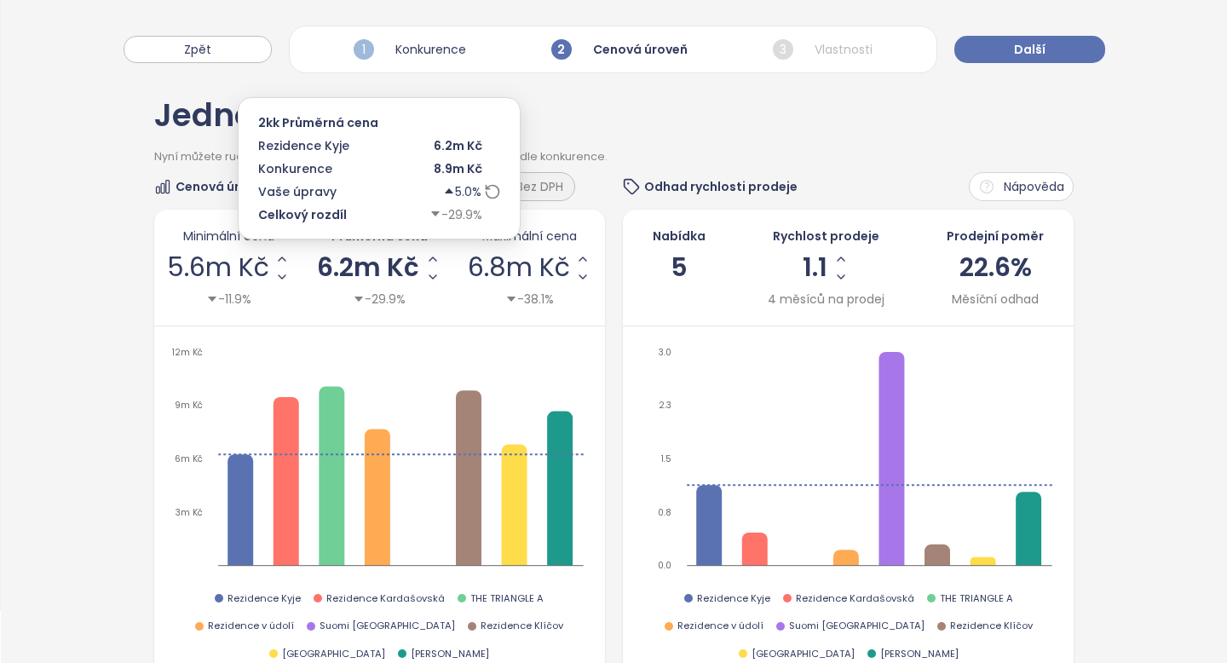
click at [429, 259] on icon "Increase AVG Price" at bounding box center [433, 259] width 14 height 14
click at [443, 257] on icon "Increase AVG Price" at bounding box center [440, 259] width 14 height 14
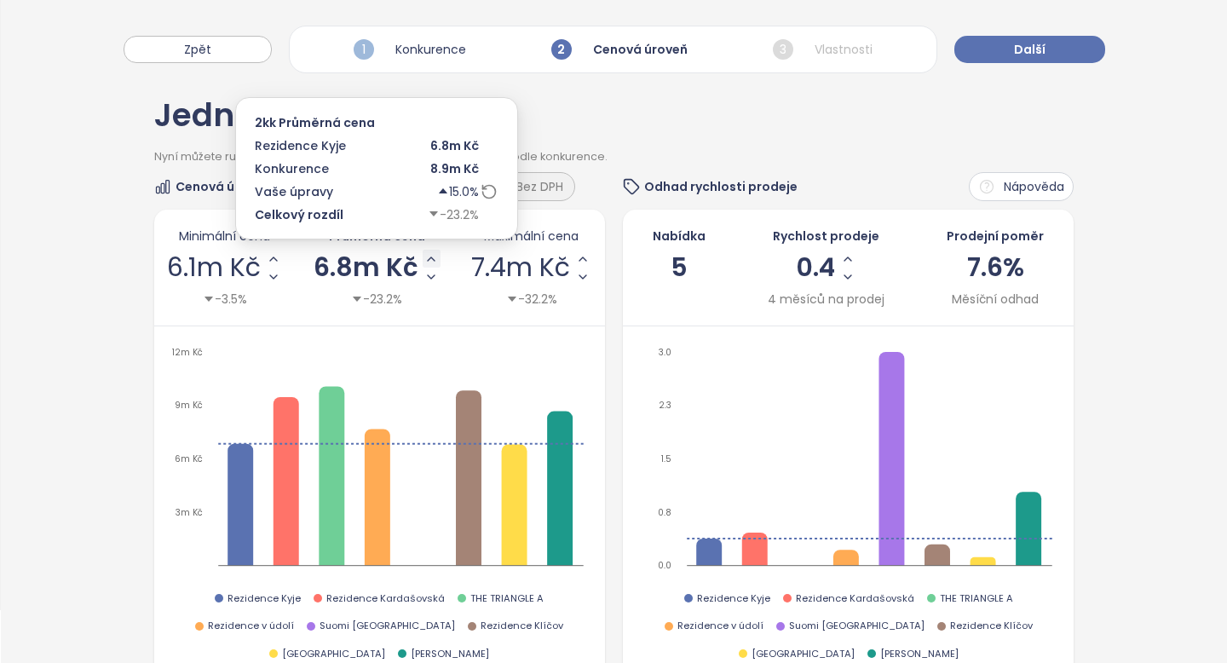
click at [429, 255] on icon "Increase AVG Price" at bounding box center [431, 259] width 14 height 14
click at [429, 255] on icon "Increase AVG Price" at bounding box center [430, 259] width 14 height 14
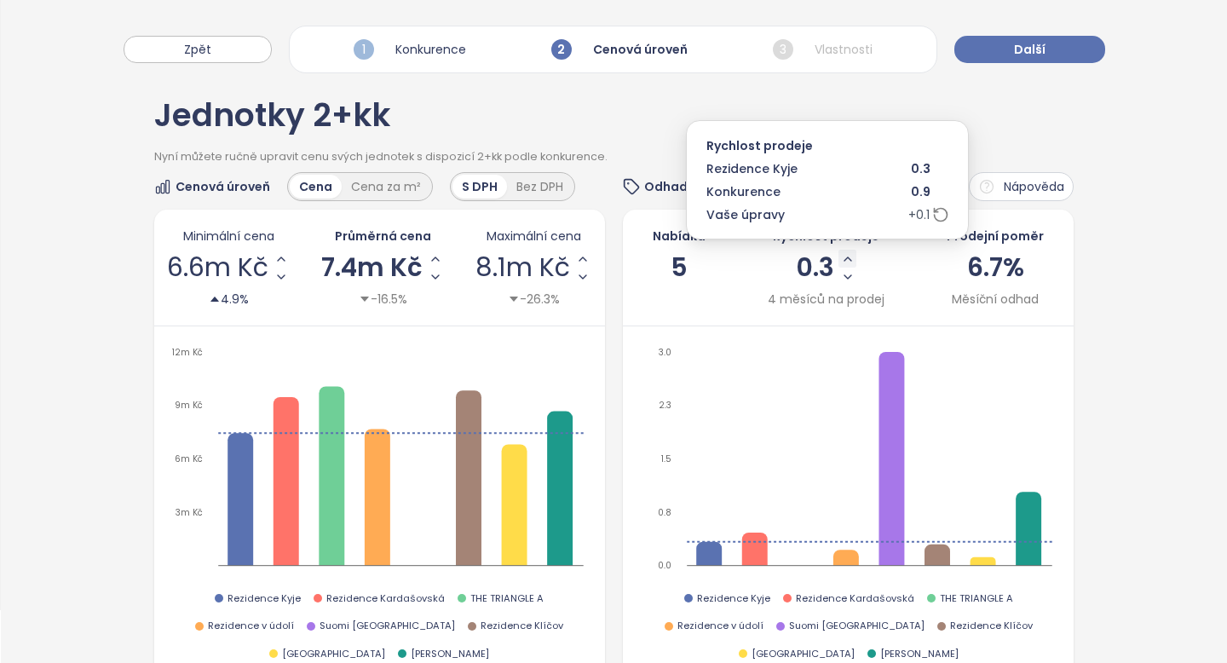
click at [847, 261] on icon "Increase Sale Speed - Monthly" at bounding box center [848, 259] width 14 height 14
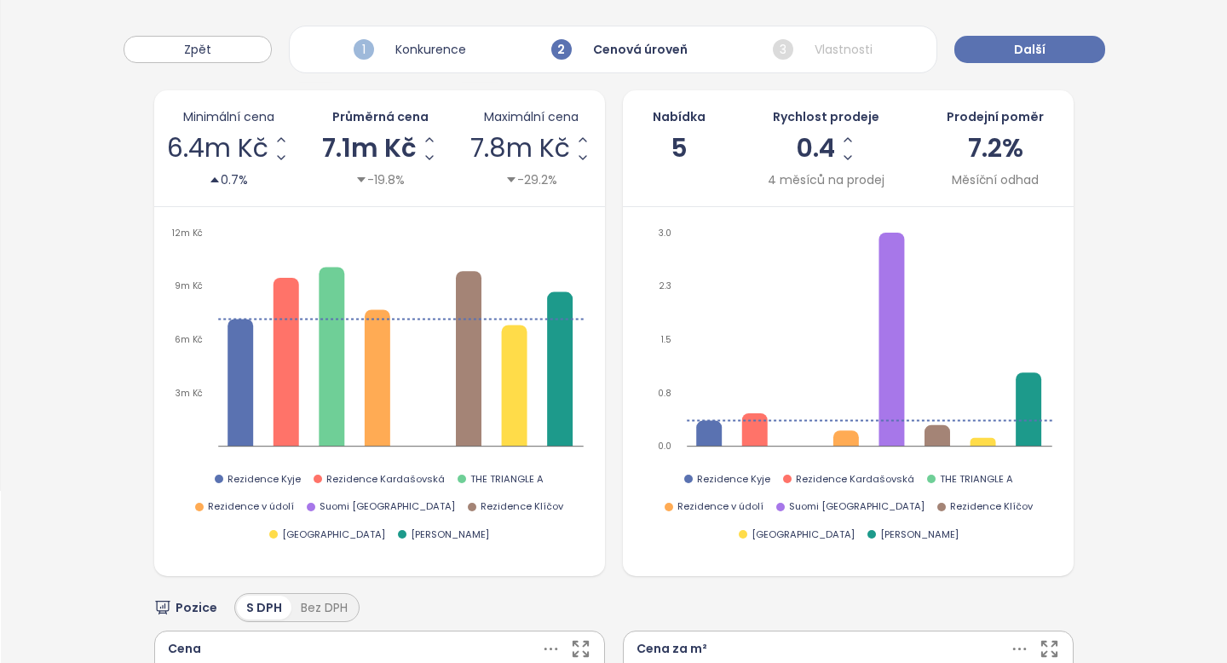
scroll to position [0, 0]
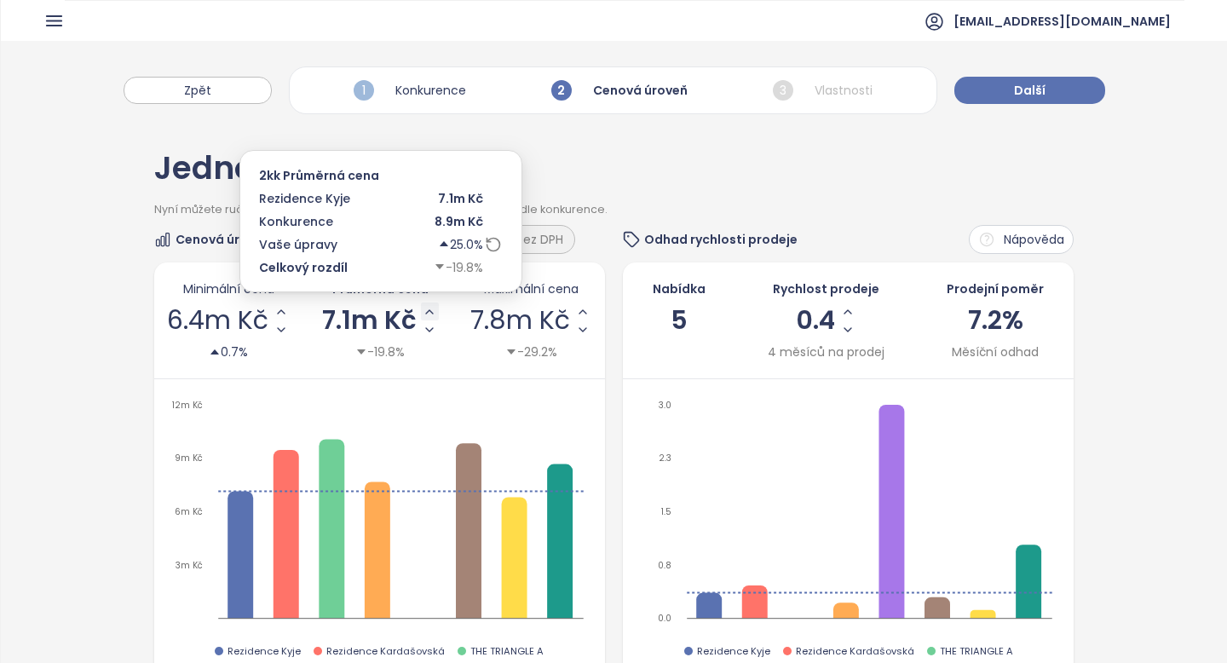
click at [433, 316] on icon "Increase AVG Price" at bounding box center [430, 312] width 14 height 14
click at [436, 306] on icon "Increase AVG Price" at bounding box center [436, 312] width 14 height 14
click at [436, 306] on icon "Increase AVG Price" at bounding box center [431, 312] width 14 height 14
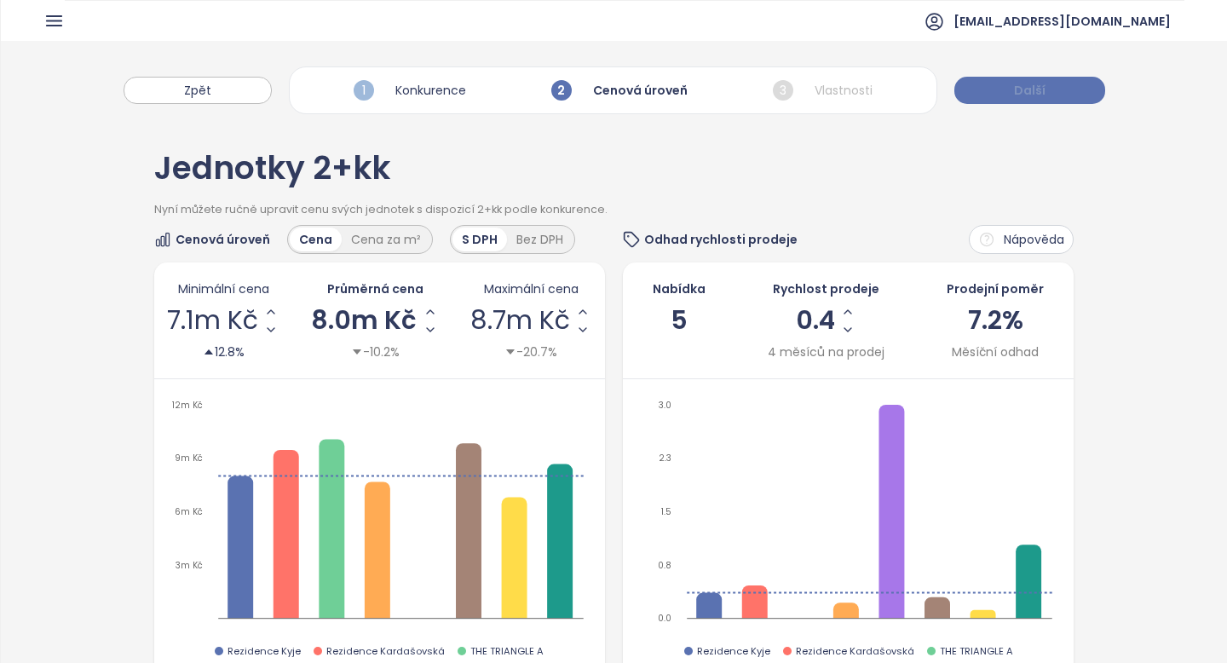
click at [1014, 89] on span "Další" at bounding box center [1030, 90] width 32 height 19
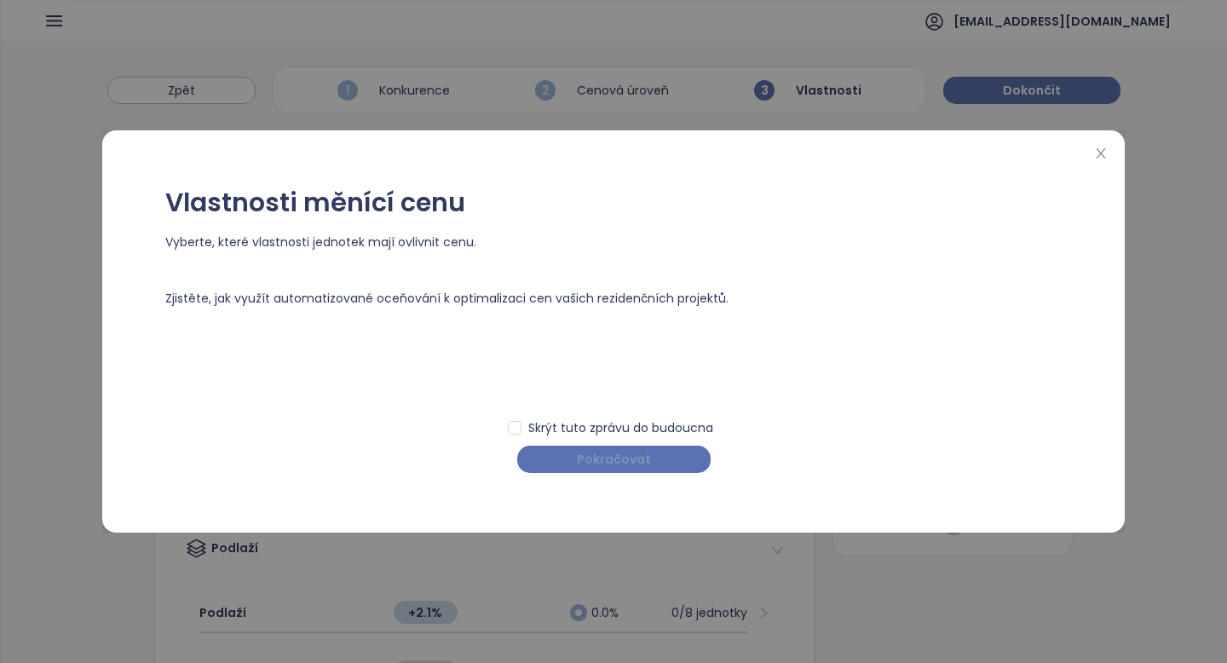
click at [638, 465] on span "Pokračovat" at bounding box center [614, 459] width 74 height 19
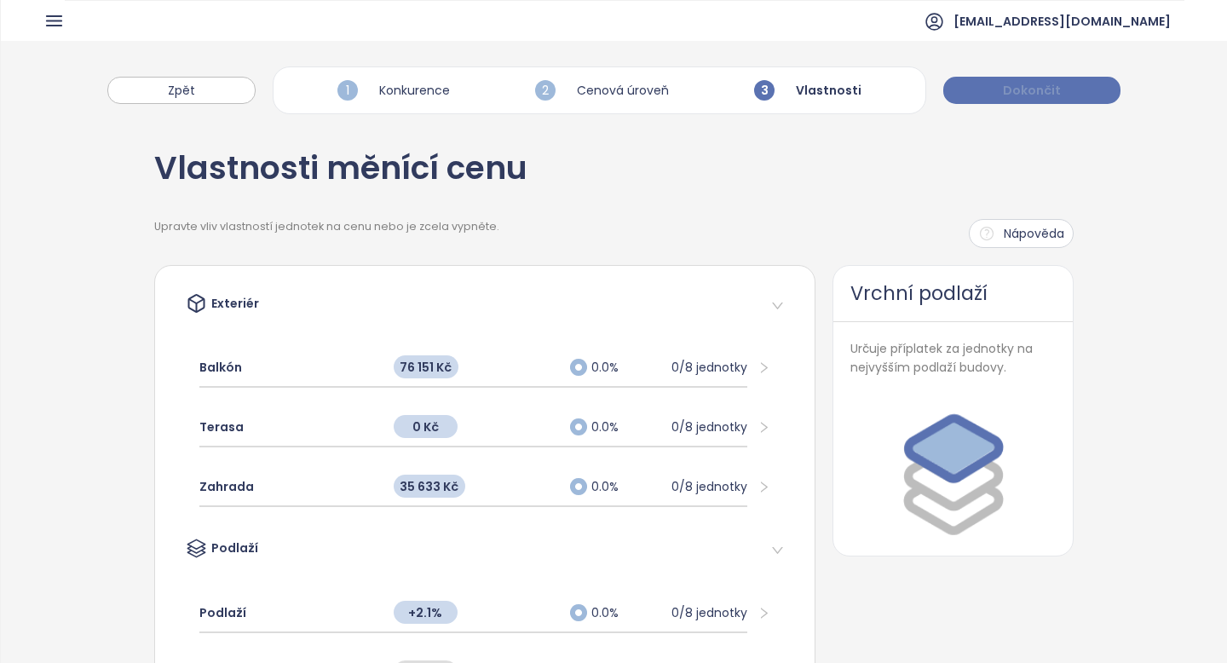
click at [1008, 83] on span "Dokončit" at bounding box center [1032, 90] width 58 height 19
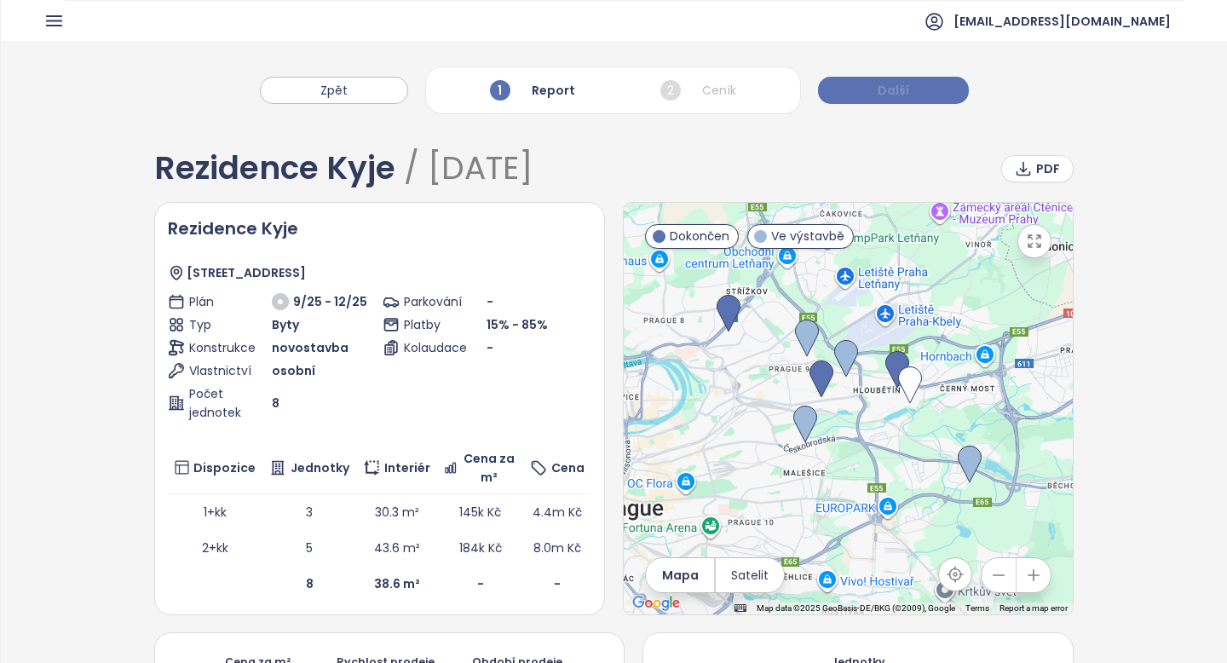
click at [860, 97] on button "Další" at bounding box center [893, 90] width 151 height 27
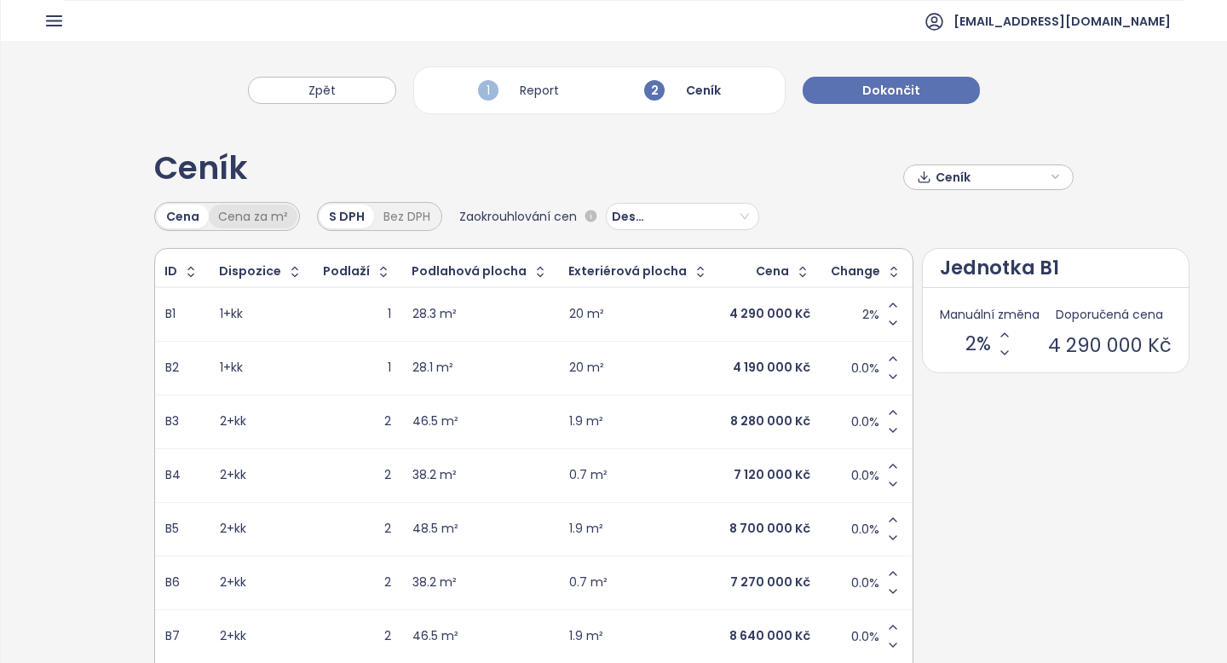
click at [244, 225] on div "Cena za m²" at bounding box center [253, 217] width 89 height 24
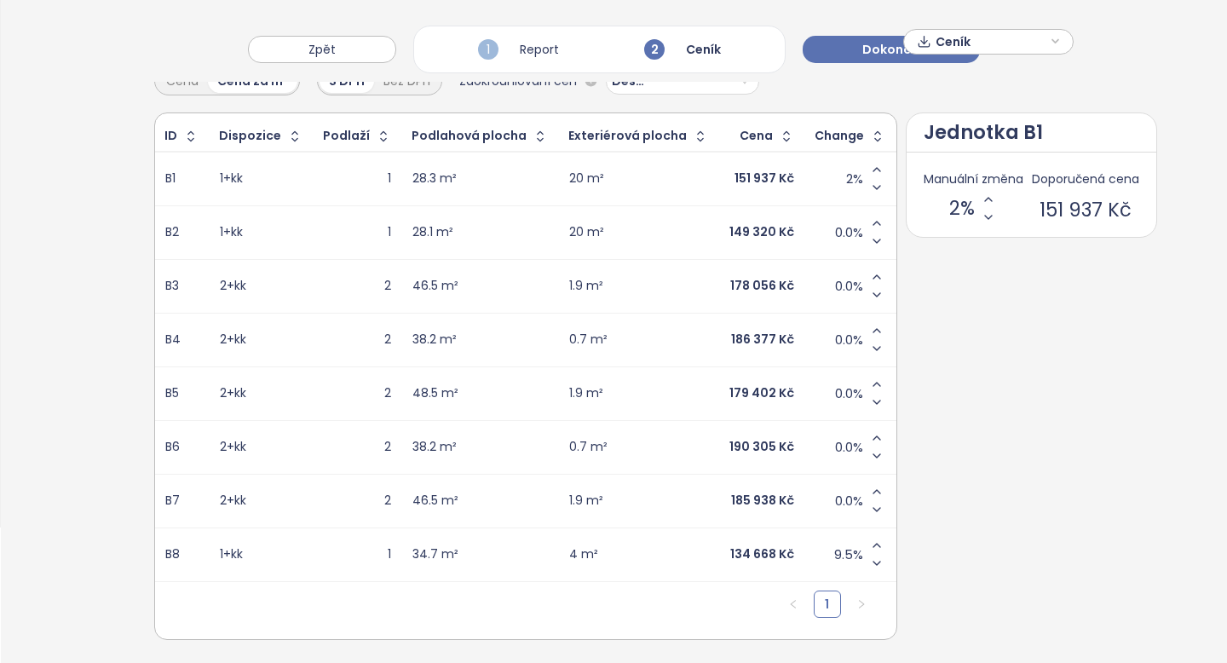
scroll to position [142, 0]
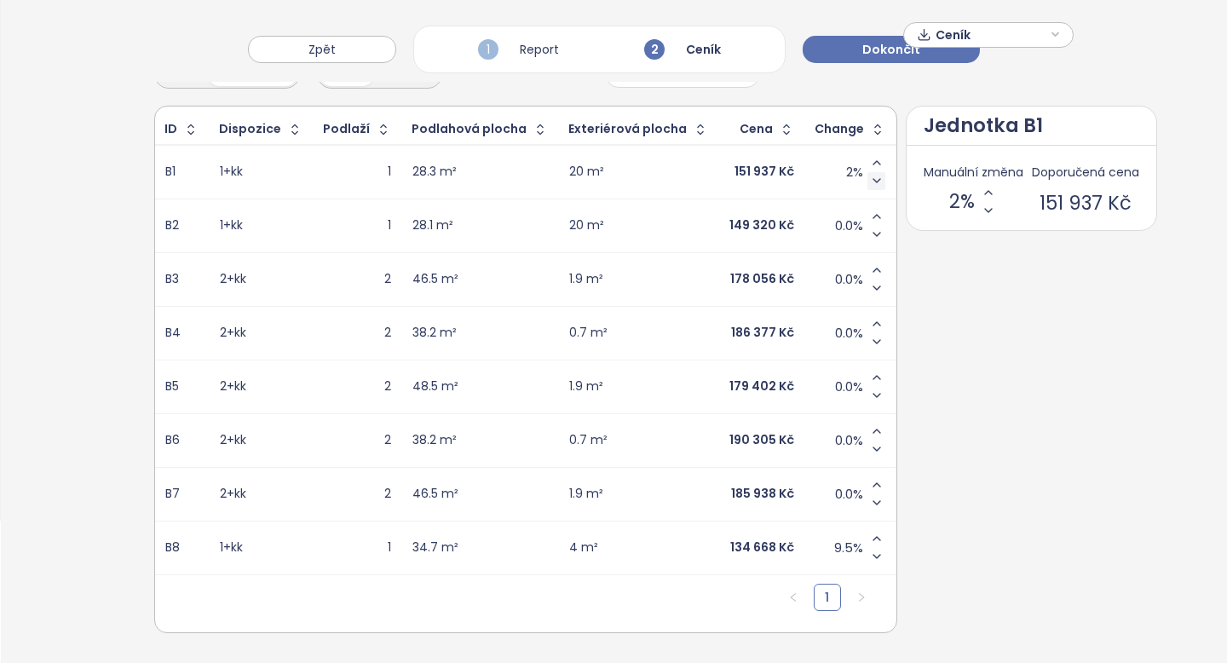
click at [870, 182] on icon "Decrease value" at bounding box center [877, 181] width 14 height 14
click at [864, 143] on button "button" at bounding box center [875, 129] width 23 height 27
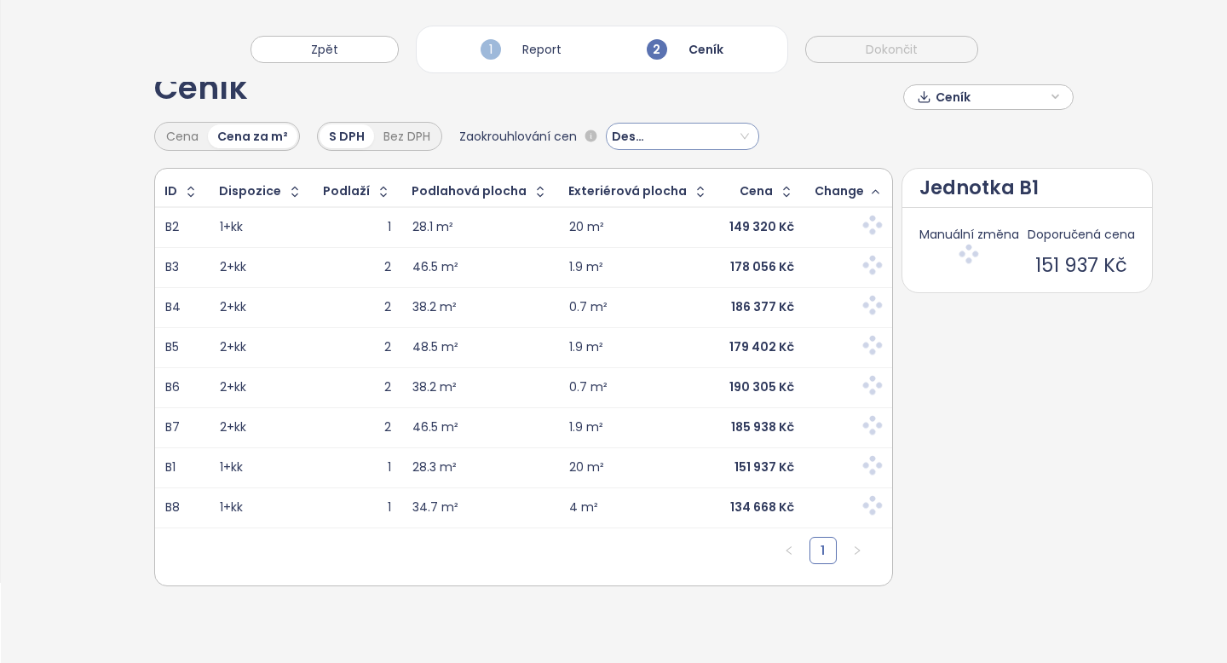
scroll to position [49, 0]
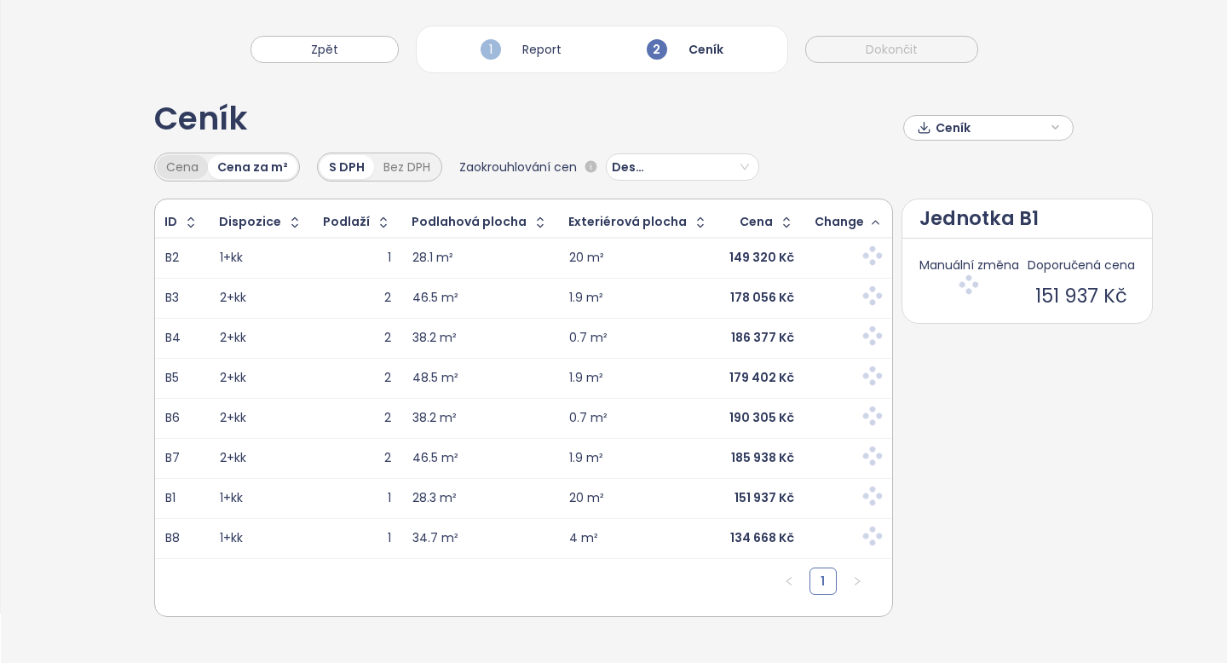
click at [191, 168] on div "Cena" at bounding box center [182, 167] width 51 height 24
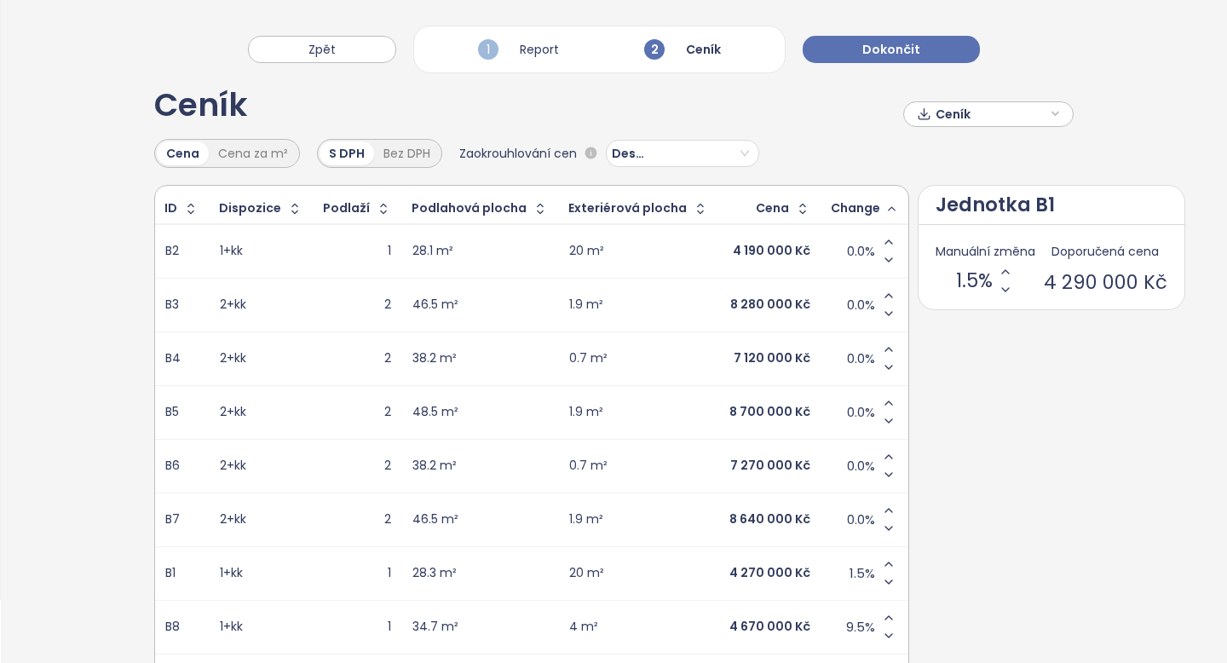
scroll to position [40, 0]
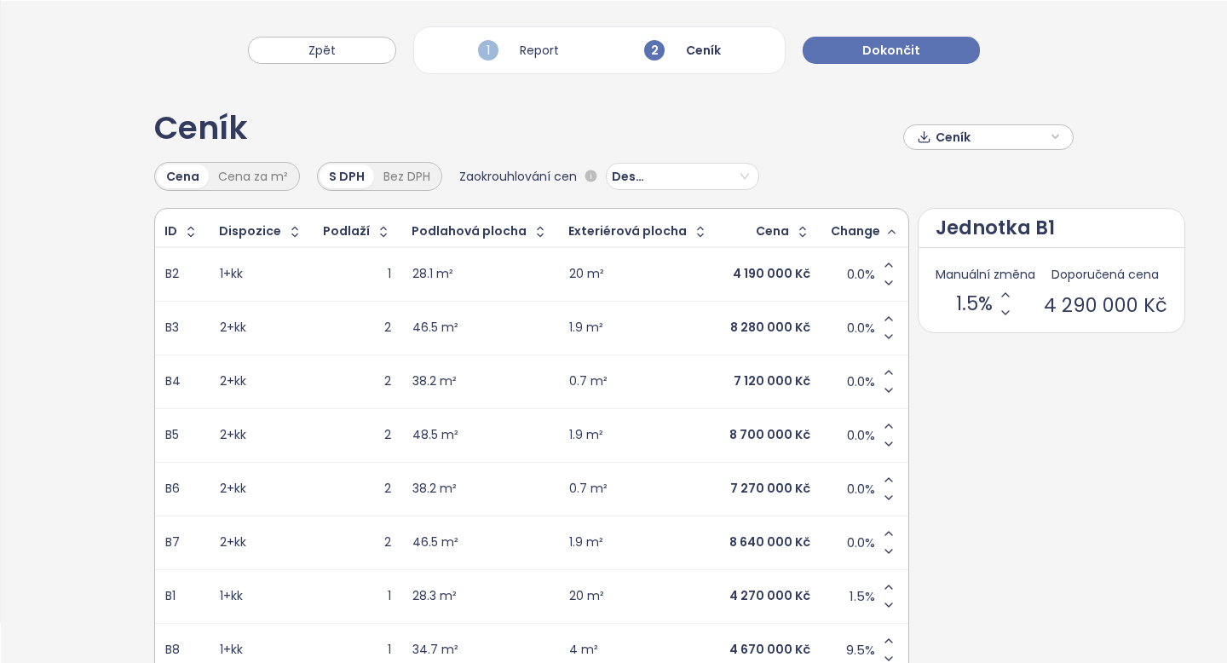
click at [1023, 140] on span "Ceník" at bounding box center [991, 137] width 110 height 26
click at [942, 175] on span "XLSX" at bounding box center [961, 170] width 46 height 26
click at [985, 206] on div "XLSX" at bounding box center [996, 203] width 101 height 19
click at [964, 227] on span "Stáhnout" at bounding box center [968, 222] width 60 height 19
click at [345, 54] on button "Zpět" at bounding box center [322, 50] width 148 height 27
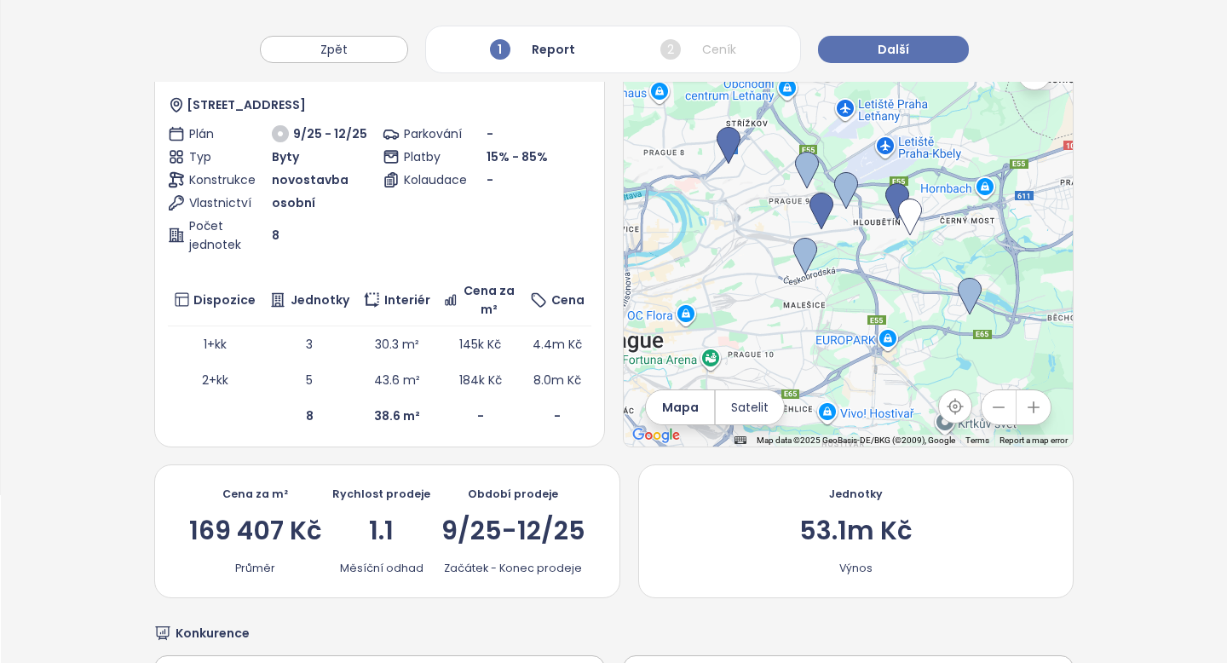
scroll to position [120, 0]
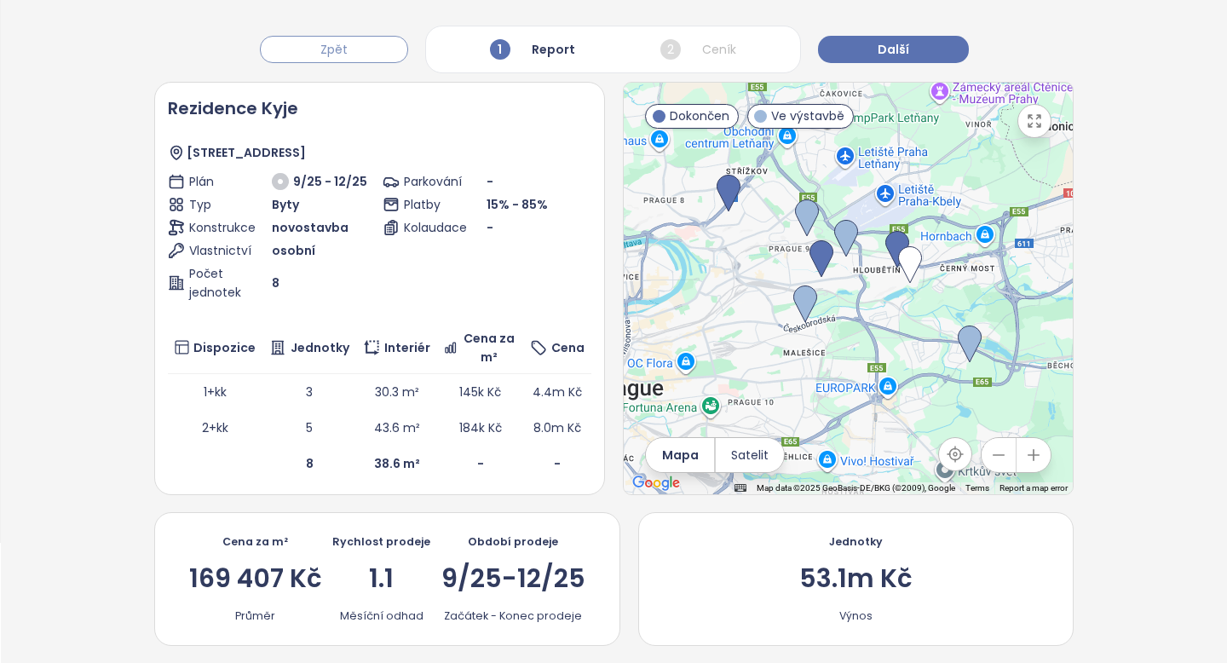
click at [353, 59] on button "Zpět" at bounding box center [334, 49] width 148 height 27
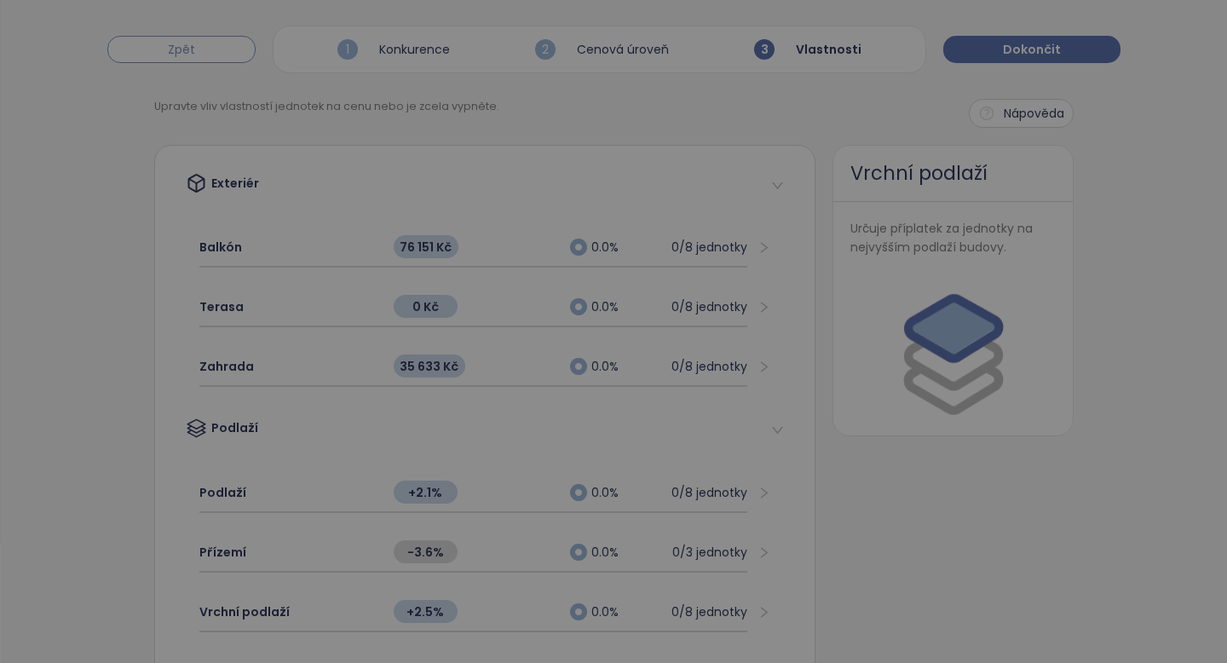
scroll to position [0, 0]
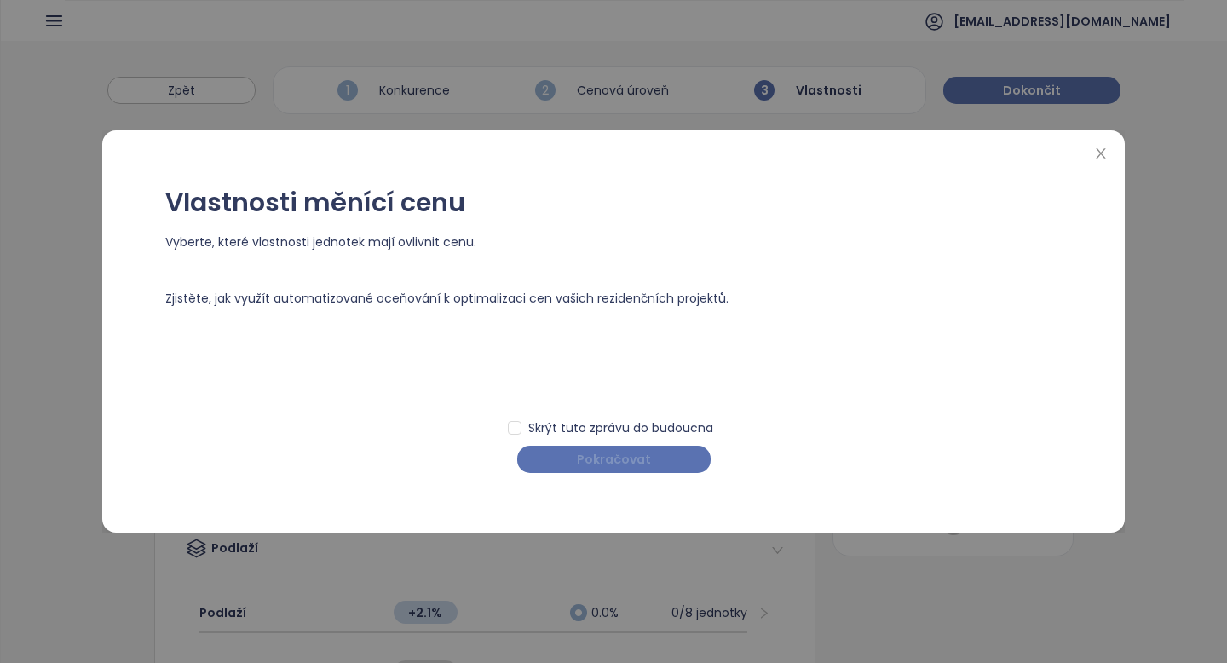
click at [608, 464] on span "Pokračovat" at bounding box center [614, 459] width 74 height 19
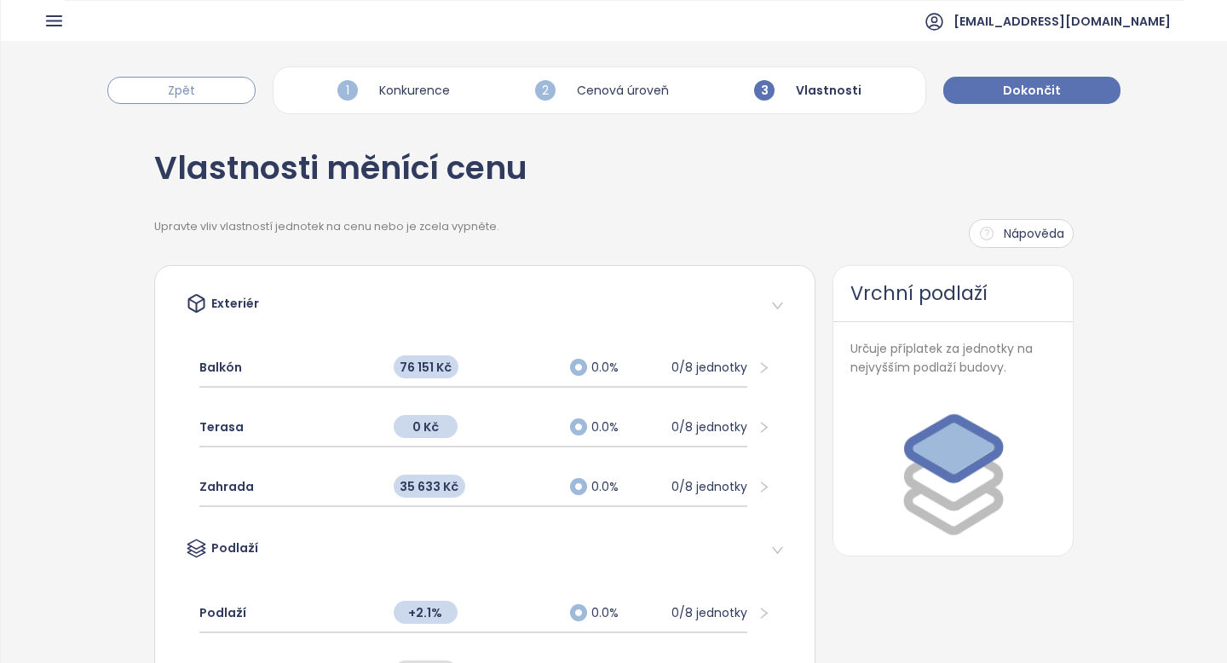
click at [236, 87] on button "Zpět" at bounding box center [181, 90] width 148 height 27
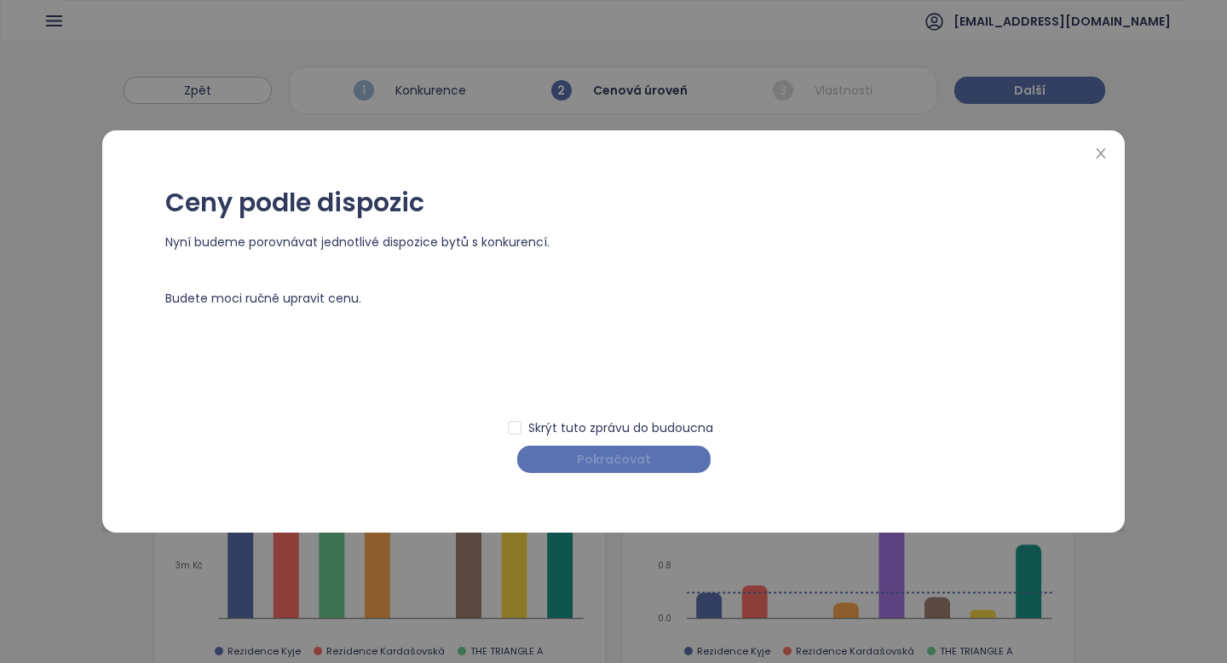
click at [575, 456] on button "Pokračovat" at bounding box center [613, 459] width 193 height 27
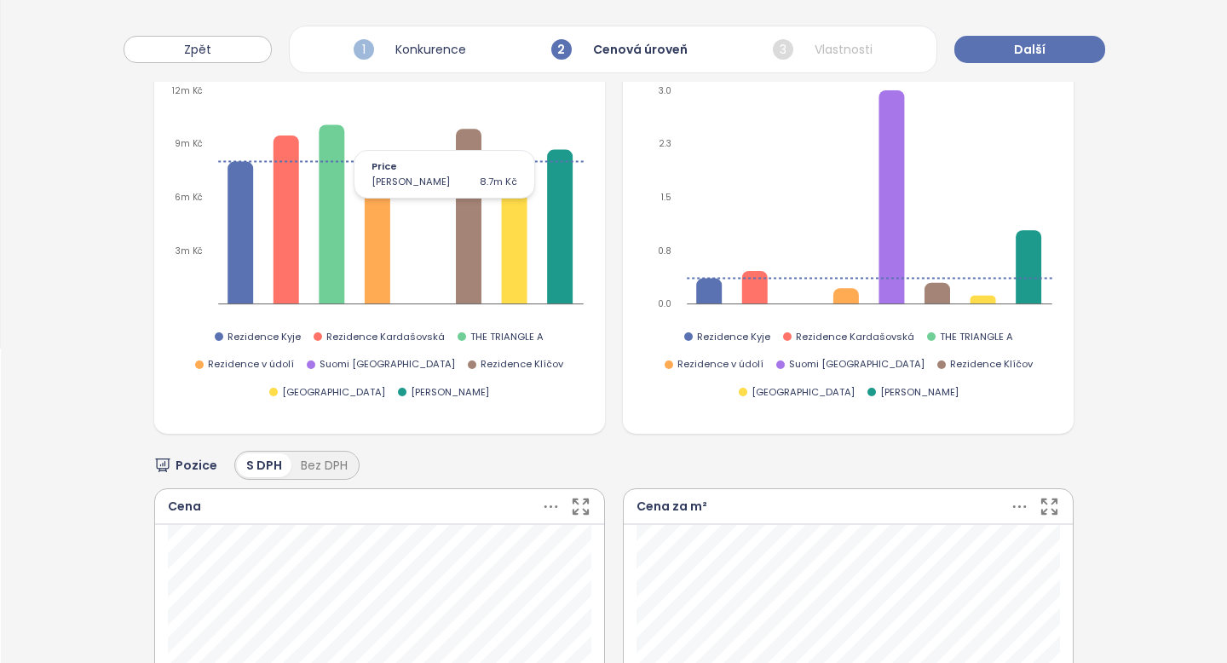
scroll to position [367, 0]
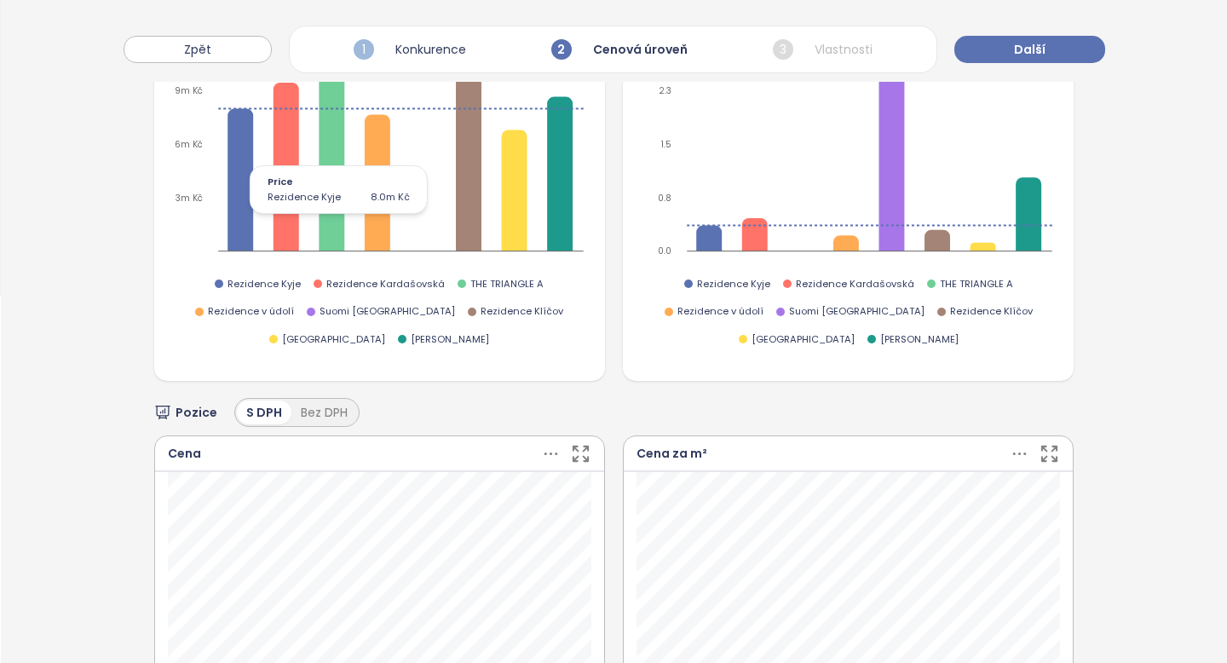
click at [372, 204] on icon at bounding box center [378, 182] width 26 height 136
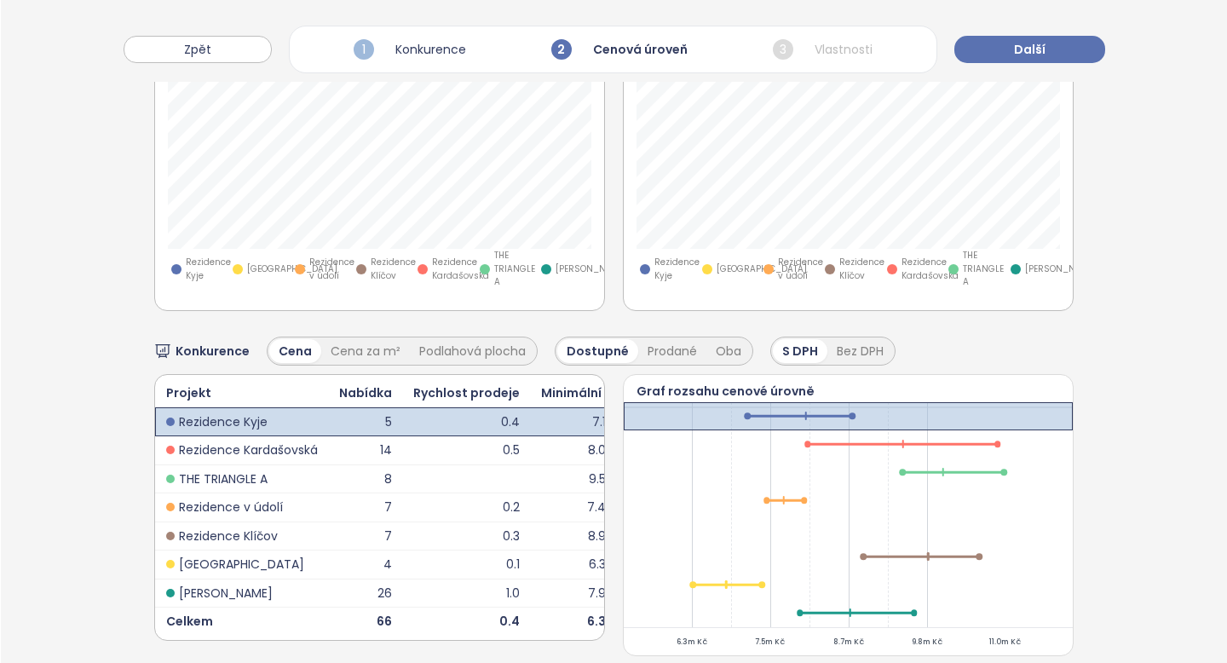
scroll to position [954, 0]
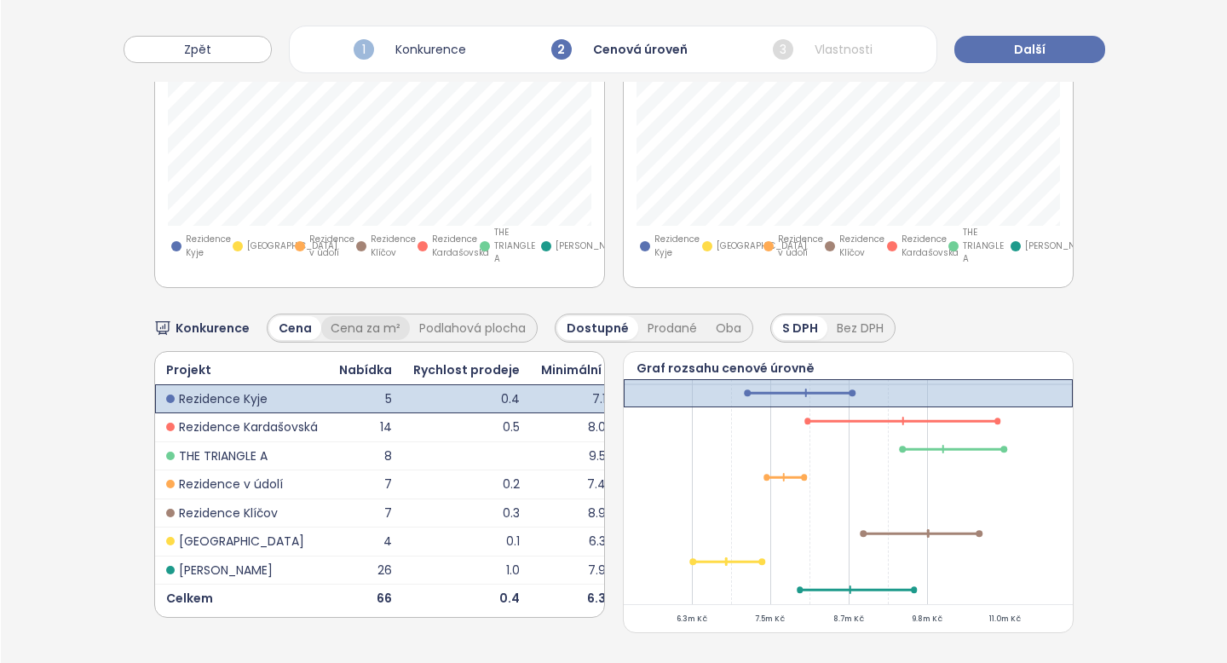
click at [379, 329] on div "Cena za m²" at bounding box center [365, 328] width 89 height 24
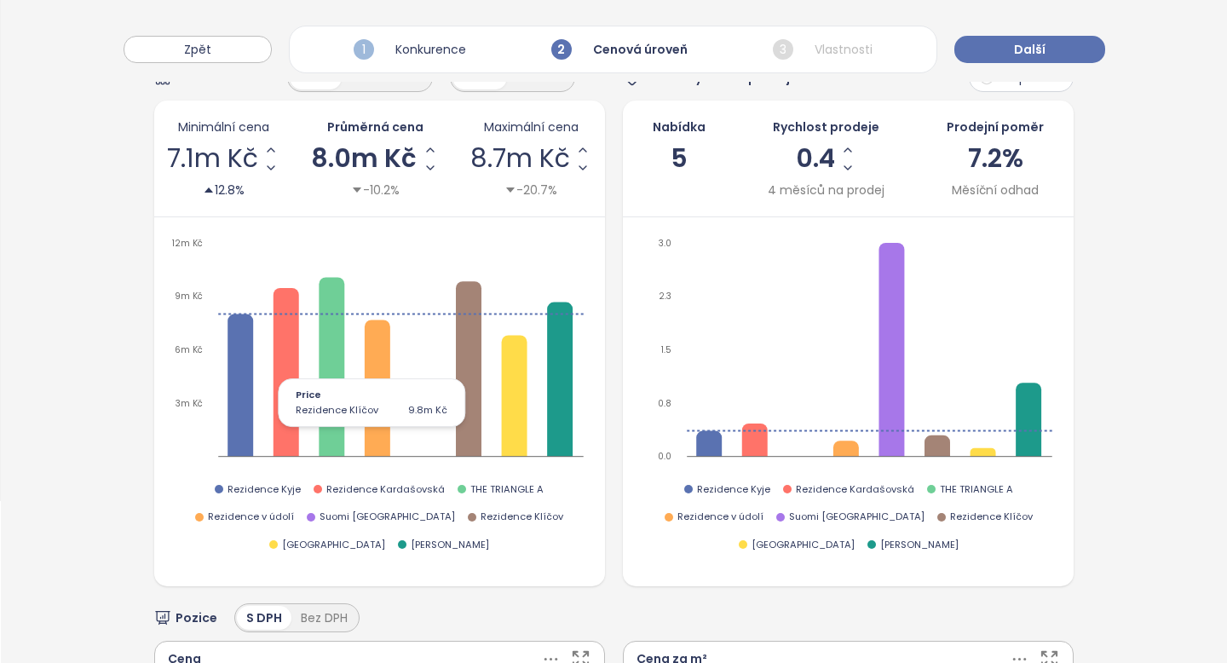
scroll to position [0, 0]
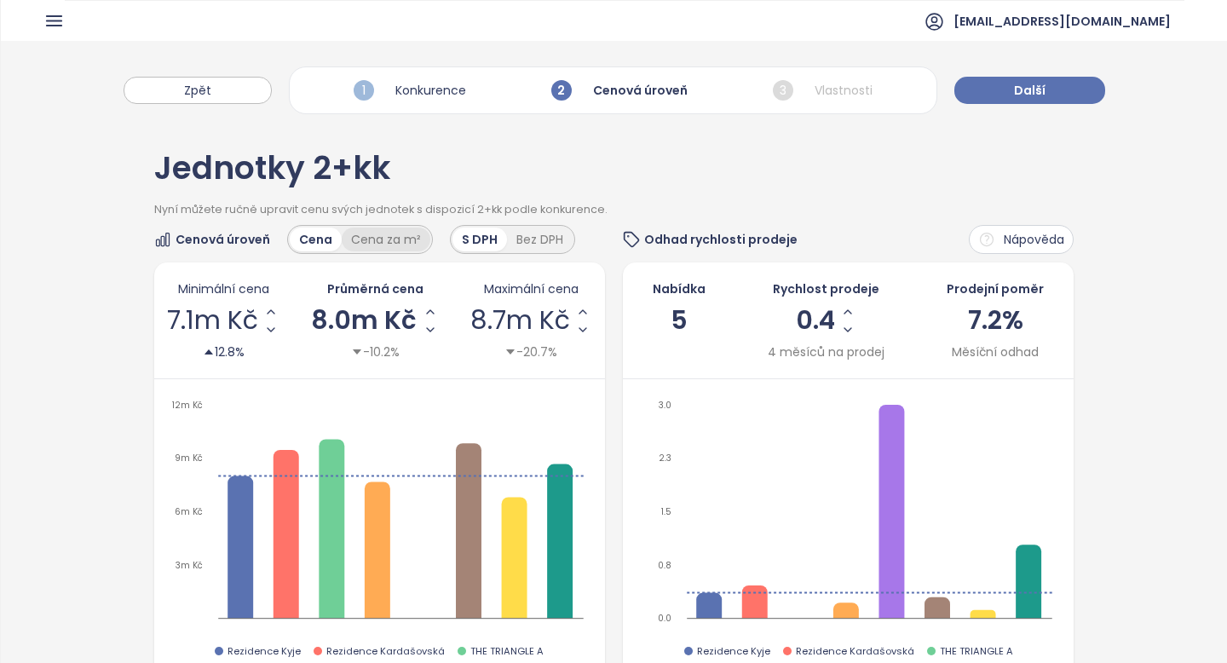
click at [395, 239] on div "Cena za m²" at bounding box center [386, 240] width 89 height 24
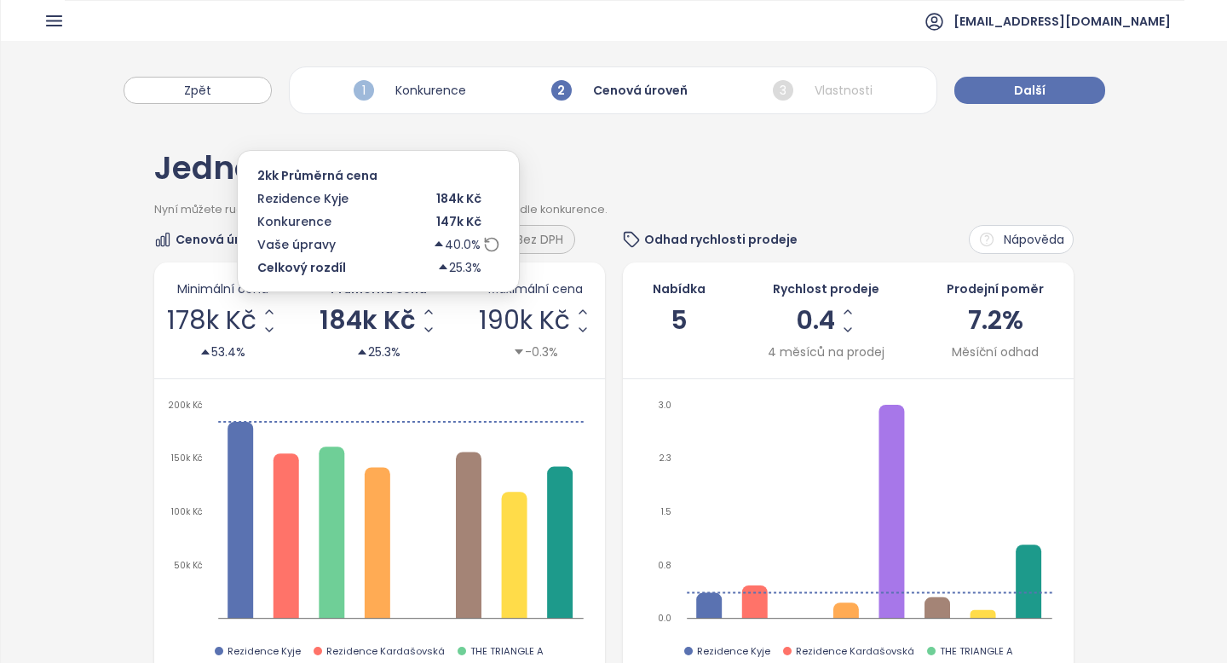
click at [491, 246] on icon at bounding box center [491, 244] width 17 height 17
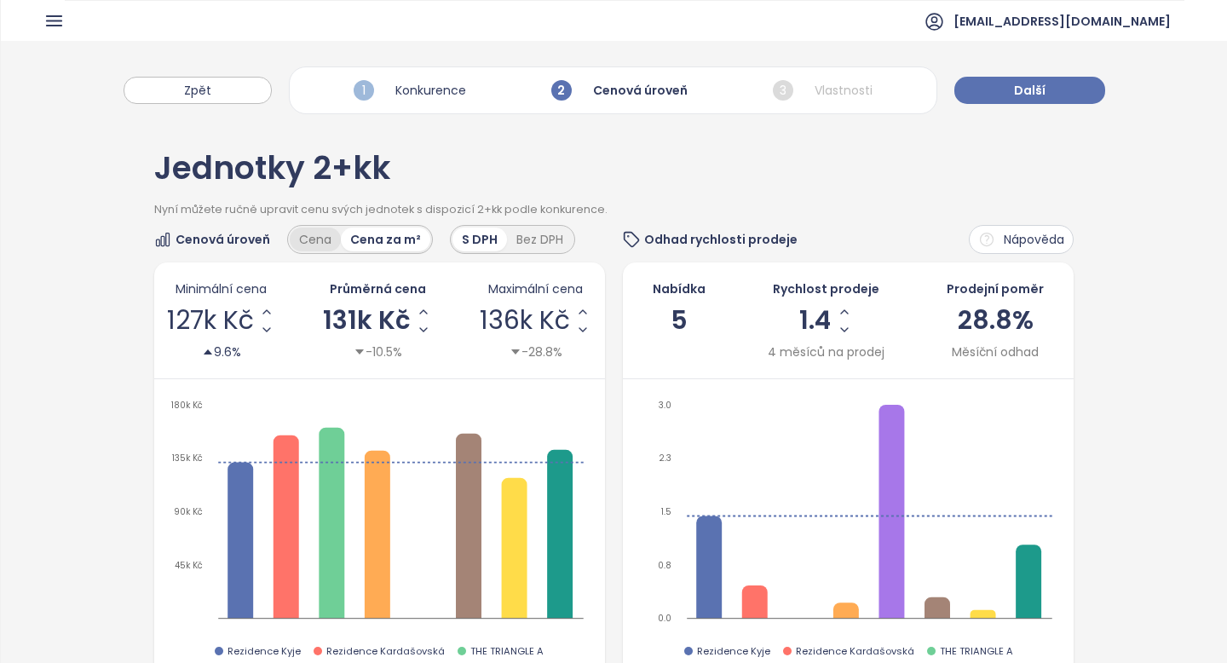
click at [314, 240] on div "Cena" at bounding box center [315, 240] width 51 height 24
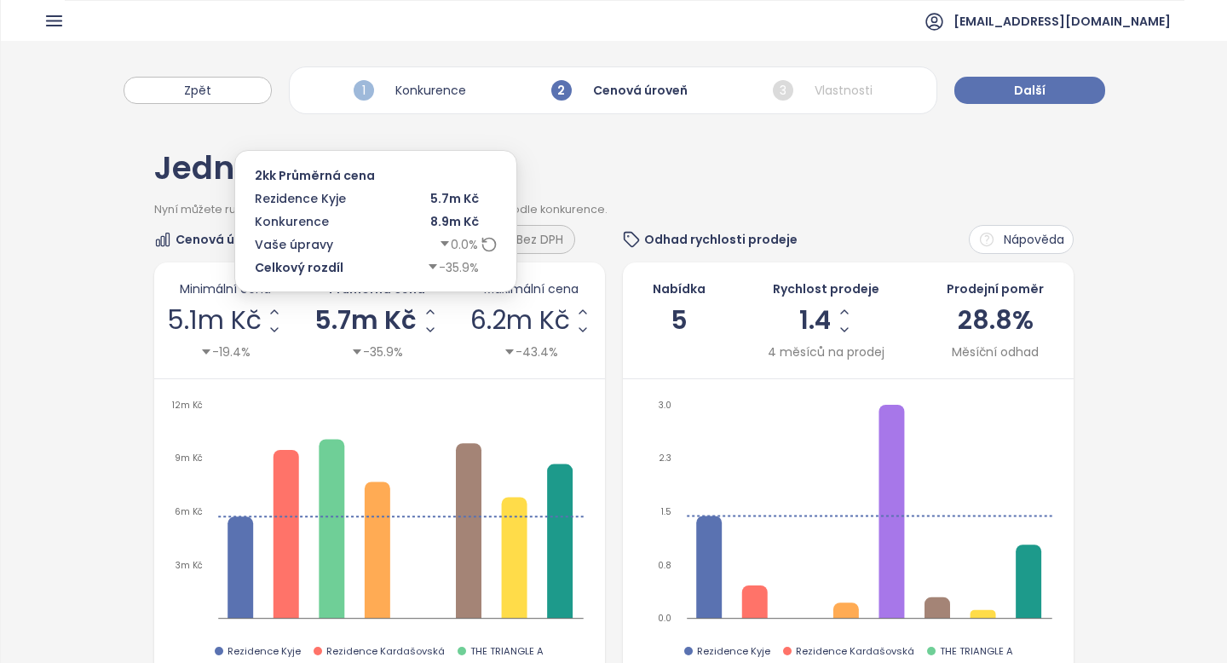
click at [363, 325] on span "5.7m Kč" at bounding box center [365, 321] width 102 height 26
click at [363, 325] on input "*******" at bounding box center [366, 320] width 36 height 21
type input "*******"
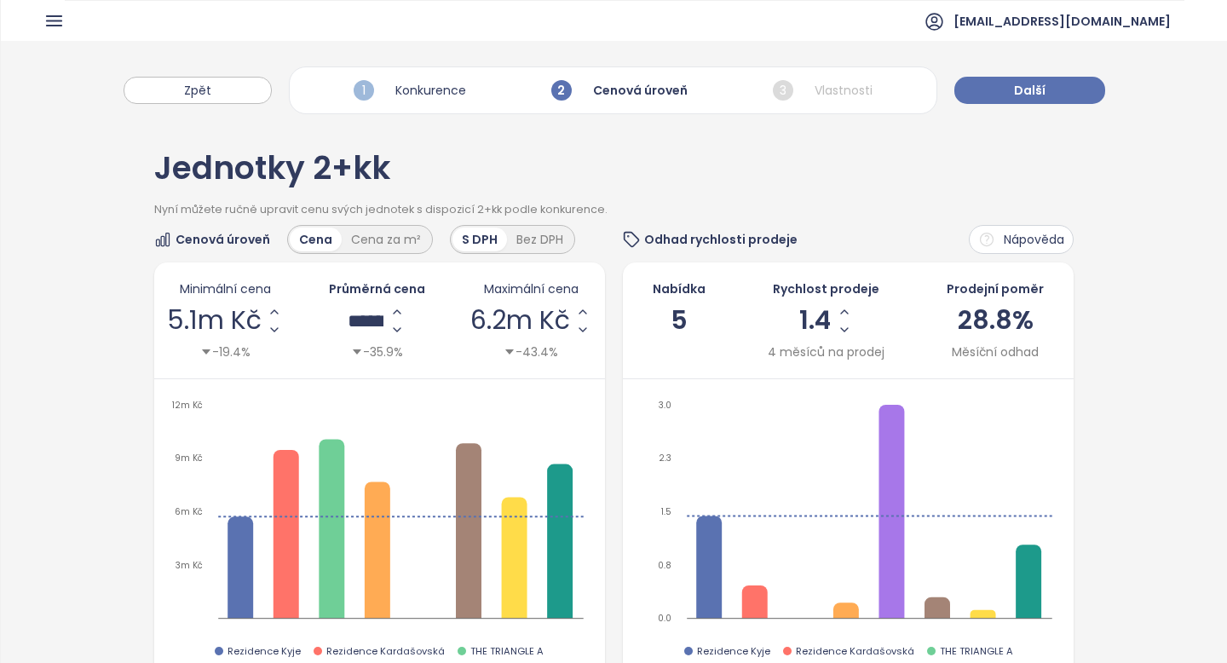
click at [378, 388] on div "Minimální cena 5.1m Kč -19.4% Průměrná cena ******* -35.9% Maximální cena 6.2m …" at bounding box center [379, 505] width 451 height 486
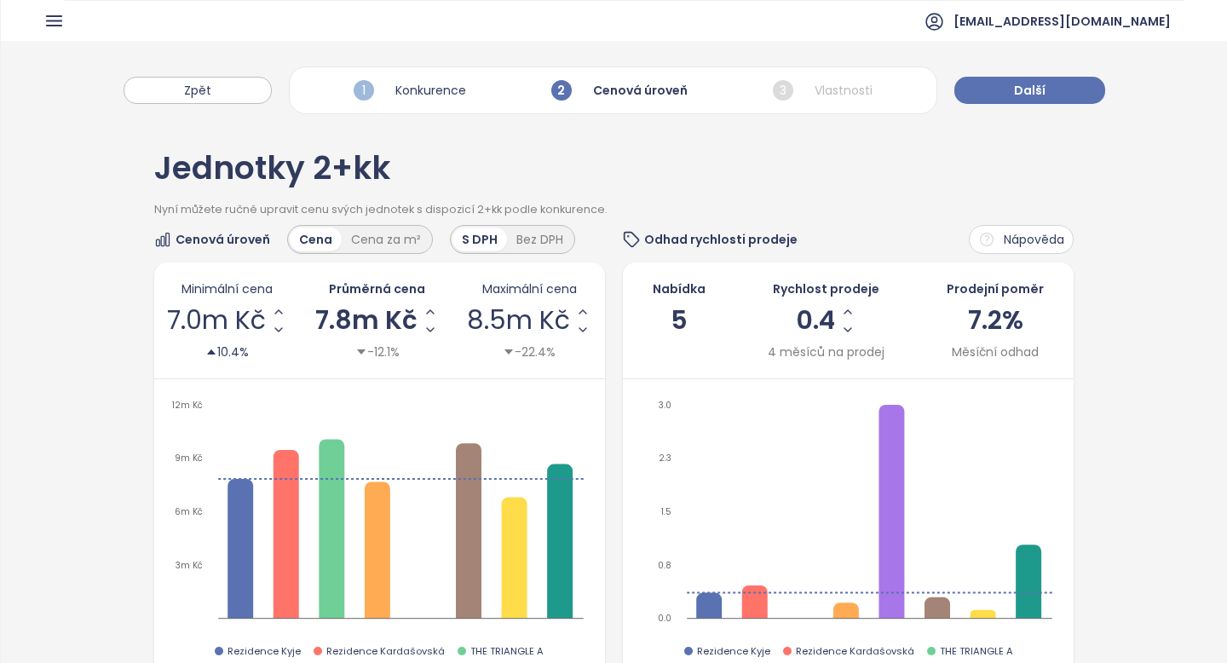
scroll to position [1, 0]
click at [1020, 92] on span "Další" at bounding box center [1030, 89] width 32 height 19
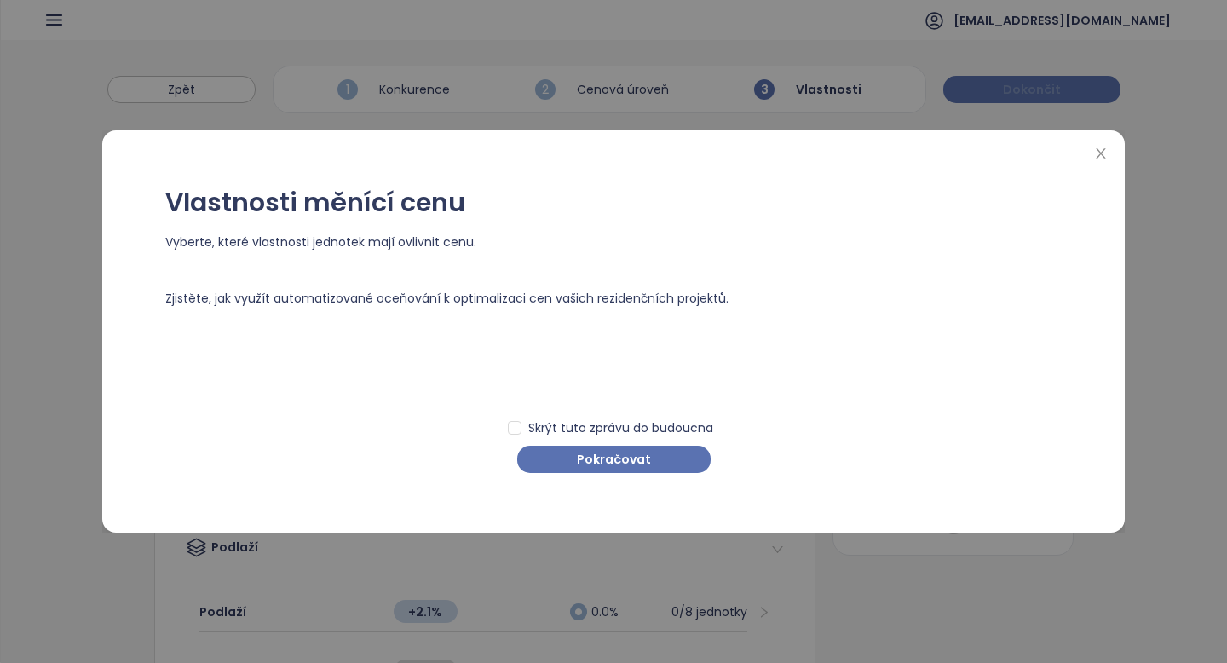
scroll to position [0, 0]
click at [629, 455] on span "Pokračovat" at bounding box center [614, 459] width 74 height 19
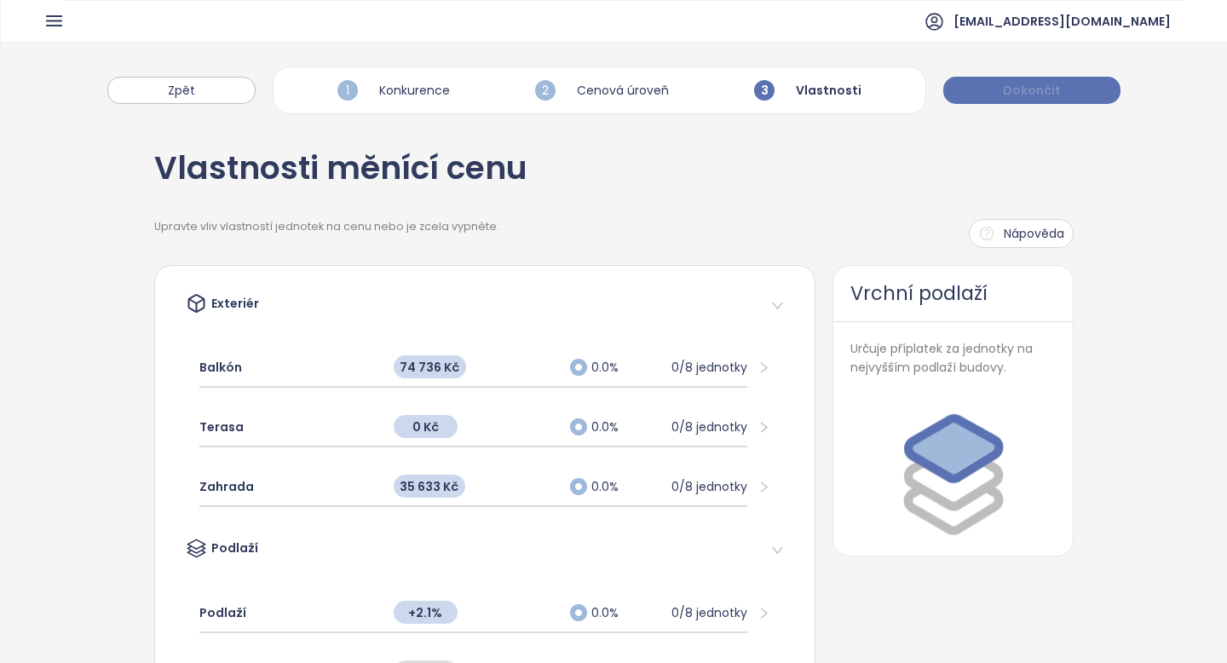
click at [1009, 83] on span "Dokončit" at bounding box center [1032, 90] width 58 height 19
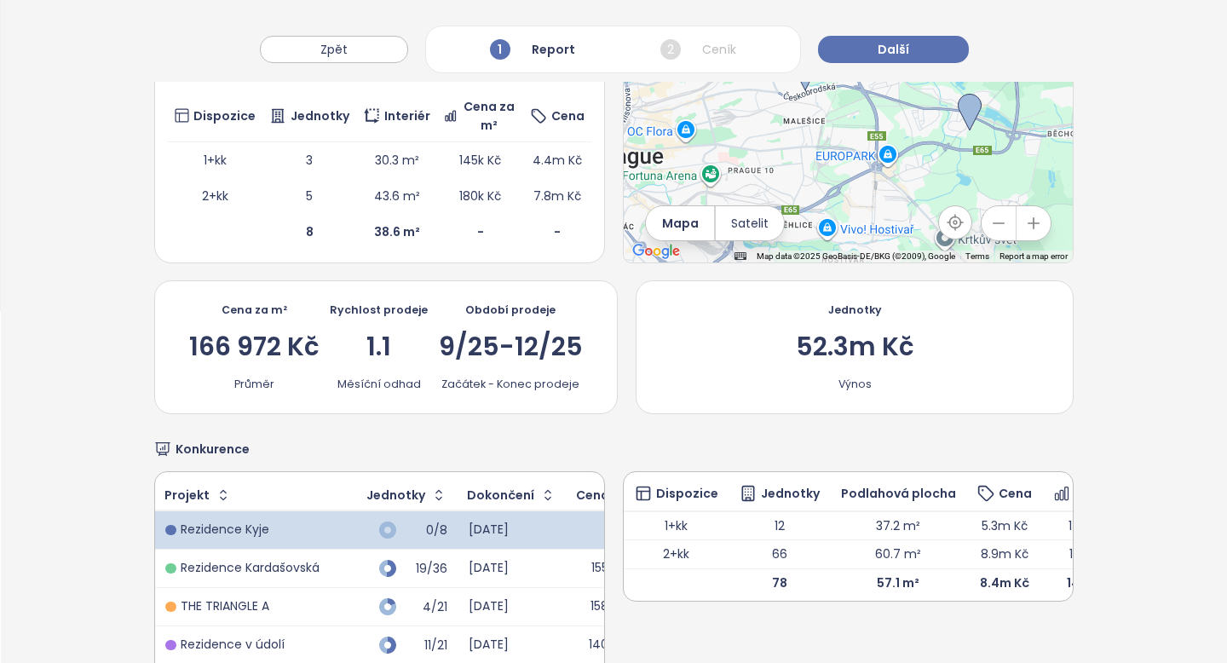
scroll to position [356, 0]
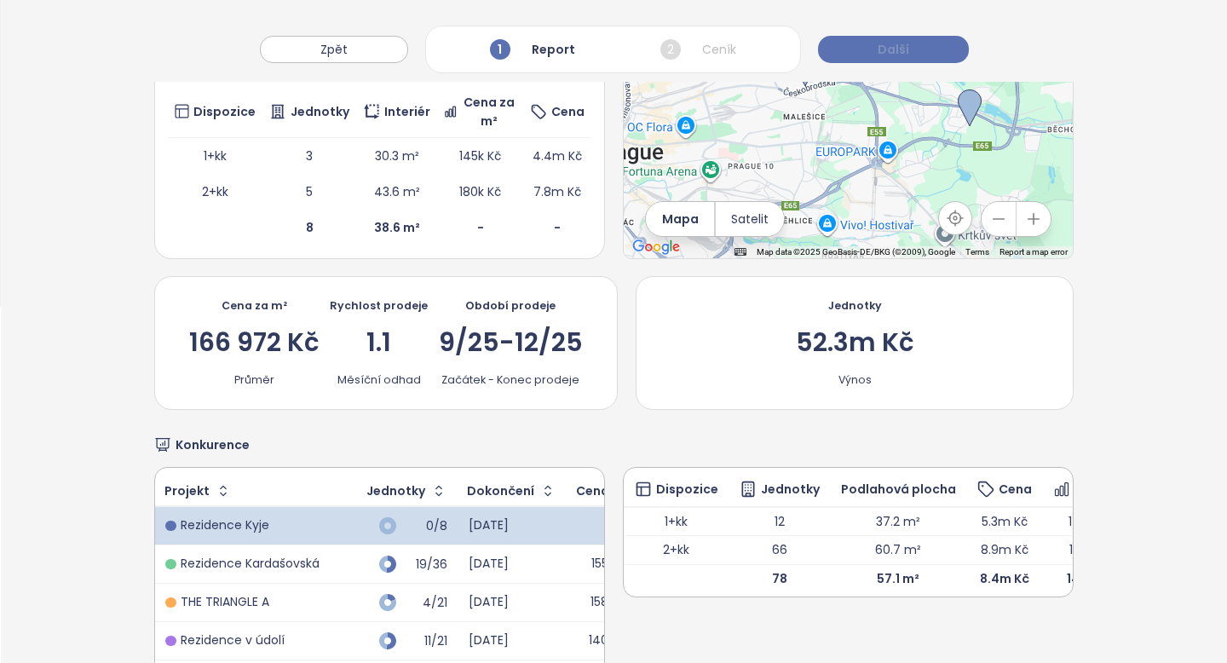
click at [905, 44] on button "Další" at bounding box center [893, 49] width 151 height 27
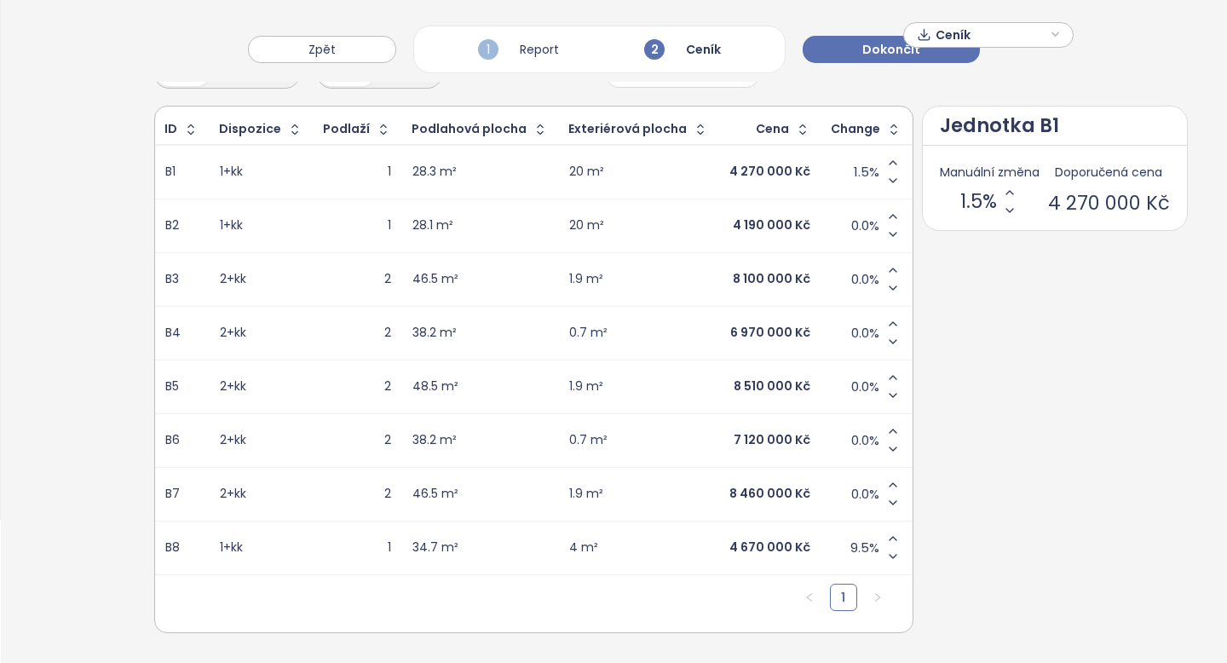
scroll to position [0, 0]
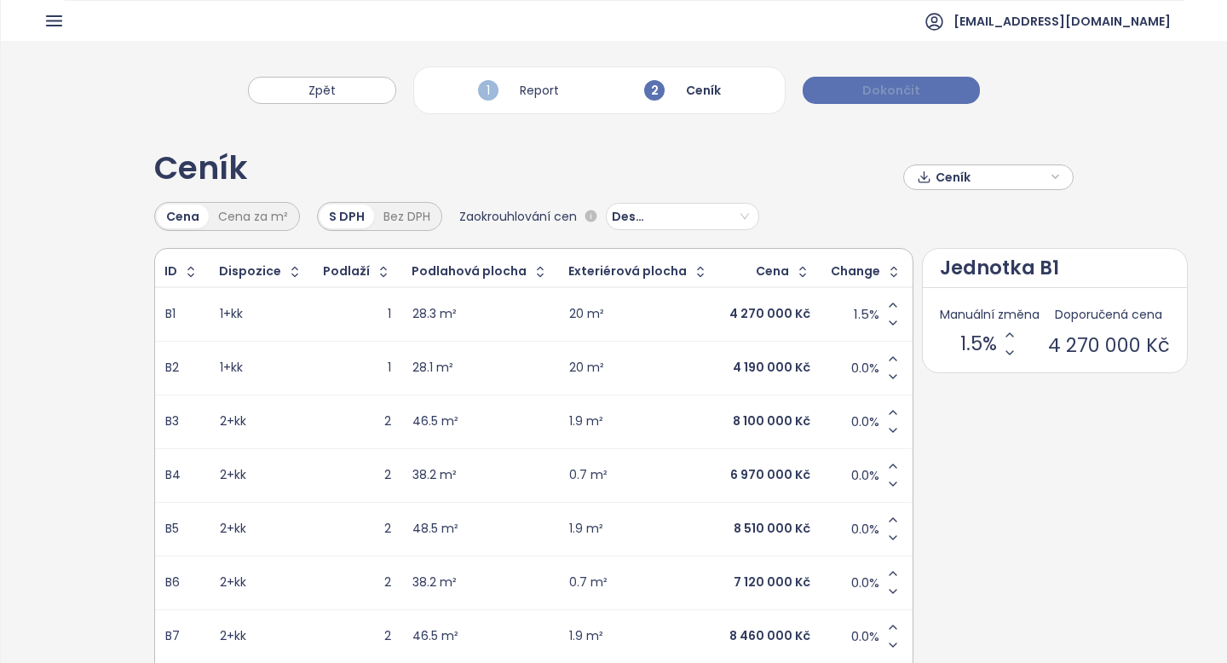
click at [887, 89] on span "Dokončit" at bounding box center [891, 90] width 58 height 19
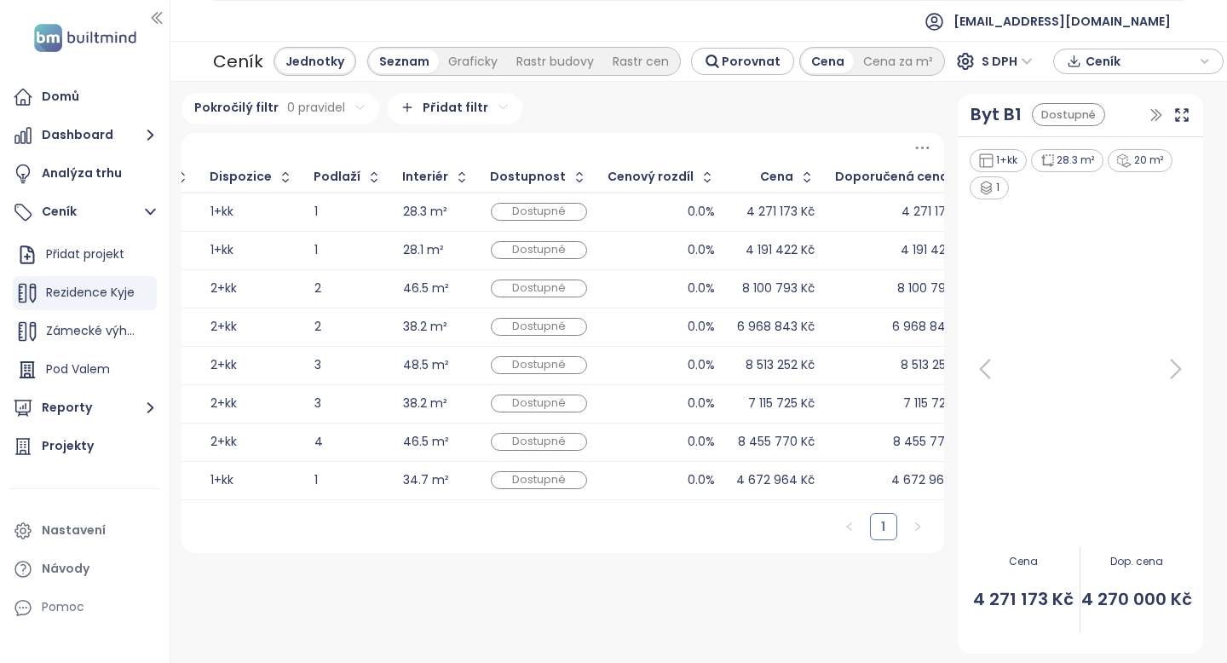
scroll to position [0, 44]
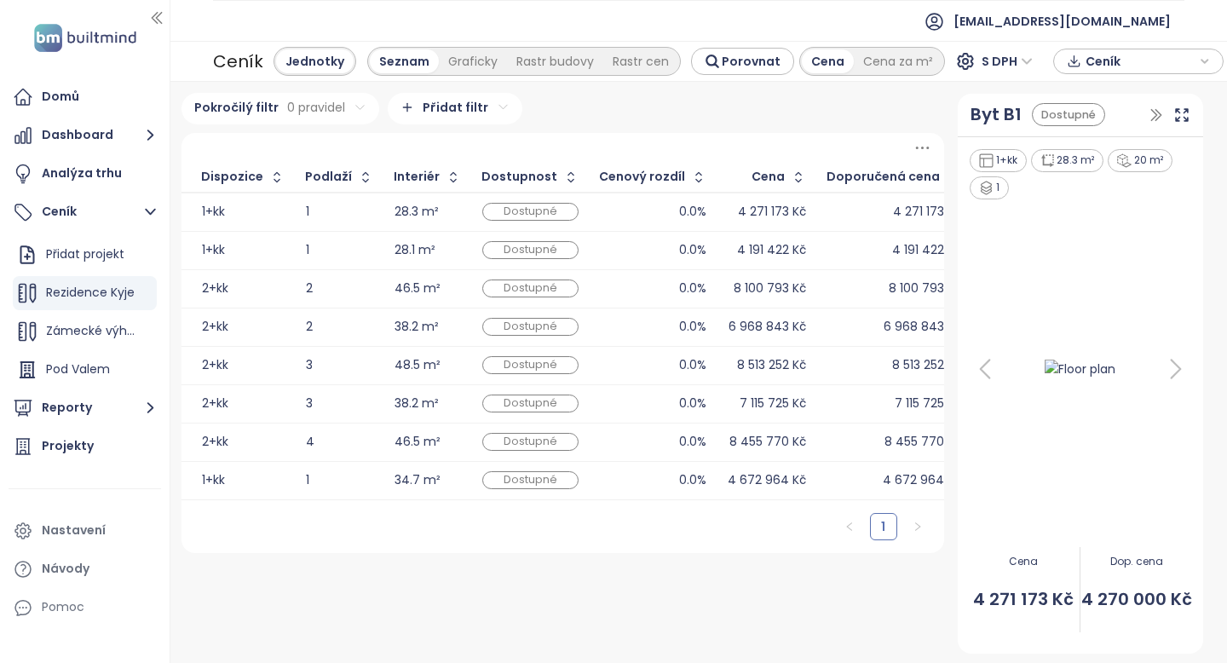
click at [1174, 64] on span "Ceník" at bounding box center [1141, 62] width 110 height 26
click at [1106, 145] on span "Stáhnout" at bounding box center [1118, 146] width 60 height 19
click at [470, 66] on div "Graficky" at bounding box center [473, 61] width 68 height 24
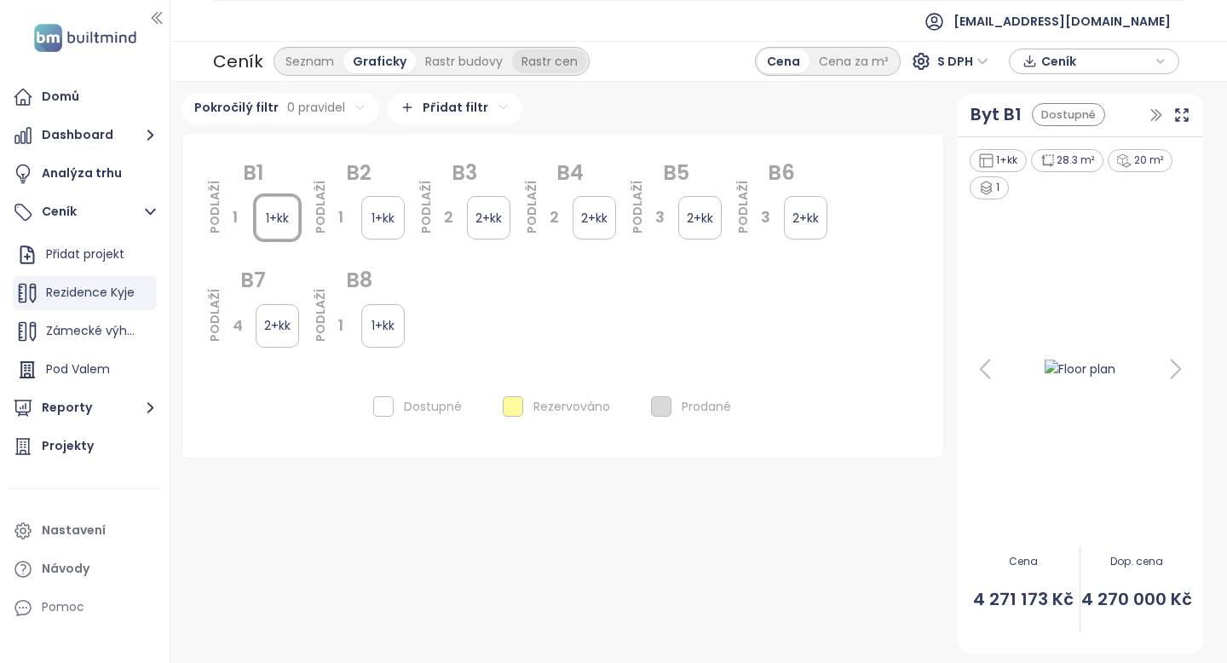
click at [552, 57] on div "Rastr cen" at bounding box center [549, 61] width 75 height 24
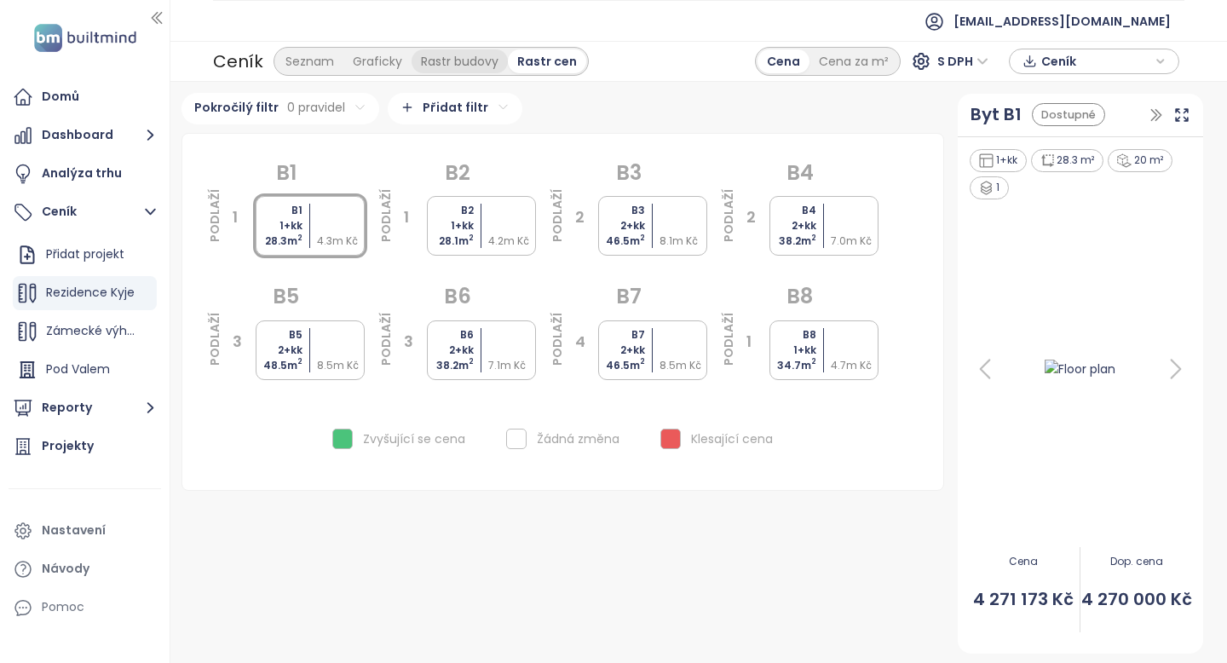
click at [445, 58] on div "Rastr budovy" at bounding box center [460, 61] width 96 height 24
click at [375, 59] on div "Graficky" at bounding box center [377, 61] width 68 height 24
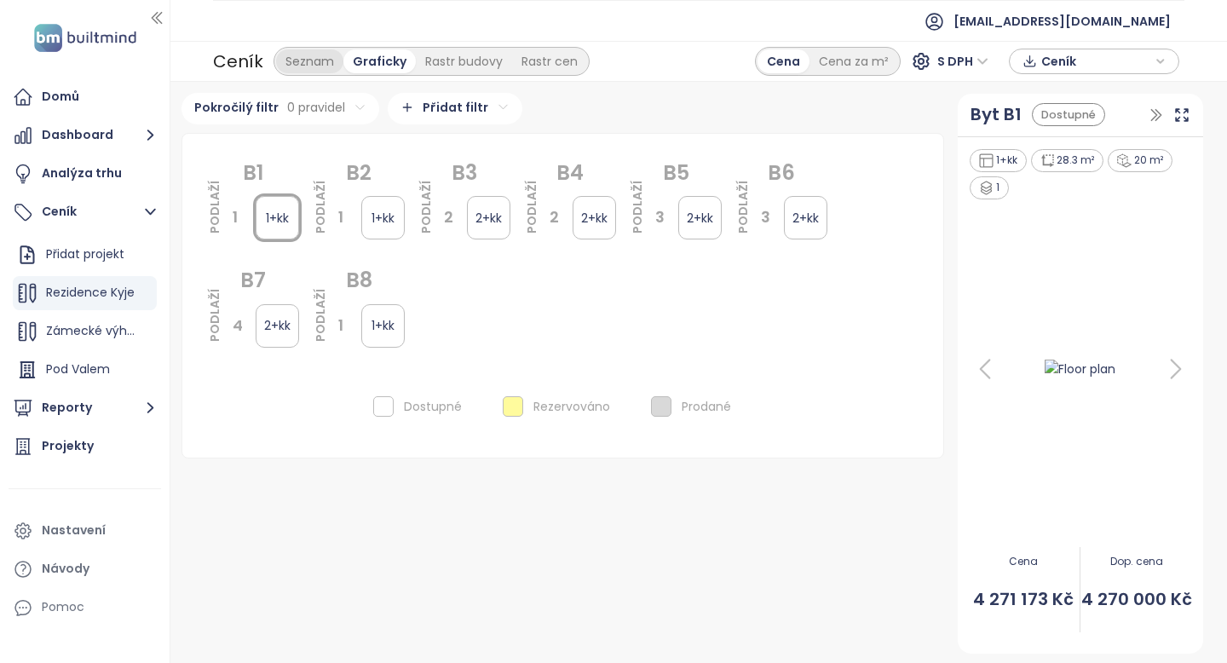
click at [303, 70] on div "Seznam" at bounding box center [309, 61] width 67 height 24
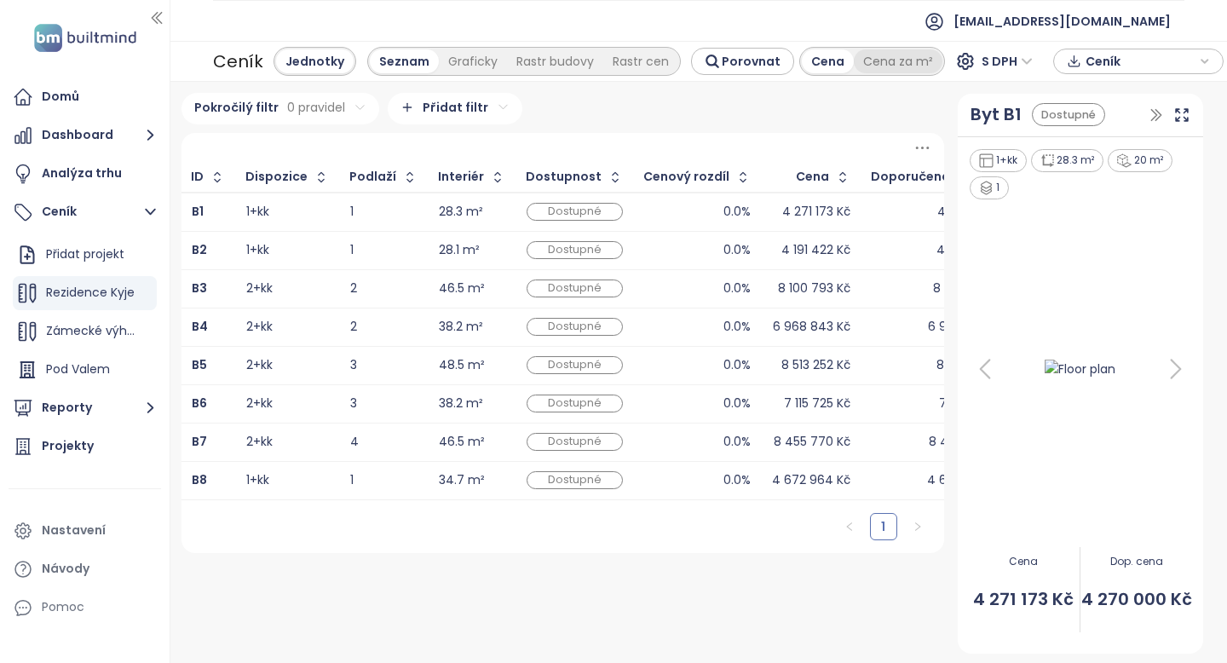
click at [880, 67] on div "Cena za m²" at bounding box center [898, 61] width 89 height 24
click at [1158, 112] on icon "button" at bounding box center [1155, 114] width 9 height 11
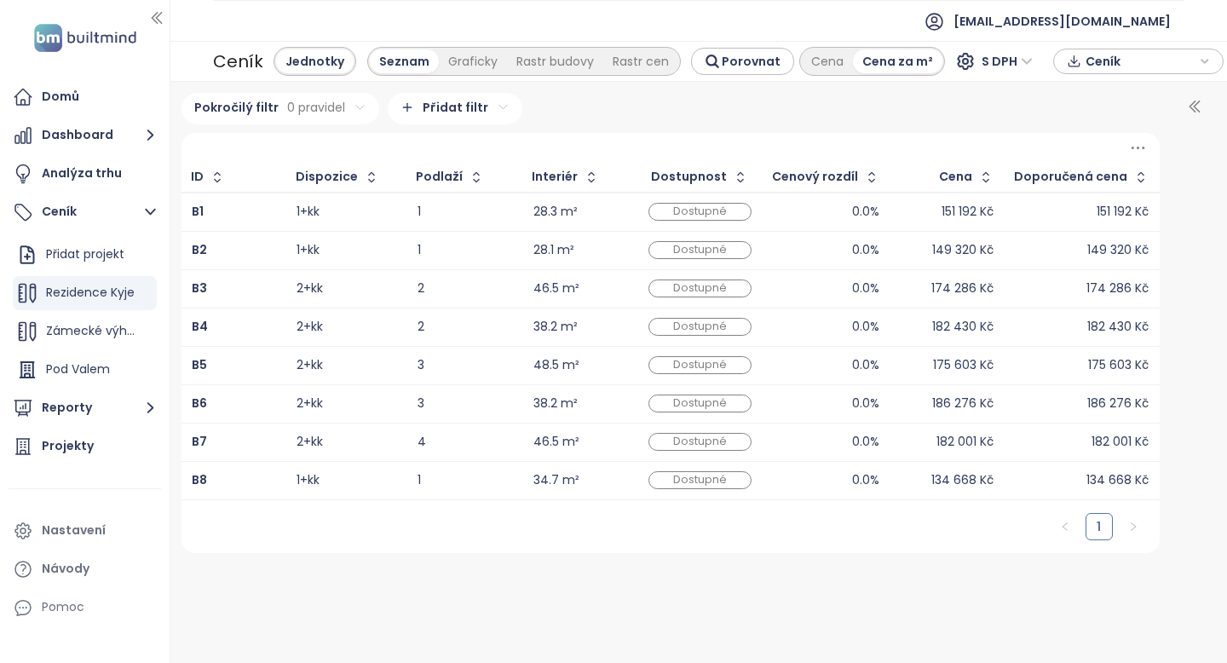
click at [1138, 145] on icon at bounding box center [1137, 147] width 21 height 21
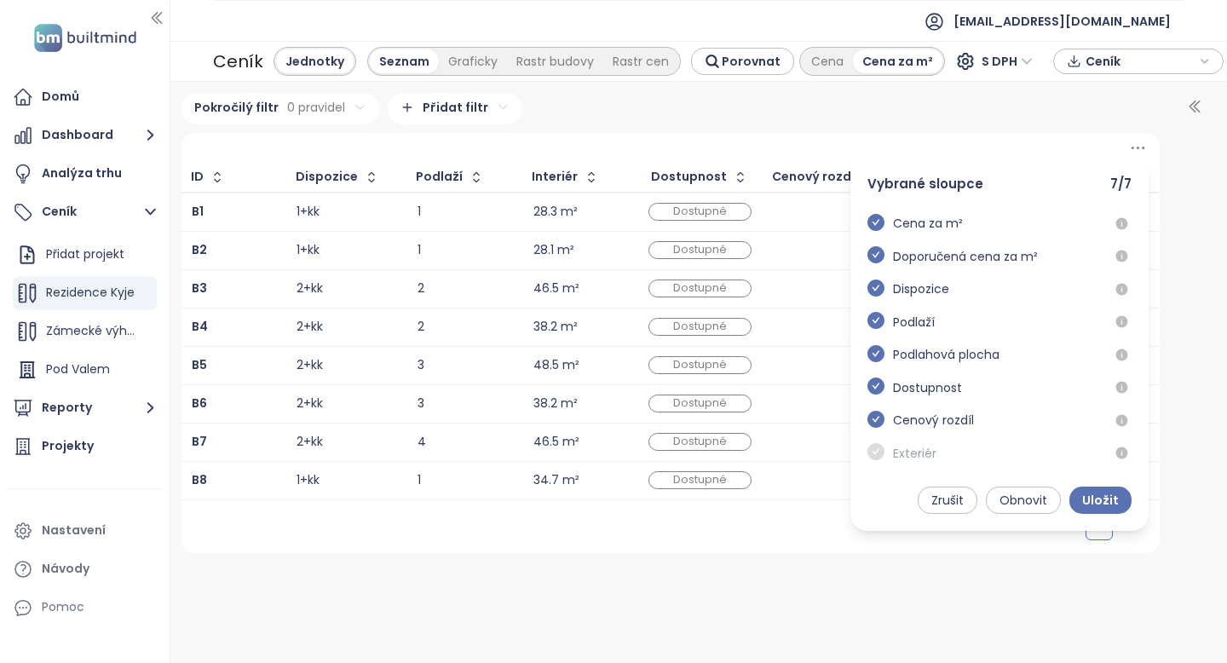
click at [1138, 145] on icon at bounding box center [1137, 147] width 21 height 21
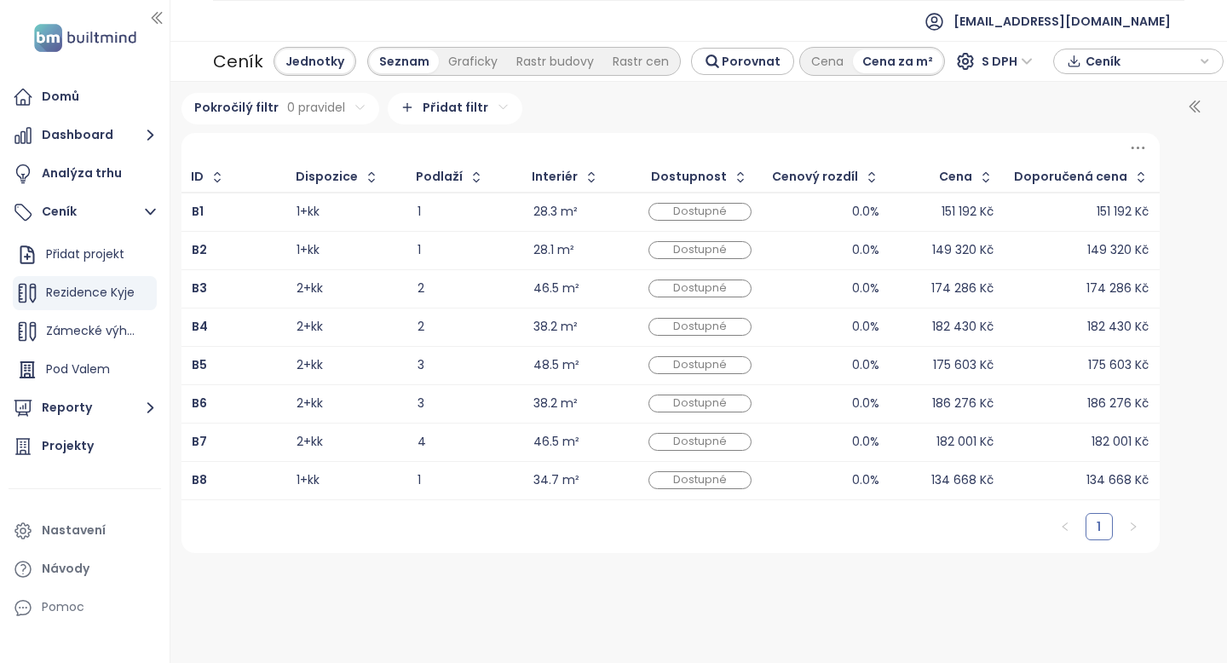
click at [1098, 67] on span "Ceník" at bounding box center [1141, 62] width 110 height 26
click at [950, 117] on div "Pokročilý filtr 0 pravidel Přidat filtr" at bounding box center [671, 109] width 978 height 32
